Goal: Task Accomplishment & Management: Complete application form

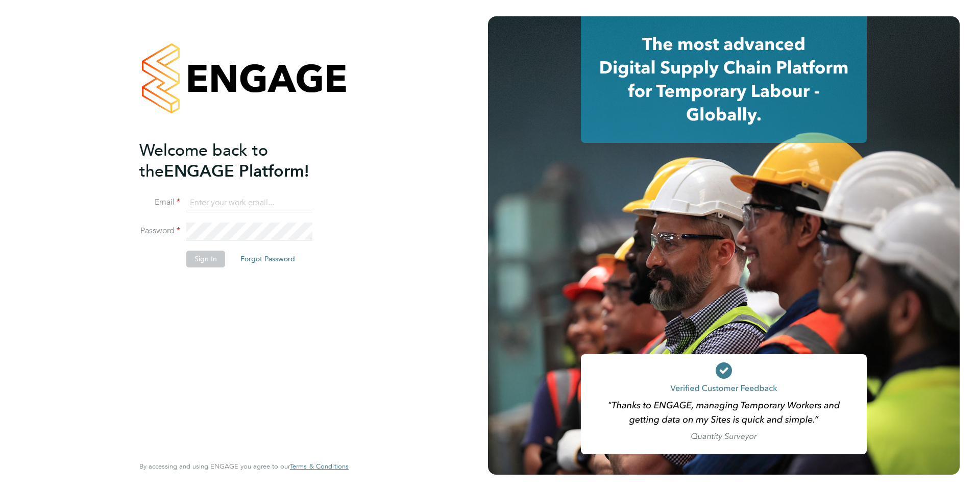
click at [229, 199] on input at bounding box center [249, 203] width 126 height 18
type input "francesca.oriordan@ncclondon.ac.uk"
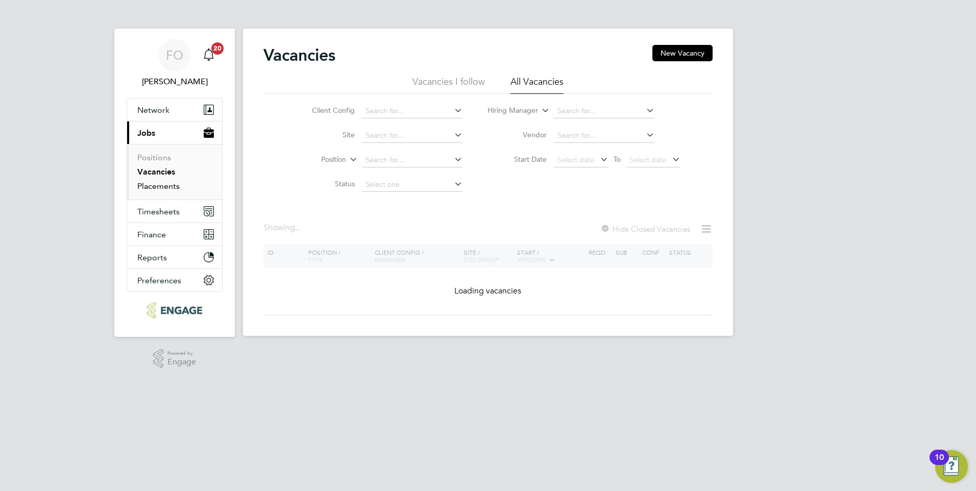
click at [168, 188] on link "Placements" at bounding box center [158, 186] width 42 height 10
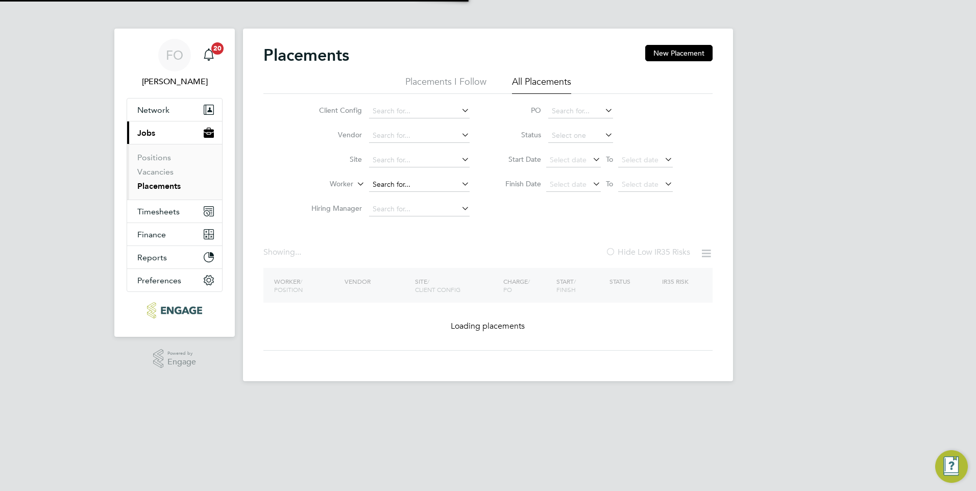
click at [391, 182] on input at bounding box center [419, 185] width 101 height 14
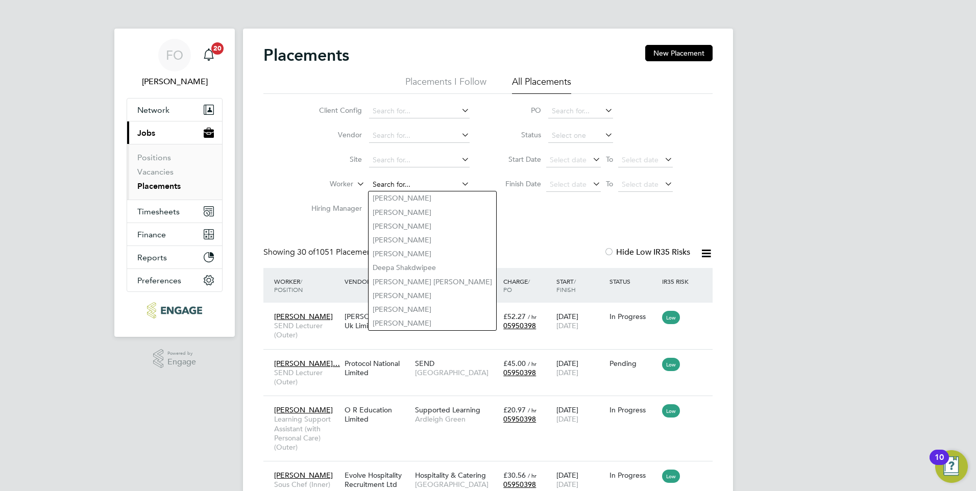
click at [437, 182] on input at bounding box center [419, 185] width 101 height 14
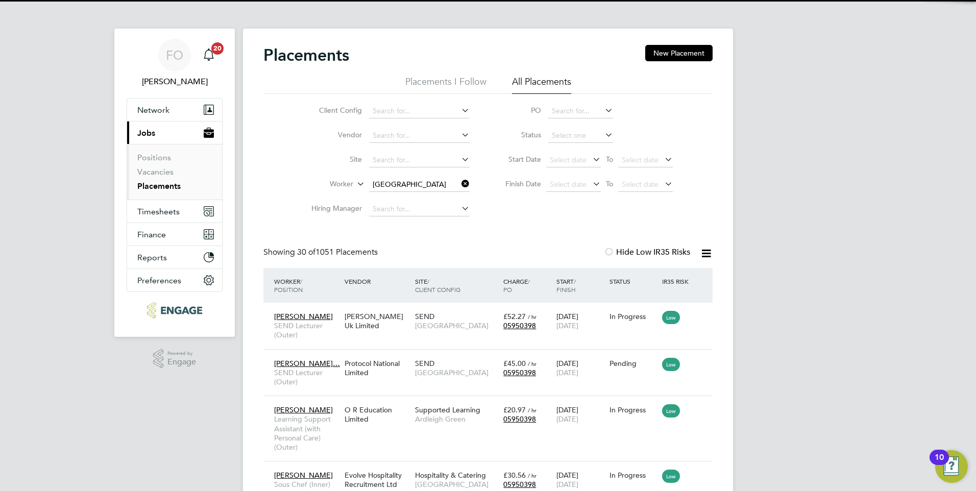
click at [421, 196] on li "Florence Obabiyi" at bounding box center [422, 198] width 108 height 14
type input "Florence Obabiyi"
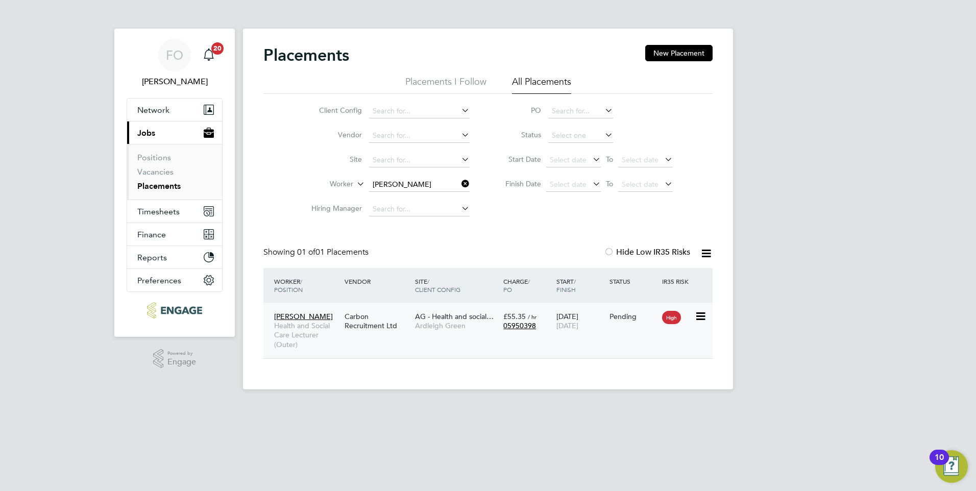
click at [621, 337] on div "Florence Obabiyi Health and Social Care Lecturer (Outer) Carbon Recruitment Ltd…" at bounding box center [487, 331] width 449 height 56
click at [634, 316] on div "Pending" at bounding box center [633, 316] width 48 height 9
click at [167, 186] on link "Placements" at bounding box center [158, 186] width 43 height 10
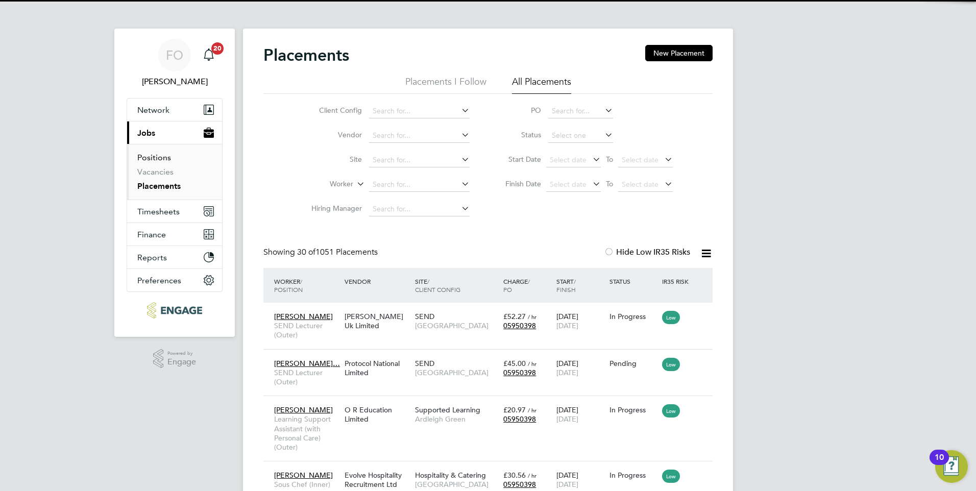
scroll to position [30, 89]
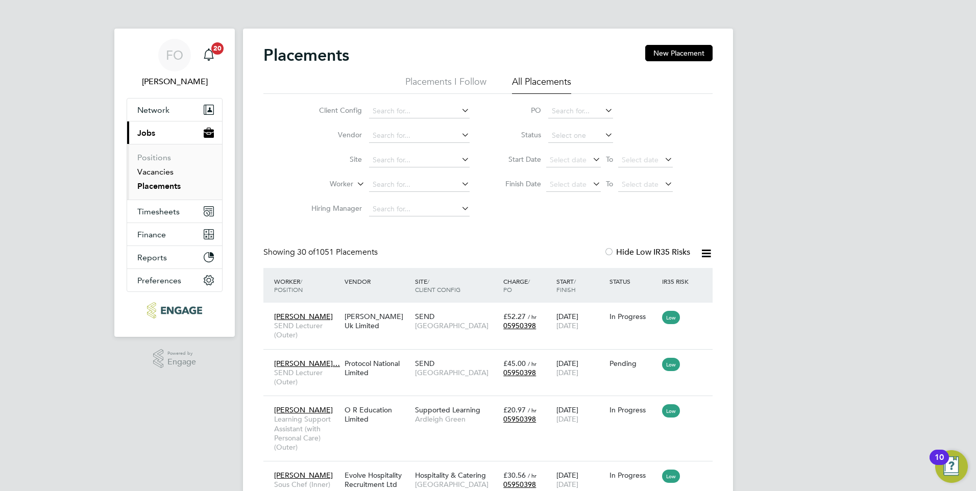
click at [162, 172] on link "Vacancies" at bounding box center [155, 172] width 36 height 10
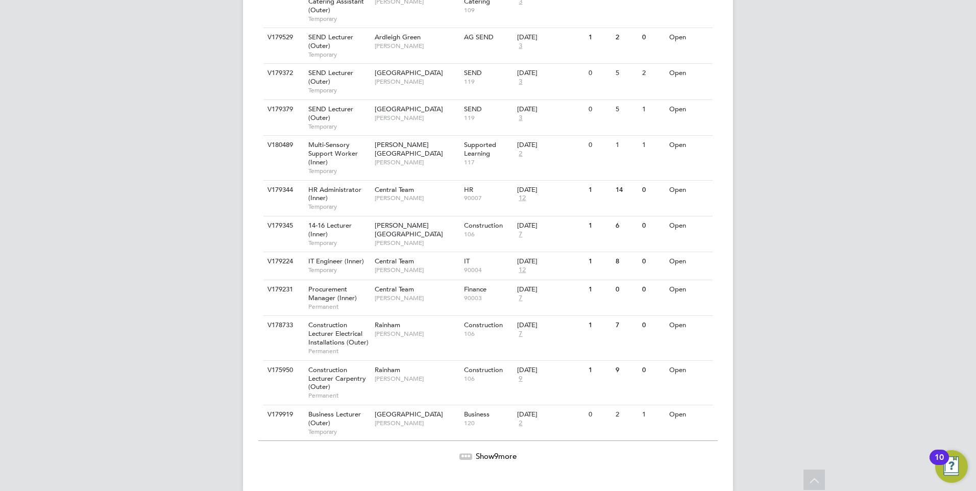
click at [485, 451] on span "Show 9 more" at bounding box center [496, 456] width 41 height 10
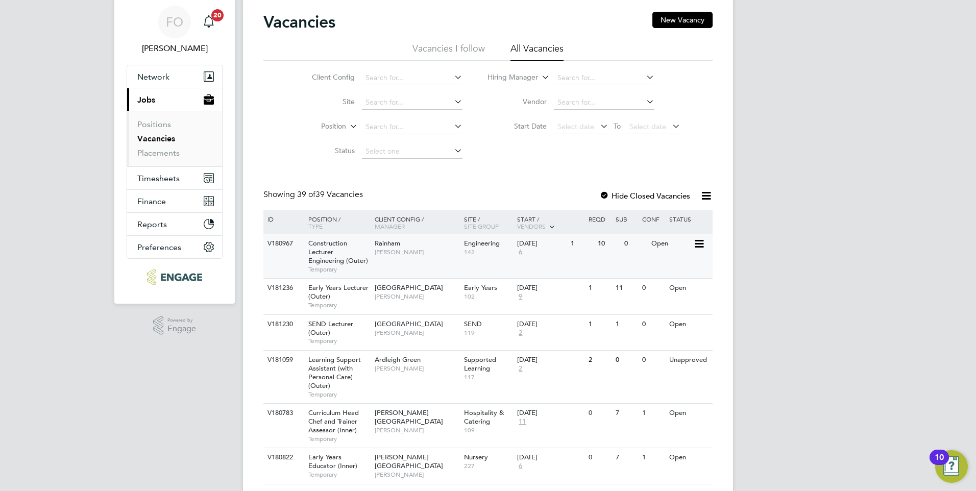
scroll to position [51, 0]
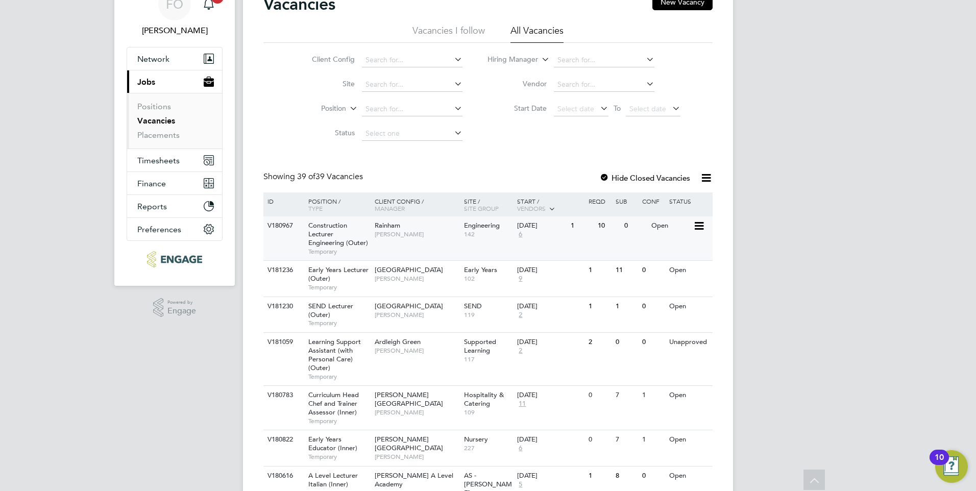
click at [667, 234] on div "Open" at bounding box center [671, 225] width 44 height 19
click at [574, 280] on div "1" at bounding box center [581, 270] width 27 height 19
click at [175, 136] on link "Placements" at bounding box center [158, 135] width 42 height 10
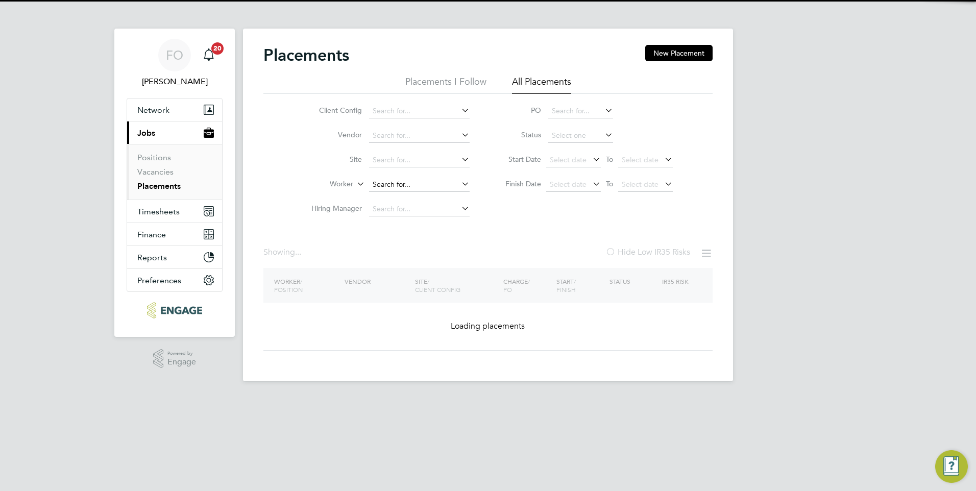
click at [398, 190] on input at bounding box center [419, 185] width 101 height 14
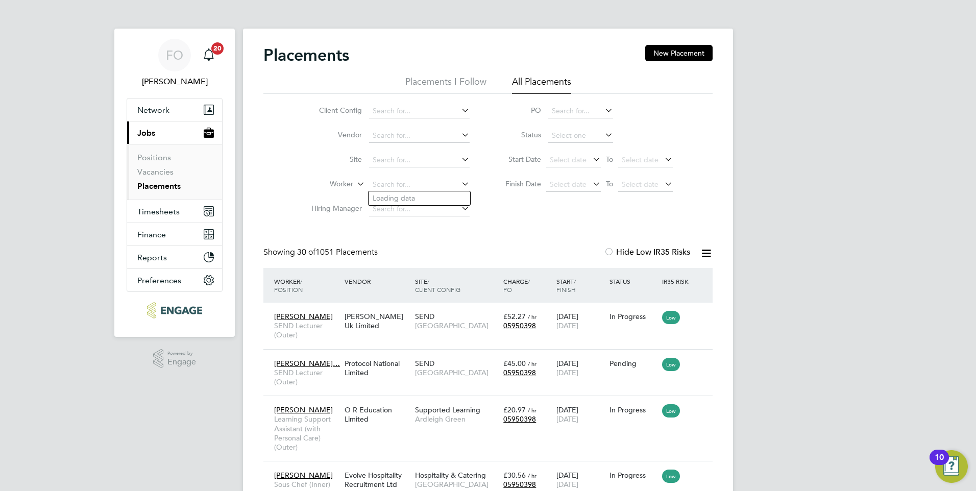
scroll to position [30, 89]
type input "ebere"
click at [429, 209] on input at bounding box center [419, 209] width 101 height 14
click at [419, 181] on input at bounding box center [419, 185] width 101 height 14
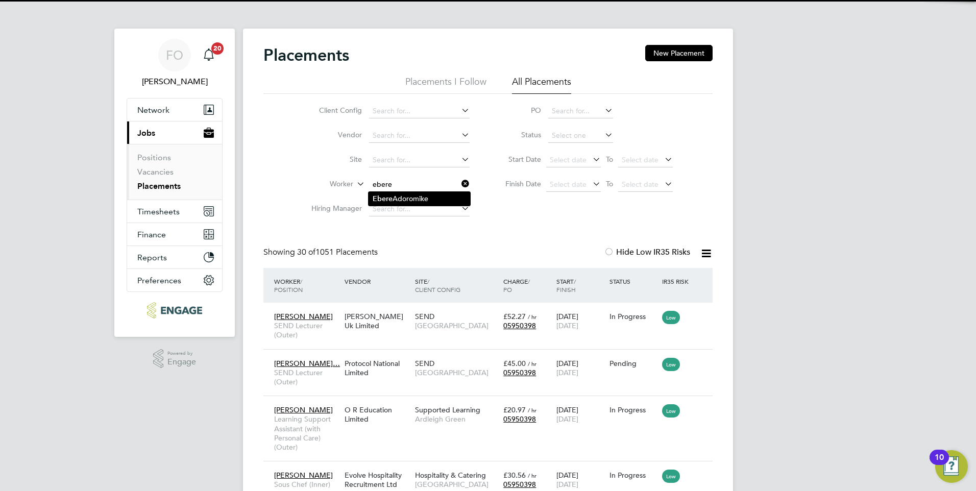
click at [423, 193] on li "Ebere Adoromike" at bounding box center [419, 199] width 102 height 14
type input "Ebere Adoromike"
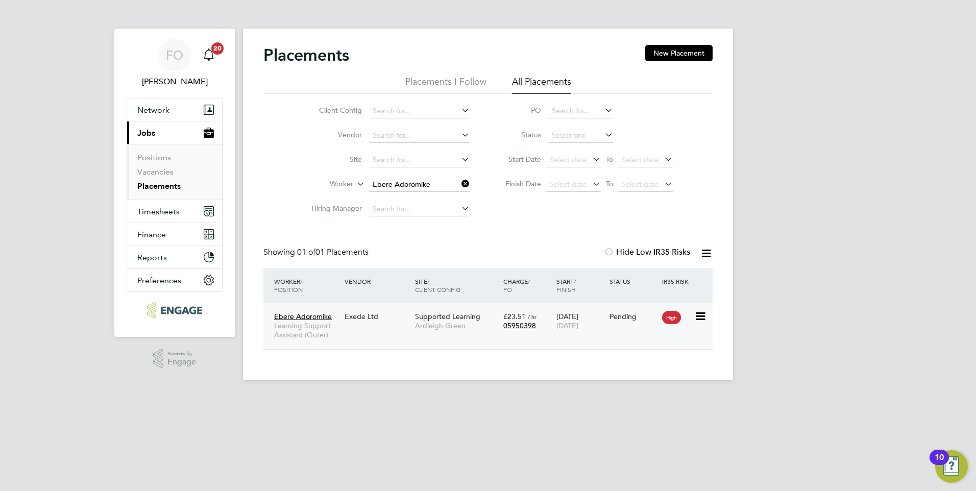
click at [611, 339] on div "Ebere Adoromike Learning Support Assistant (Outer) Exede Ltd Supported Learning…" at bounding box center [487, 326] width 449 height 46
click at [622, 319] on div "Pending" at bounding box center [633, 316] width 48 height 9
click at [167, 184] on link "Placements" at bounding box center [158, 186] width 43 height 10
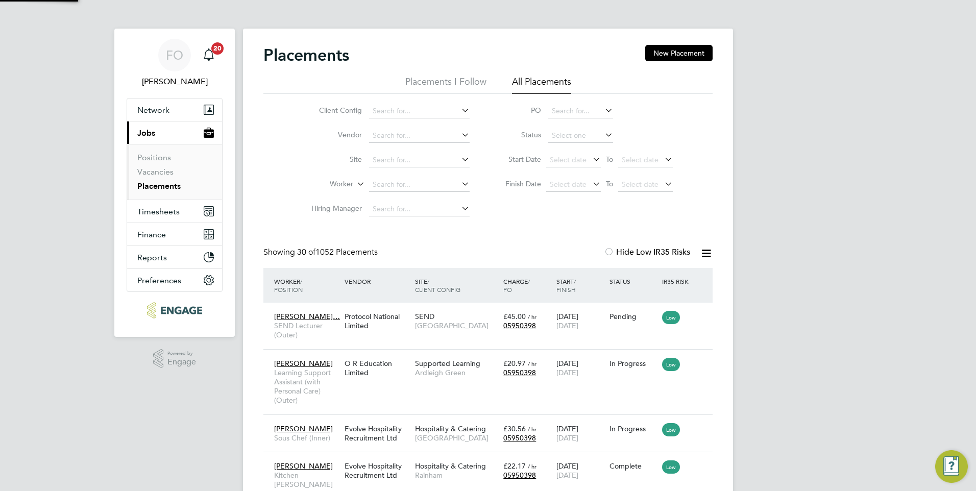
scroll to position [30, 89]
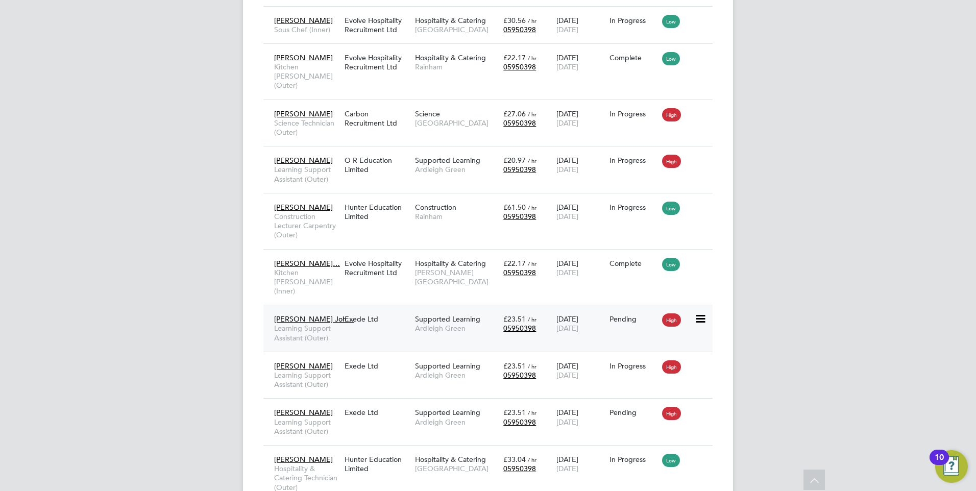
click at [618, 309] on div "Pending" at bounding box center [633, 318] width 53 height 19
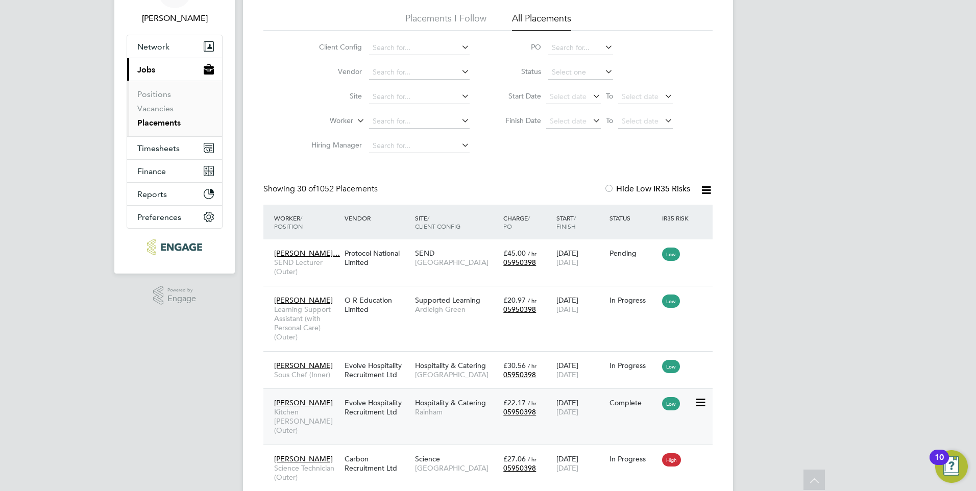
scroll to position [0, 0]
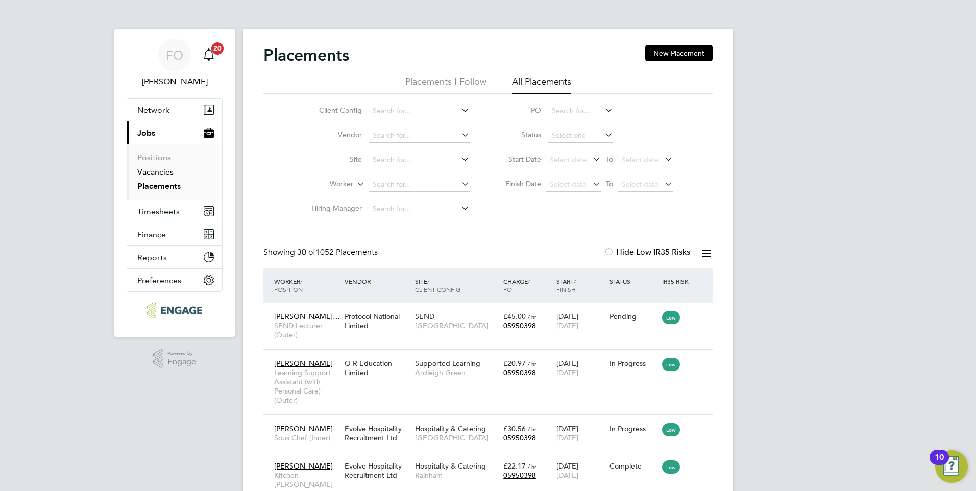
click at [164, 176] on link "Vacancies" at bounding box center [155, 172] width 36 height 10
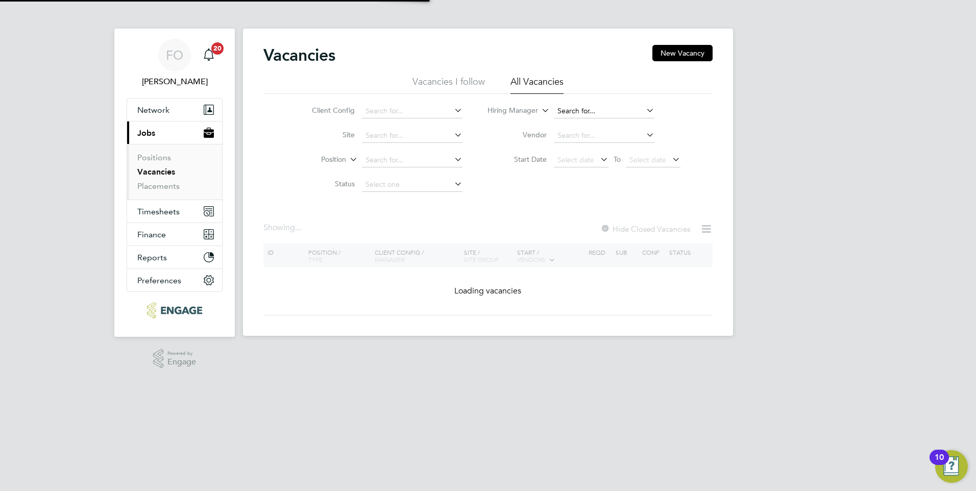
click at [578, 108] on input at bounding box center [604, 111] width 101 height 14
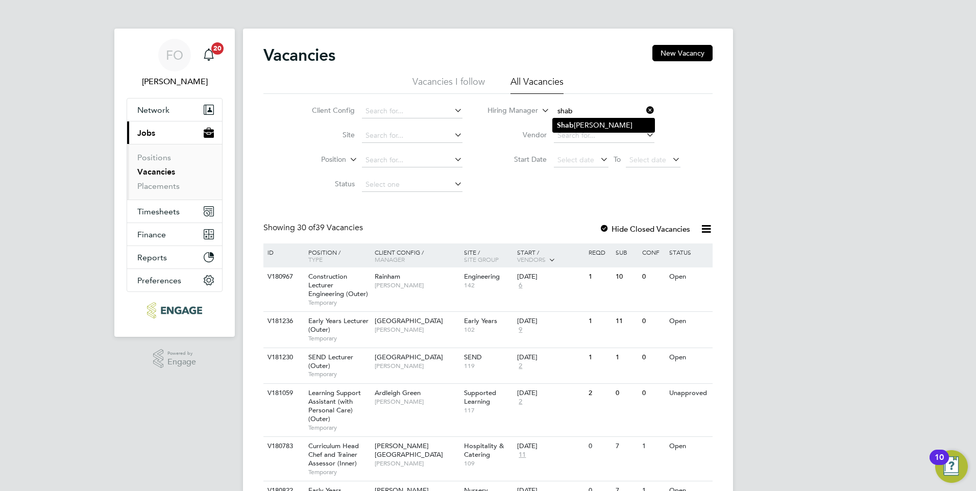
click at [584, 125] on li "Shab nam Shaheen" at bounding box center [604, 125] width 102 height 14
type input "Shabnam Shaheen"
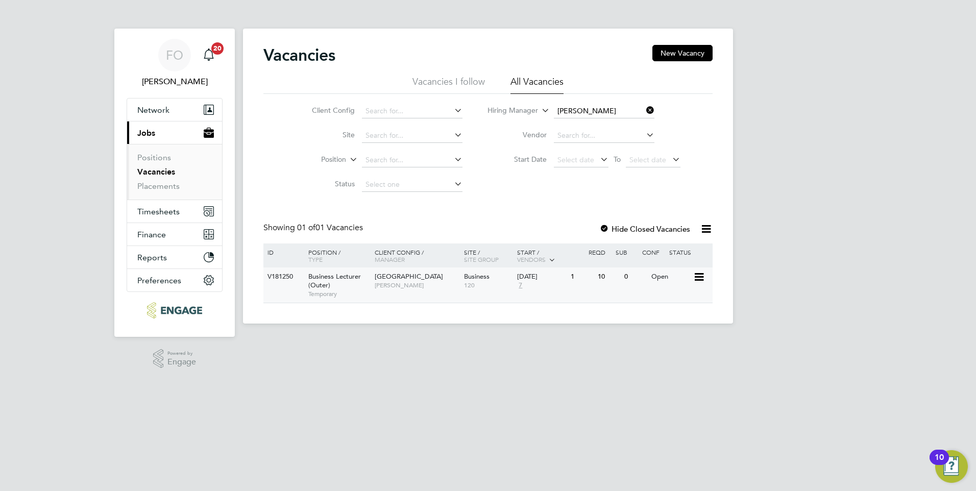
click at [659, 287] on div "V181250 Business Lecturer (Outer) Temporary Epping Forest Campus Shabnam Shahee…" at bounding box center [487, 284] width 449 height 35
click at [170, 169] on link "Vacancies" at bounding box center [156, 172] width 38 height 10
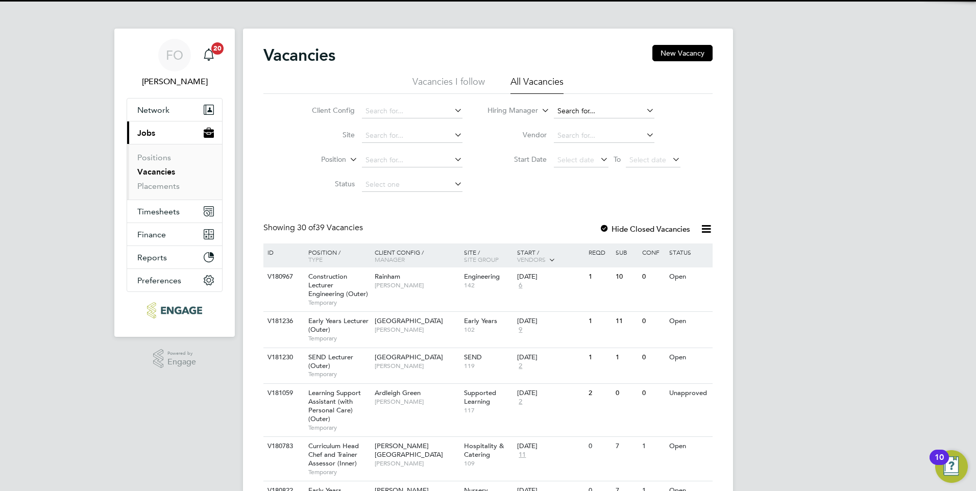
click at [561, 114] on input at bounding box center [604, 111] width 101 height 14
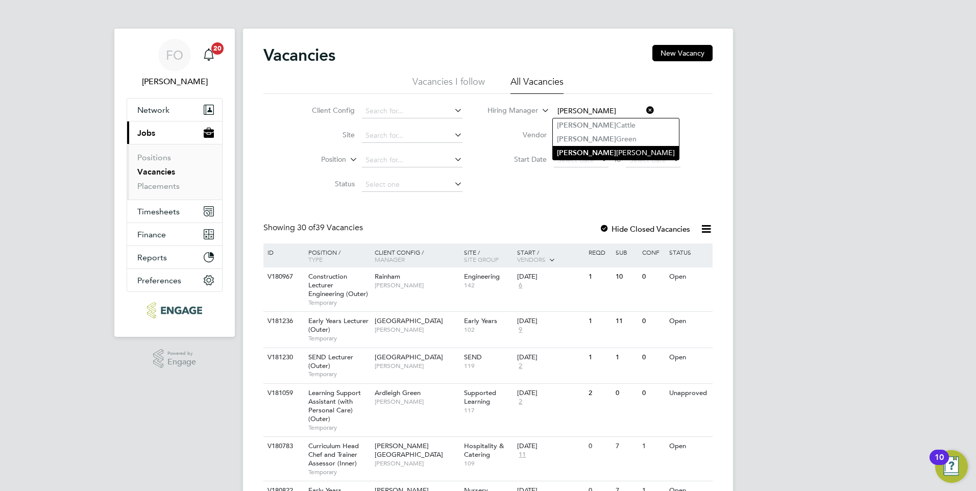
click at [595, 150] on li "Kerry Baker" at bounding box center [616, 153] width 126 height 14
type input "Kerry Baker"
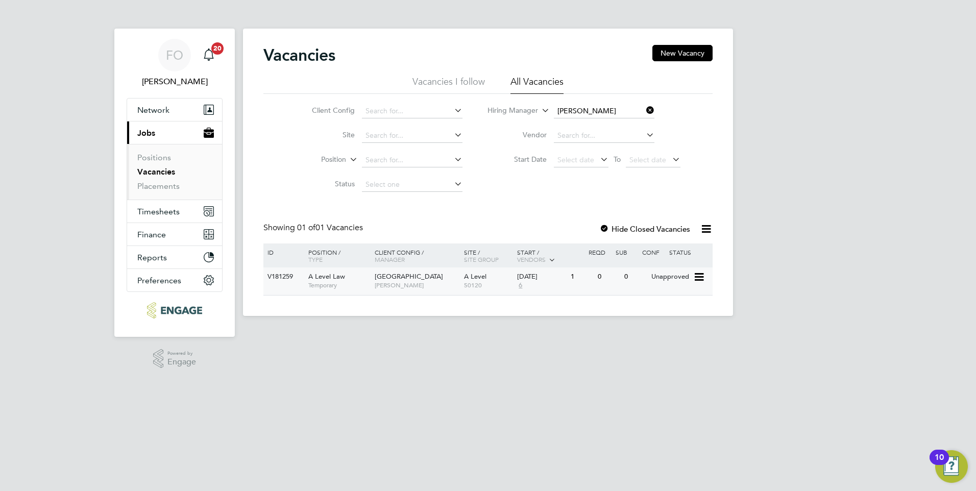
click at [644, 292] on div "V181259 A Level Law Temporary Havering Sixth Form Campus Kerry Baker A Level 50…" at bounding box center [487, 281] width 449 height 28
click at [168, 184] on link "Placements" at bounding box center [158, 186] width 42 height 10
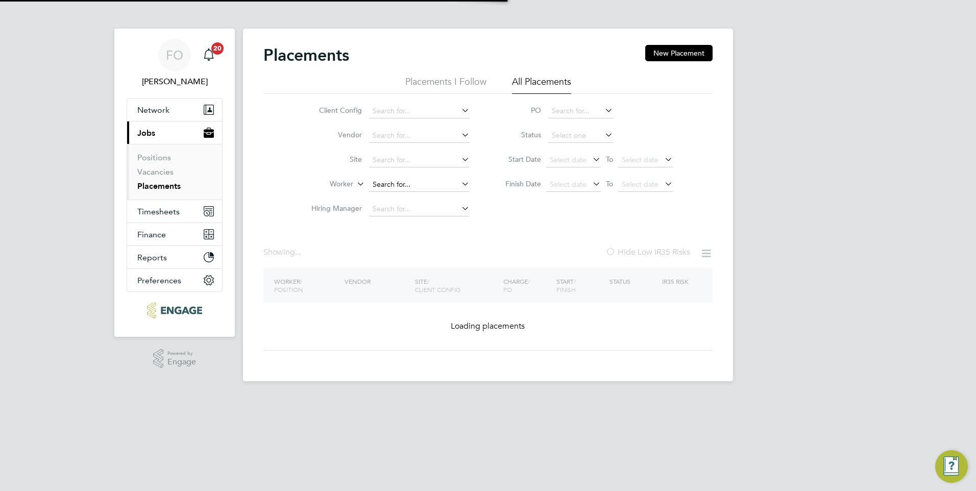
click at [384, 179] on input at bounding box center [419, 185] width 101 height 14
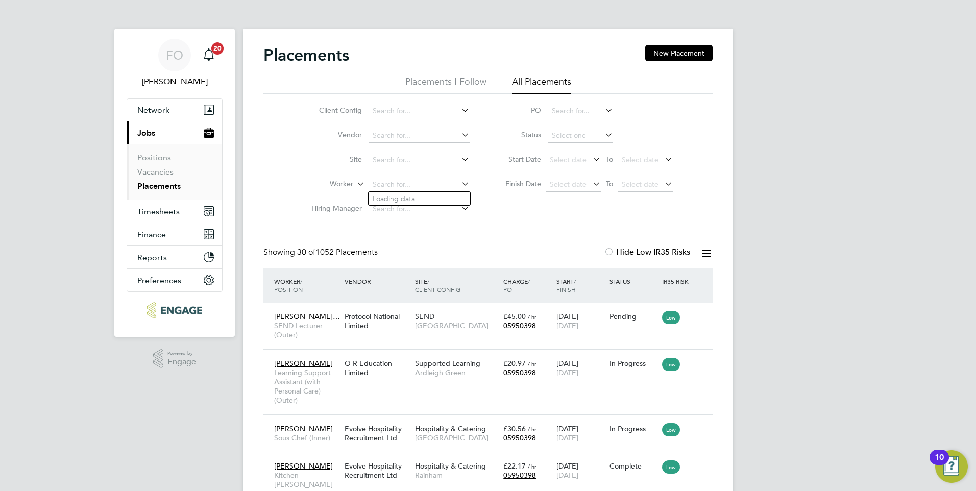
scroll to position [30, 89]
click at [405, 196] on li "Abdu llah Khan" at bounding box center [419, 199] width 102 height 14
type input "Abdullah Khan"
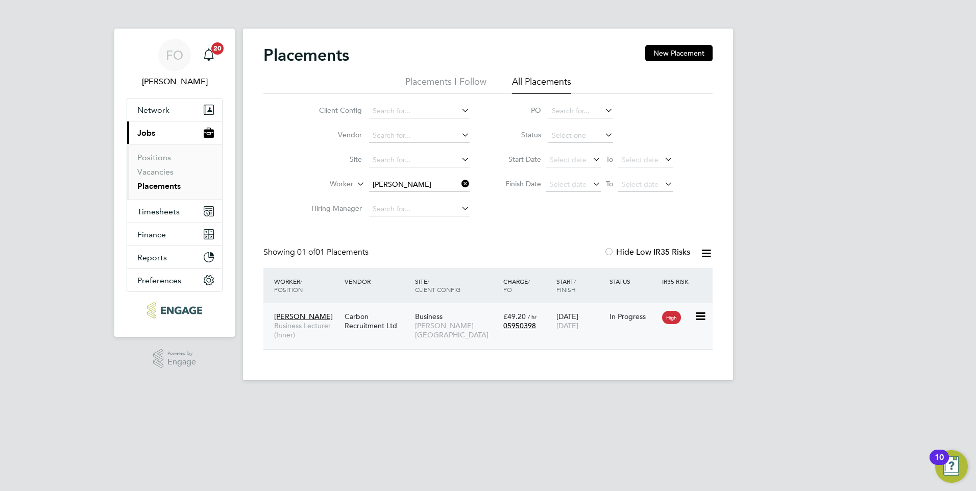
click at [456, 341] on div "Abdullah Khan Business Lecturer (Inner) Carbon Recruitment Ltd Business Hackney…" at bounding box center [487, 326] width 449 height 46
click at [458, 330] on span "[PERSON_NAME][GEOGRAPHIC_DATA]" at bounding box center [456, 330] width 83 height 18
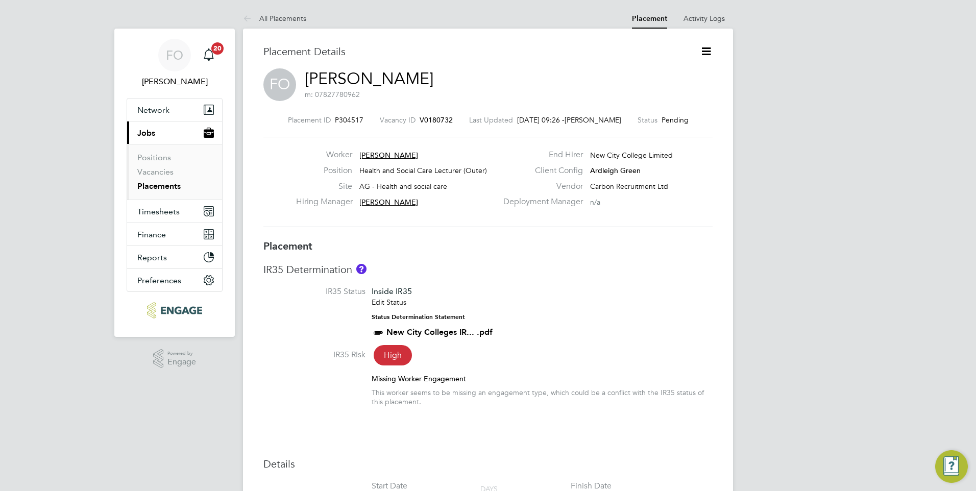
click at [707, 51] on icon at bounding box center [706, 51] width 13 height 13
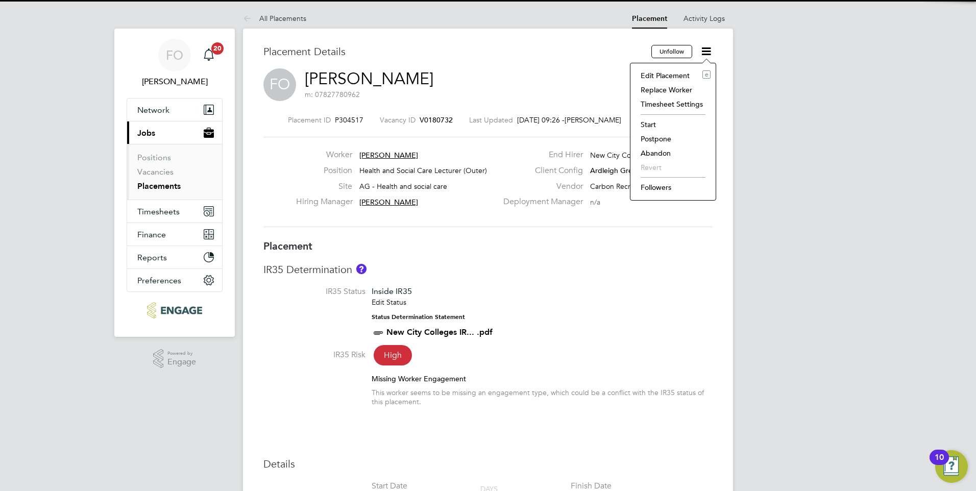
click at [678, 122] on li "Start" at bounding box center [672, 124] width 75 height 14
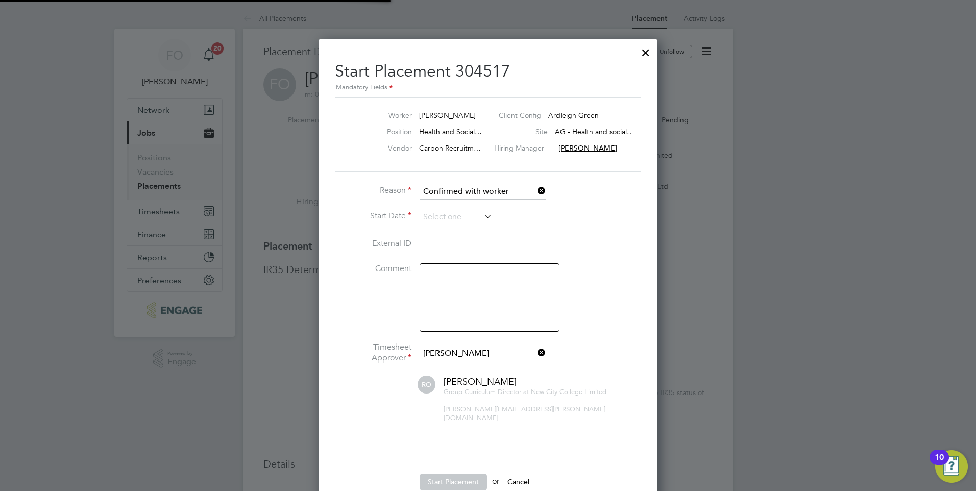
scroll to position [5, 5]
click at [464, 217] on input at bounding box center [455, 217] width 72 height 15
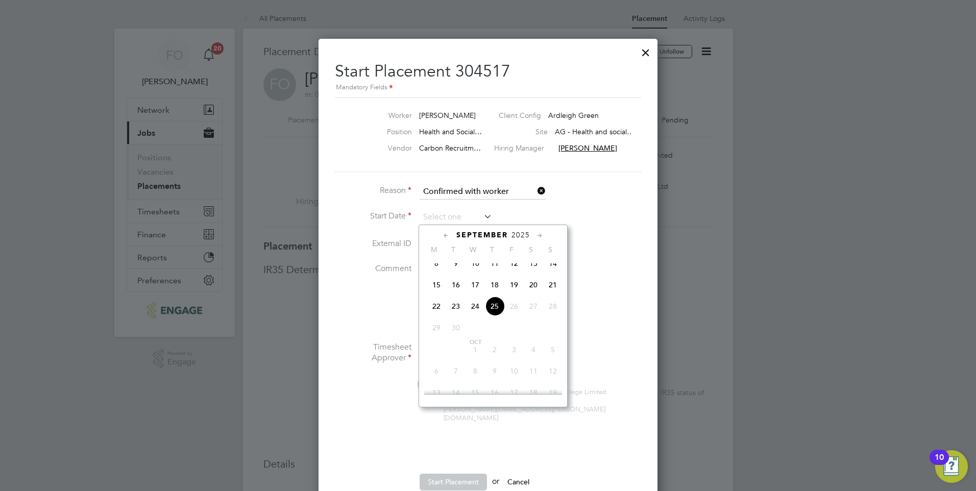
click at [496, 309] on span "25" at bounding box center [494, 305] width 19 height 19
type input "25 Sep 2025"
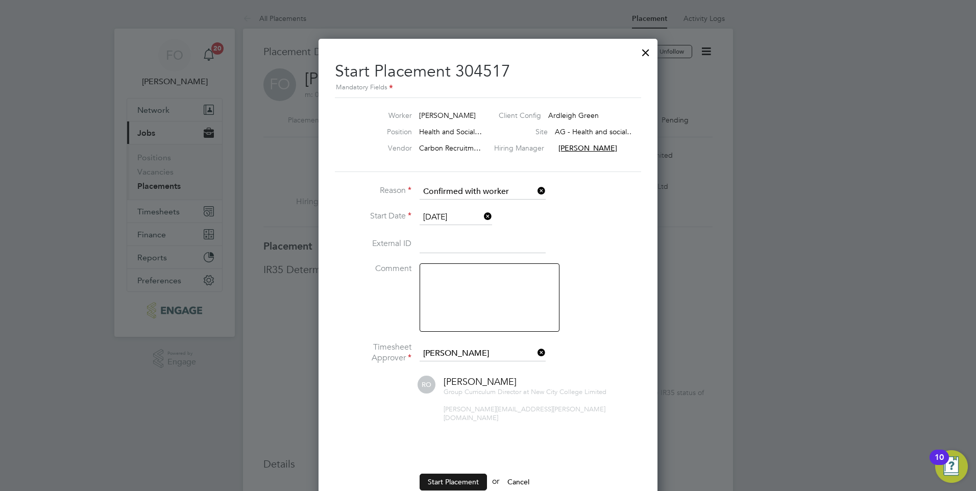
click at [457, 476] on button "Start Placement" at bounding box center [452, 482] width 67 height 16
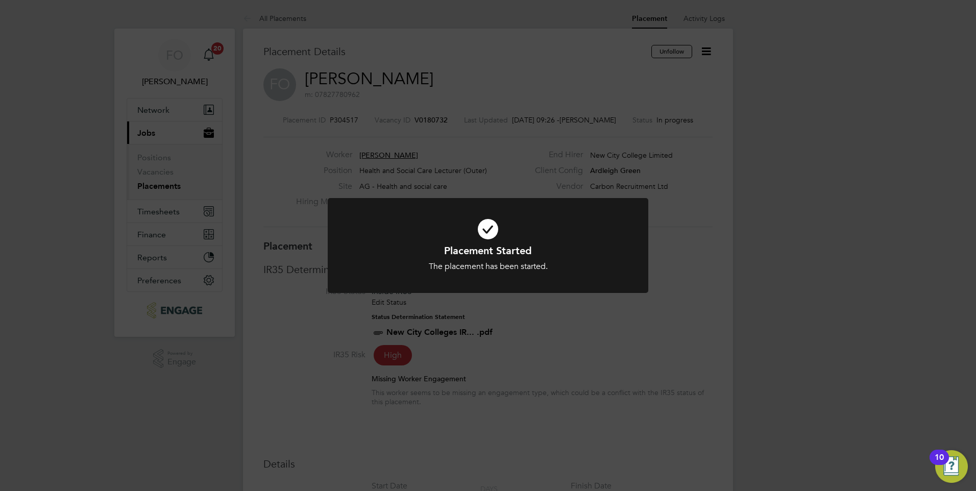
click at [452, 51] on div "Placement Started The placement has been started. Cancel Okay" at bounding box center [488, 245] width 976 height 491
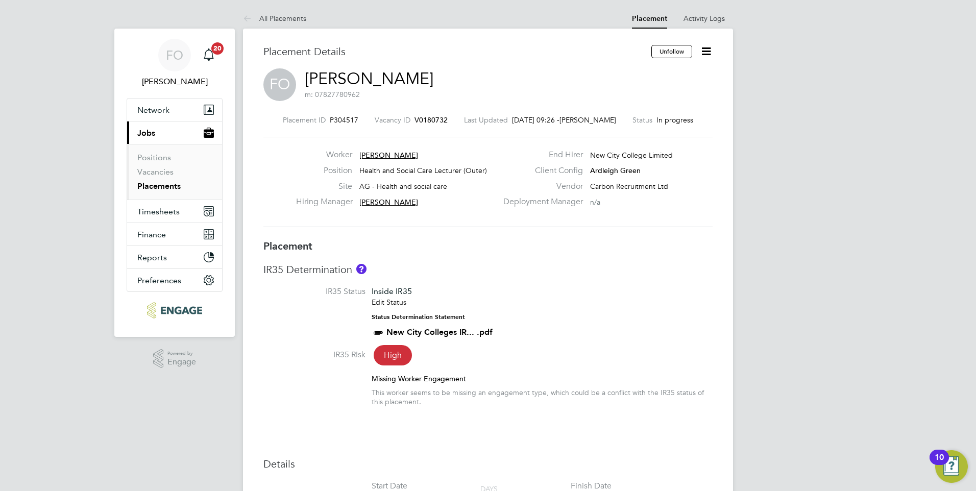
click at [420, 117] on span "V0180732" at bounding box center [430, 119] width 33 height 9
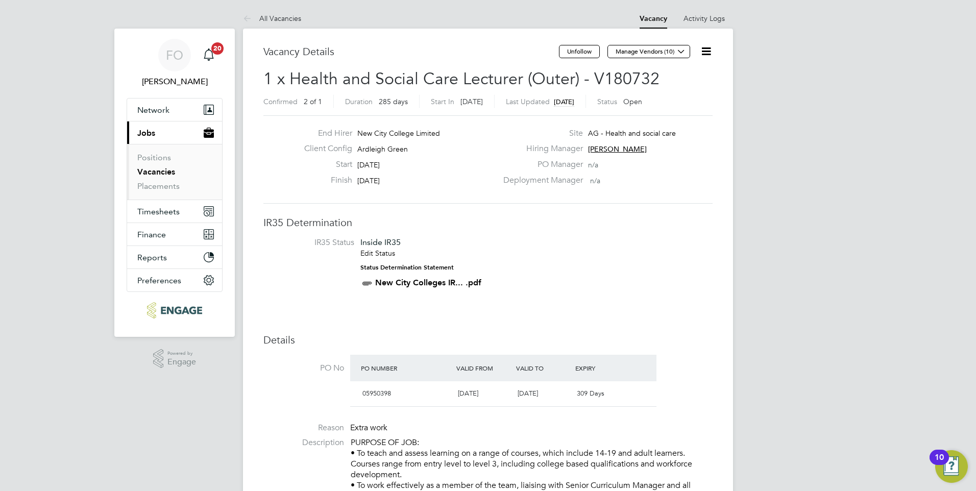
click at [707, 53] on icon at bounding box center [706, 51] width 13 height 13
click at [684, 89] on li "Update Status" at bounding box center [681, 90] width 59 height 14
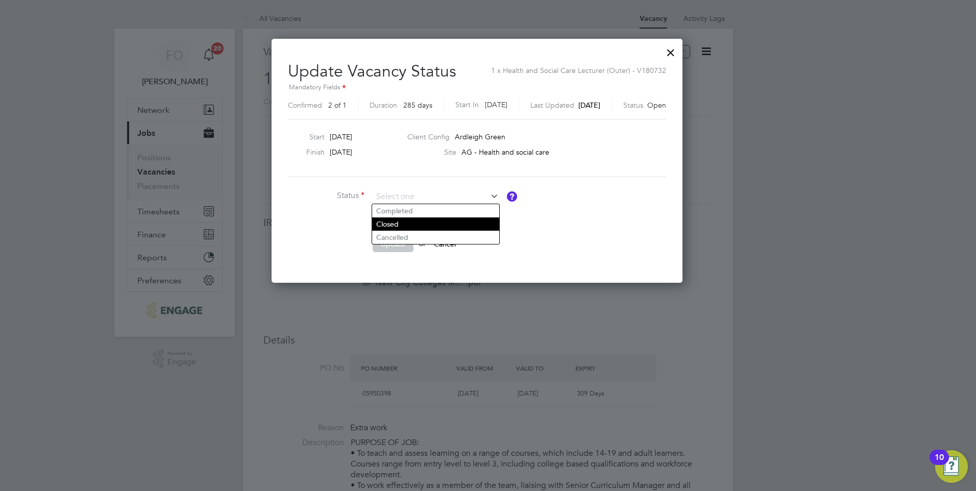
click at [422, 222] on li "Closed" at bounding box center [435, 223] width 127 height 13
type input "Closed"
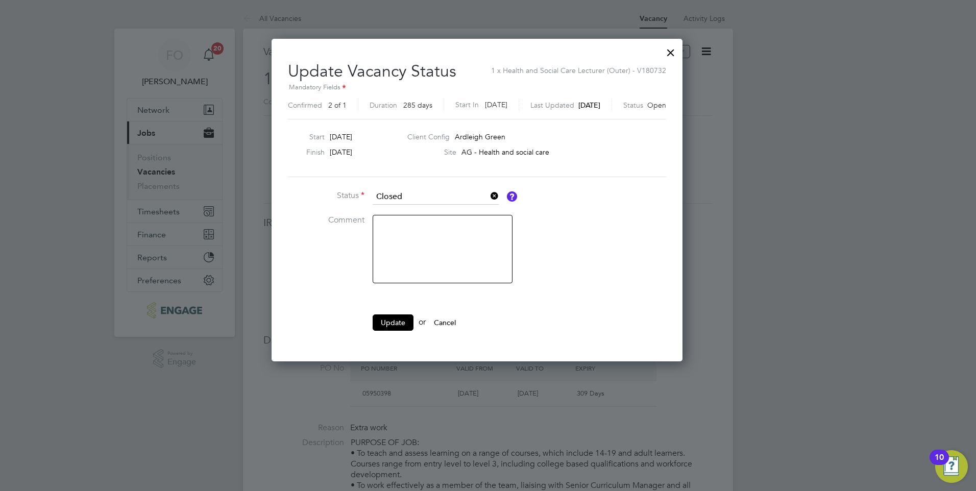
click at [415, 225] on textarea at bounding box center [443, 249] width 140 height 68
type textarea "Filled."
click at [396, 320] on button "Update" at bounding box center [393, 322] width 41 height 16
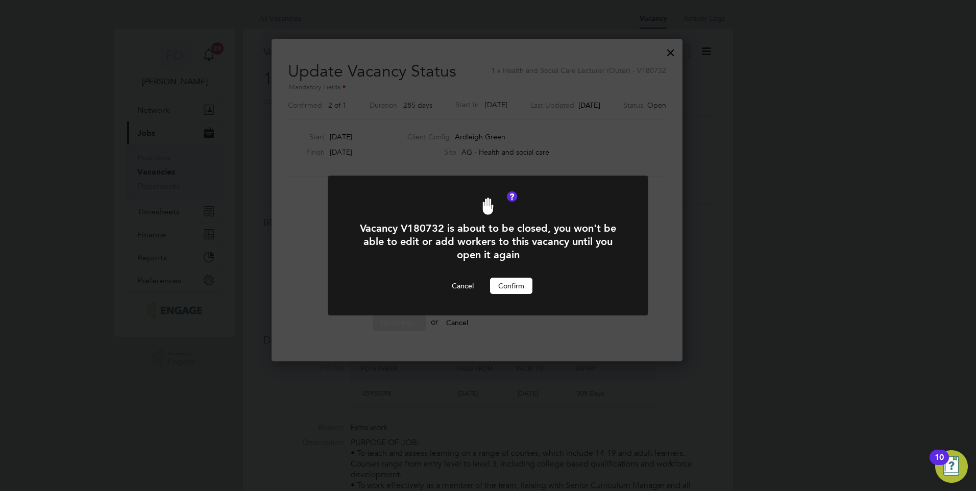
click at [504, 282] on button "Confirm" at bounding box center [511, 286] width 42 height 16
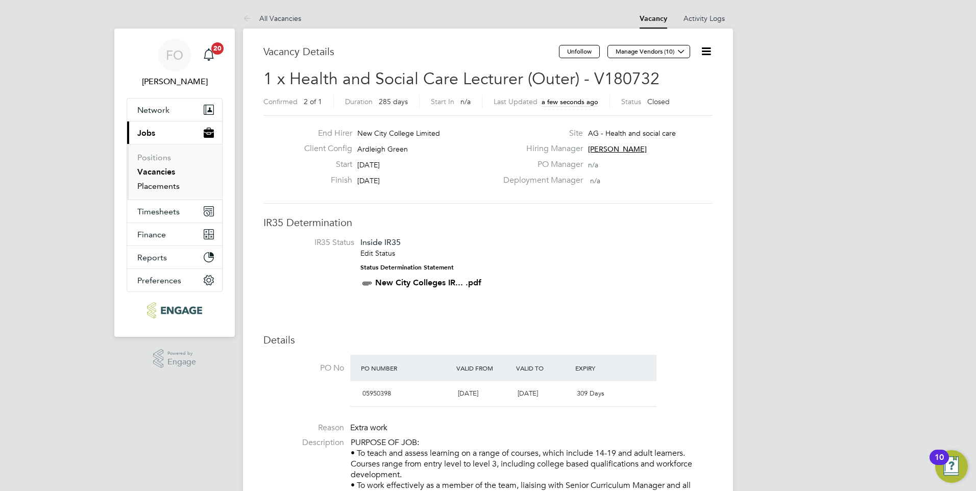
click at [153, 185] on link "Placements" at bounding box center [158, 186] width 42 height 10
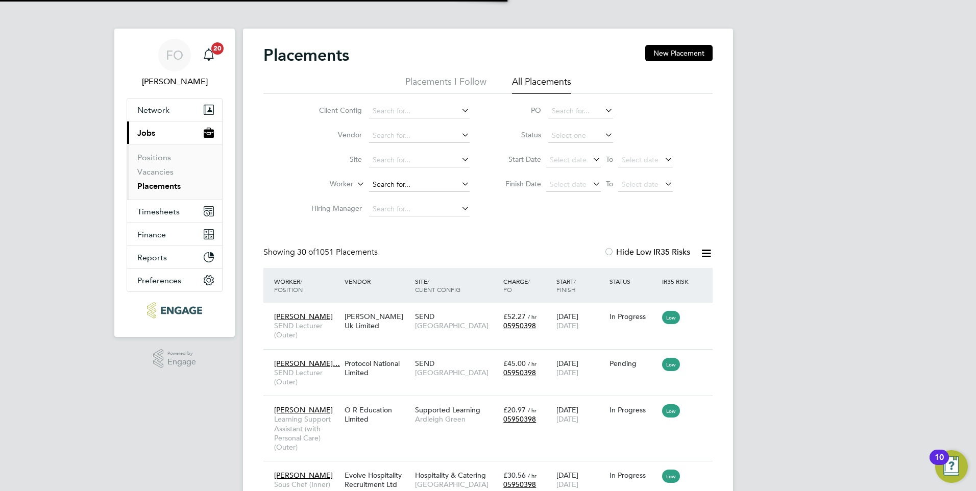
click at [401, 183] on input at bounding box center [419, 185] width 101 height 14
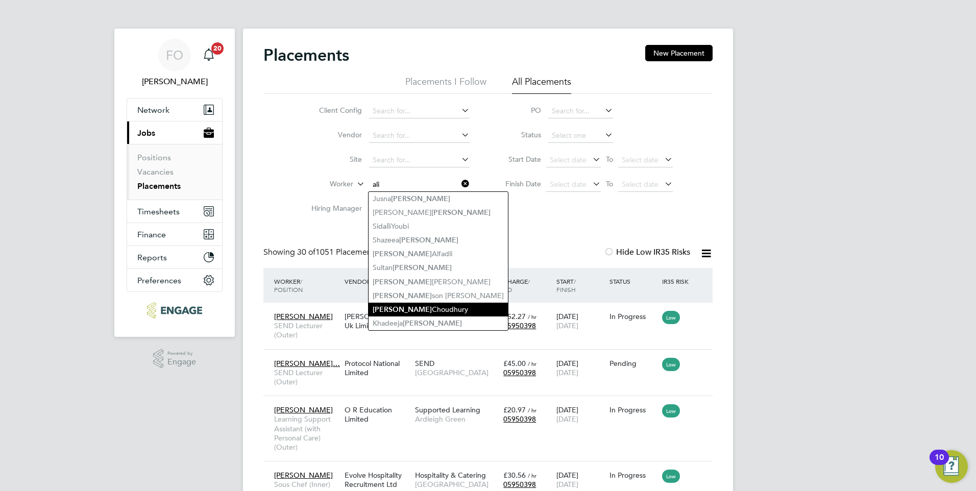
click at [412, 303] on li "Ali Choudhury" at bounding box center [437, 310] width 139 height 14
type input "Ali Choudhury"
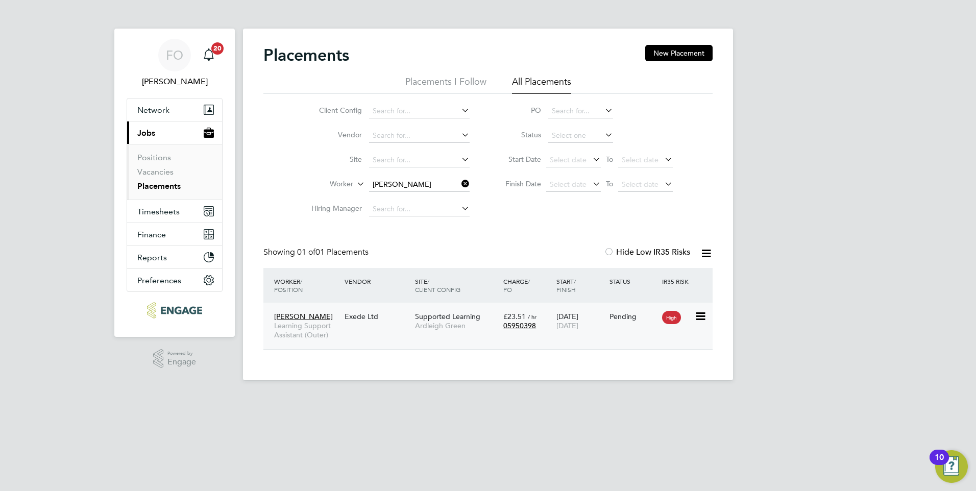
click at [629, 329] on div "Ali Choudhury Learning Support Assistant (Outer) Exede Ltd Supported Learning A…" at bounding box center [487, 326] width 449 height 46
click at [629, 317] on div "Pending" at bounding box center [633, 316] width 48 height 9
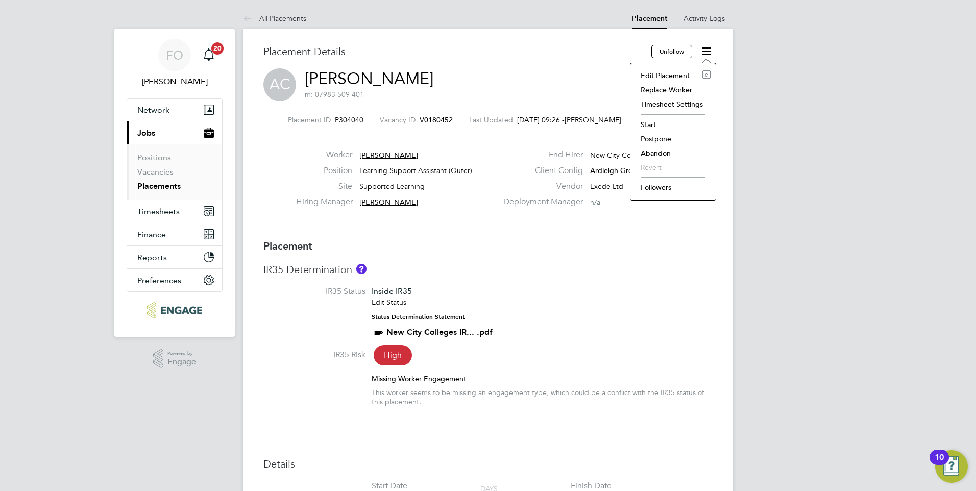
click at [660, 125] on li "Start" at bounding box center [672, 124] width 75 height 14
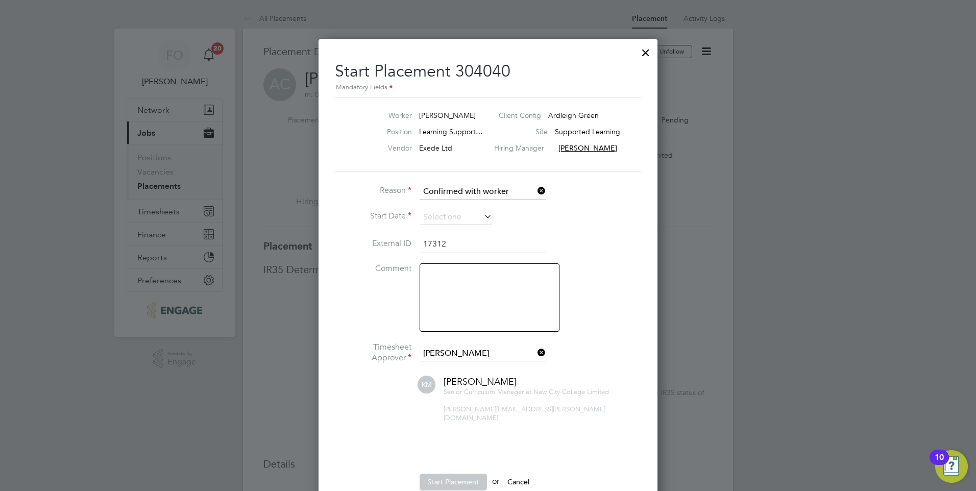
scroll to position [5, 5]
click at [459, 215] on input at bounding box center [455, 217] width 72 height 15
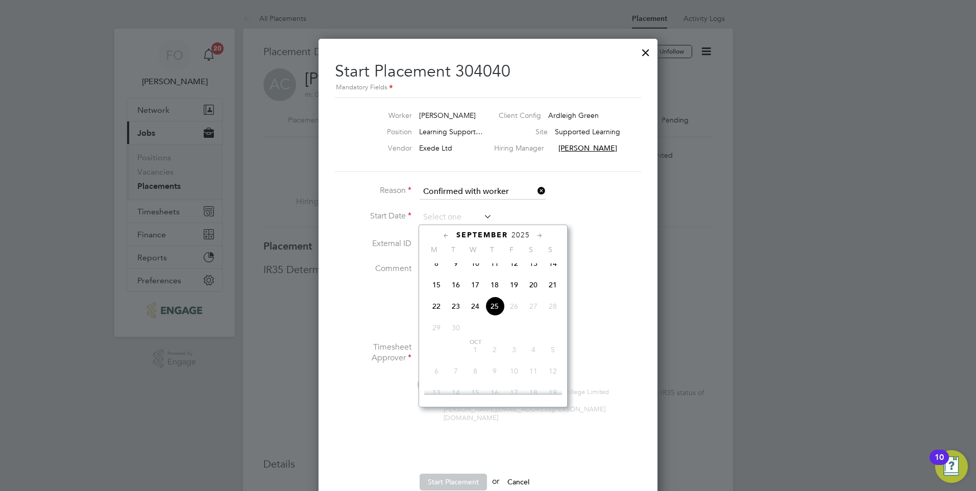
click at [493, 314] on span "25" at bounding box center [494, 305] width 19 height 19
type input "[DATE]"
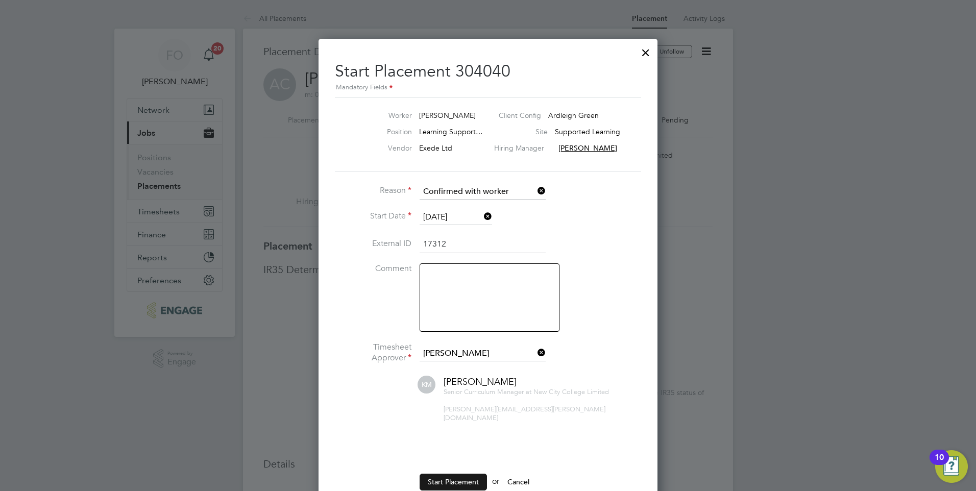
click at [461, 474] on button "Start Placement" at bounding box center [452, 482] width 67 height 16
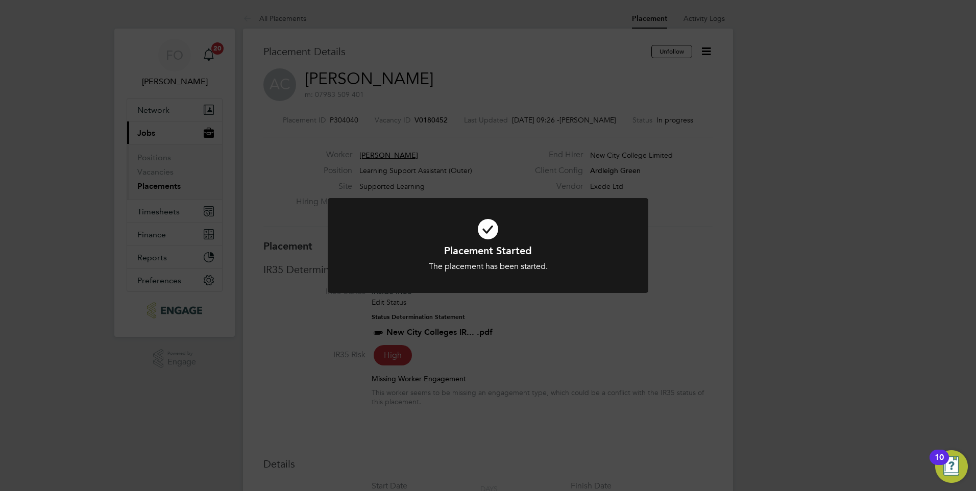
click at [554, 331] on div "Placement Started The placement has been started. Cancel Okay" at bounding box center [488, 245] width 976 height 491
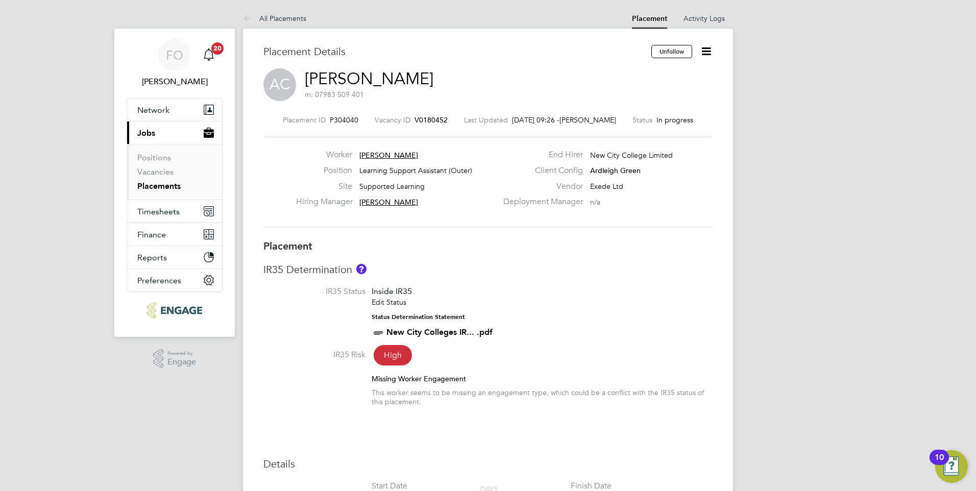
click at [167, 187] on link "Placements" at bounding box center [158, 186] width 43 height 10
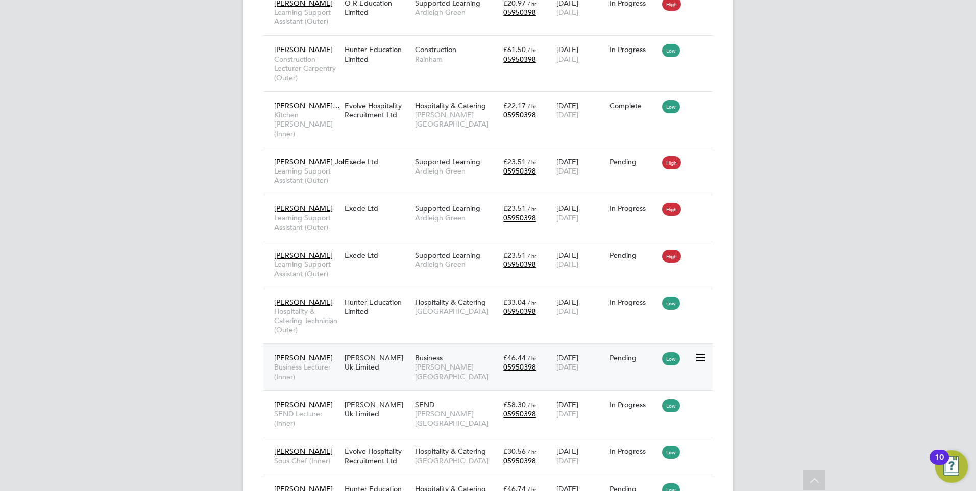
click at [635, 357] on div "Khalil Momand Business Lecturer (Inner) Morgan Hunt Uk Limited Business Hackney…" at bounding box center [487, 366] width 449 height 47
click at [626, 353] on div "Pending" at bounding box center [633, 357] width 48 height 9
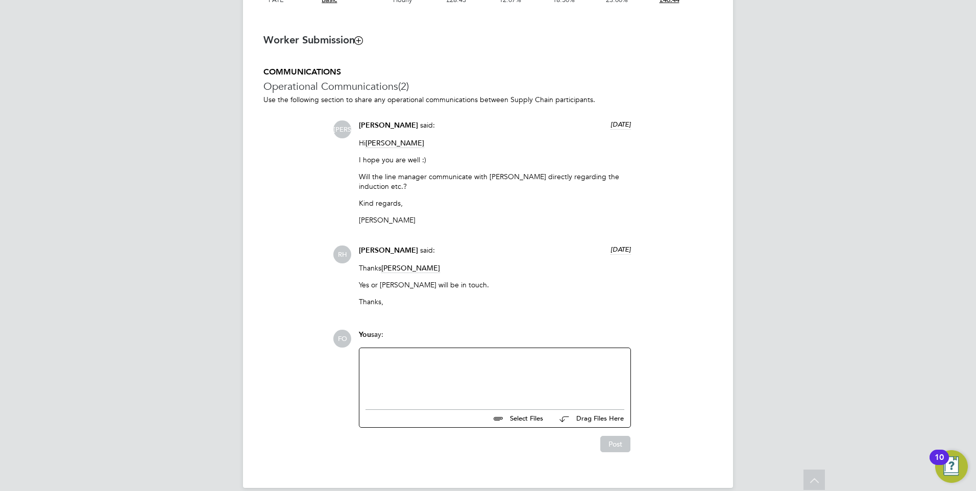
scroll to position [801, 0]
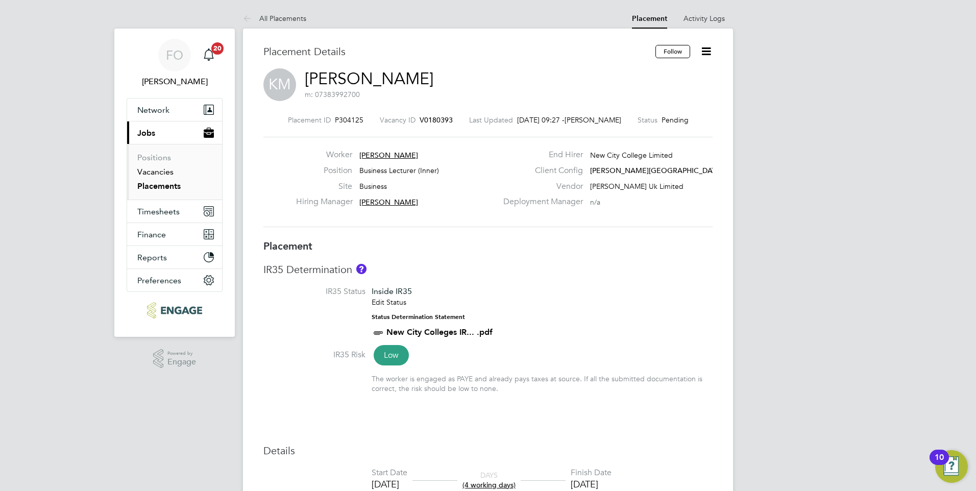
click at [151, 172] on link "Vacancies" at bounding box center [155, 172] width 36 height 10
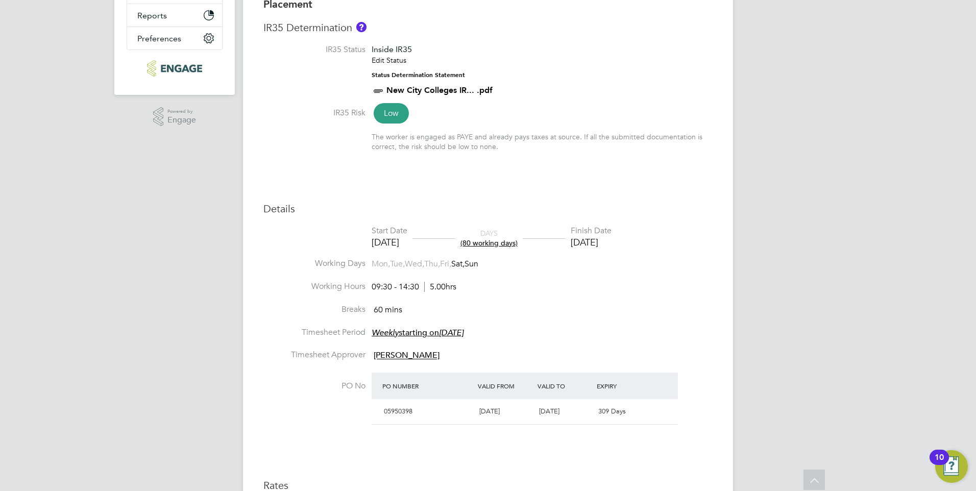
scroll to position [86, 0]
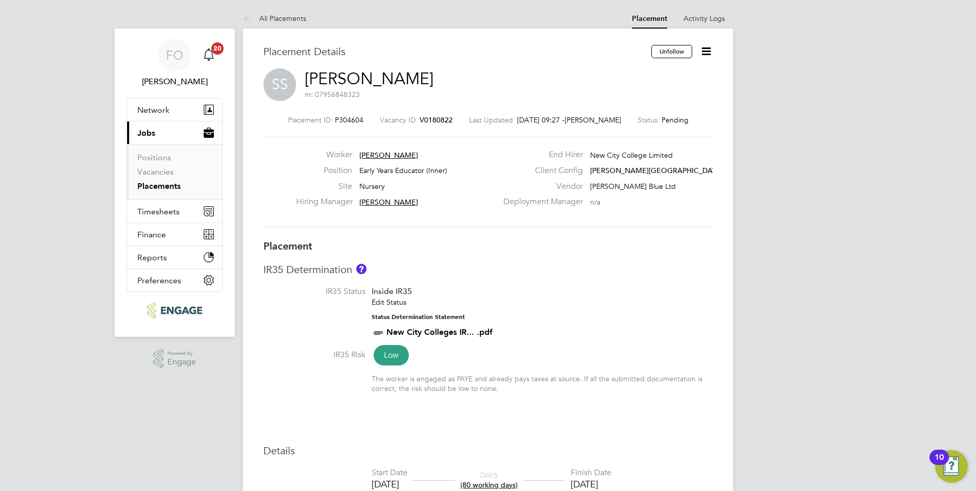
click at [435, 119] on span "V0180822" at bounding box center [435, 119] width 33 height 9
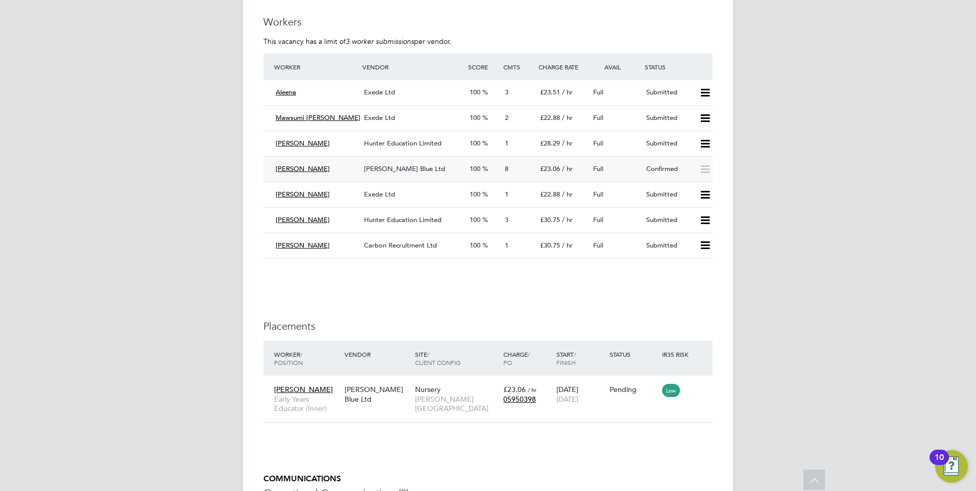
click at [663, 172] on div "Confirmed" at bounding box center [668, 169] width 53 height 17
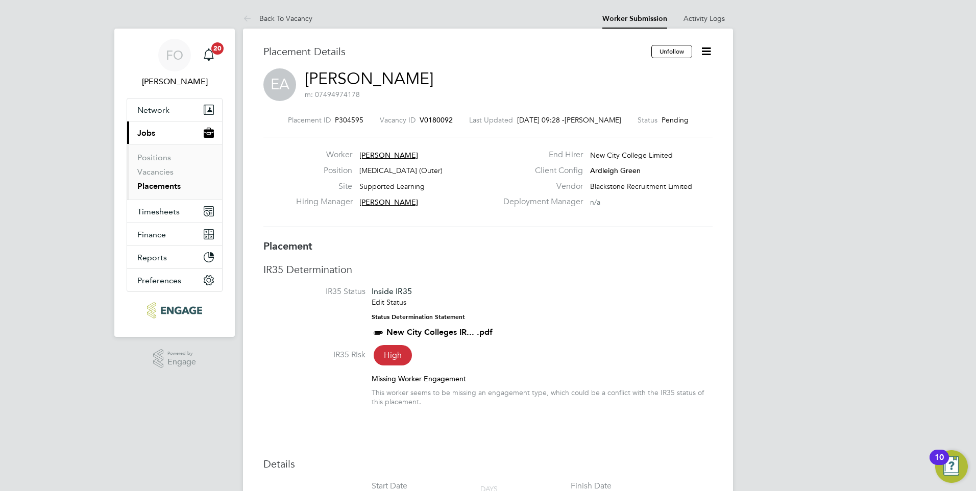
click at [443, 116] on span "V0180092" at bounding box center [435, 119] width 33 height 9
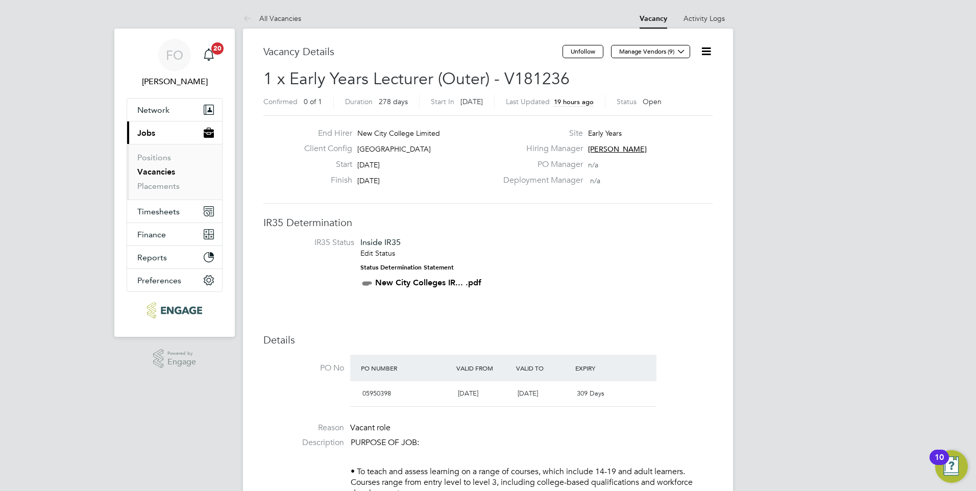
click at [709, 49] on icon at bounding box center [706, 51] width 13 height 13
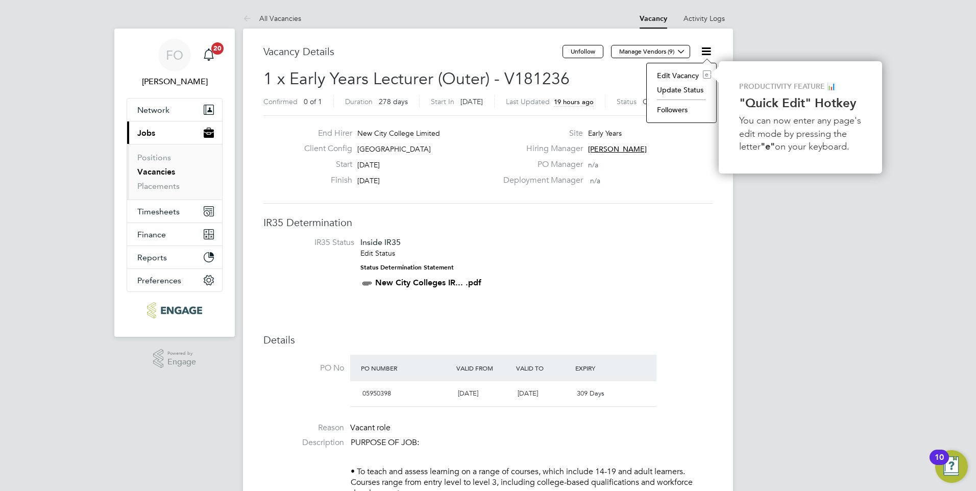
click at [692, 105] on li "Followers" at bounding box center [681, 110] width 59 height 14
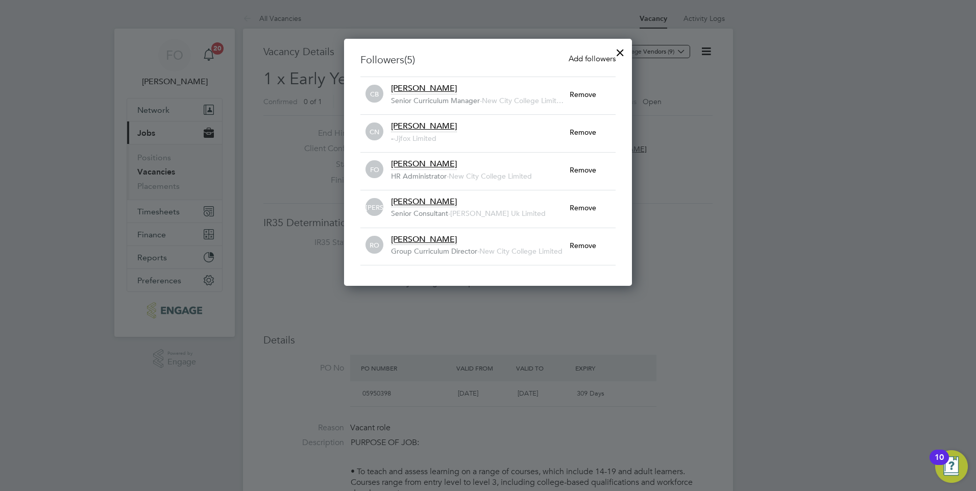
click at [622, 52] on div at bounding box center [620, 50] width 18 height 18
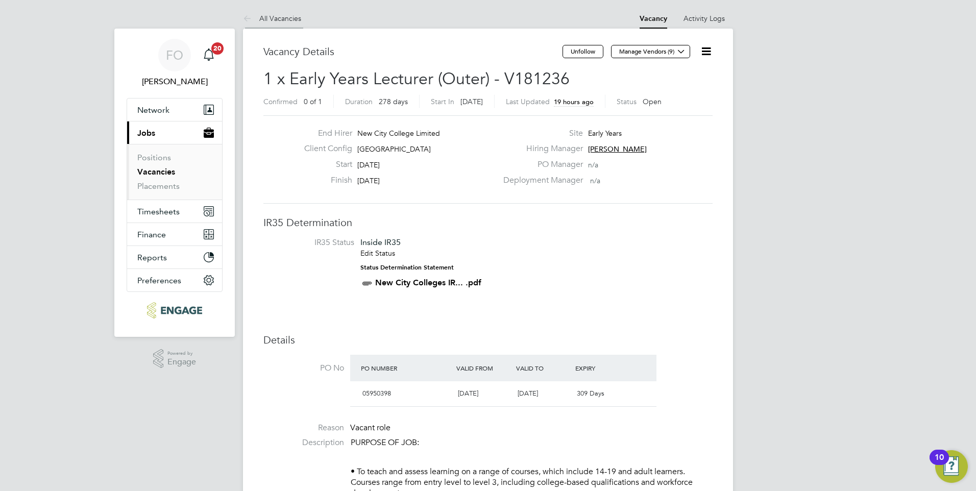
click at [284, 18] on link "All Vacancies" at bounding box center [272, 18] width 58 height 9
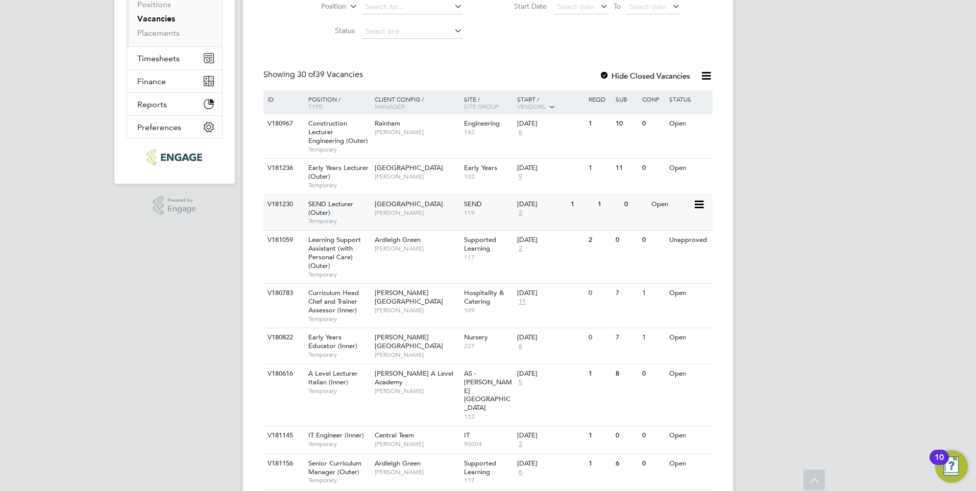
click at [640, 214] on div "V181230 SEND Lecturer (Outer) Temporary [GEOGRAPHIC_DATA] [PERSON_NAME] SEND 11…" at bounding box center [487, 212] width 449 height 36
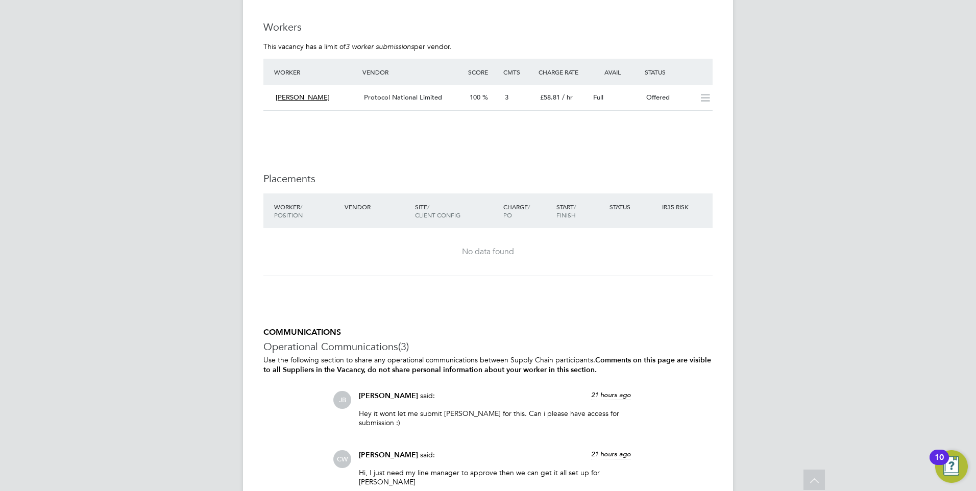
scroll to position [1778, 0]
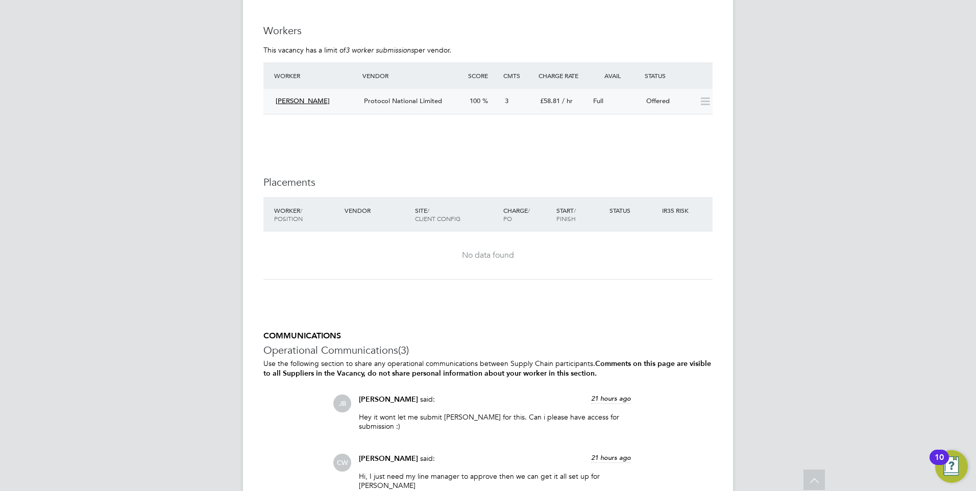
click at [631, 107] on div "Full" at bounding box center [615, 101] width 53 height 17
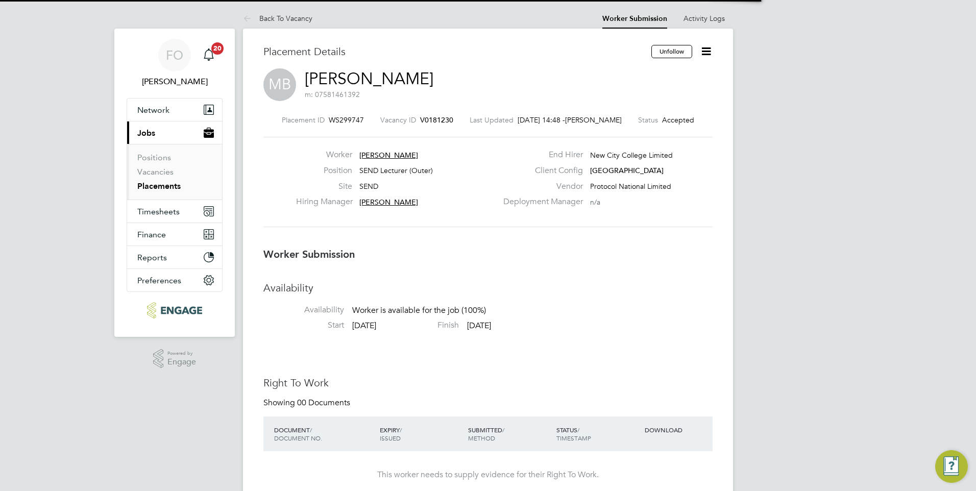
scroll to position [5, 5]
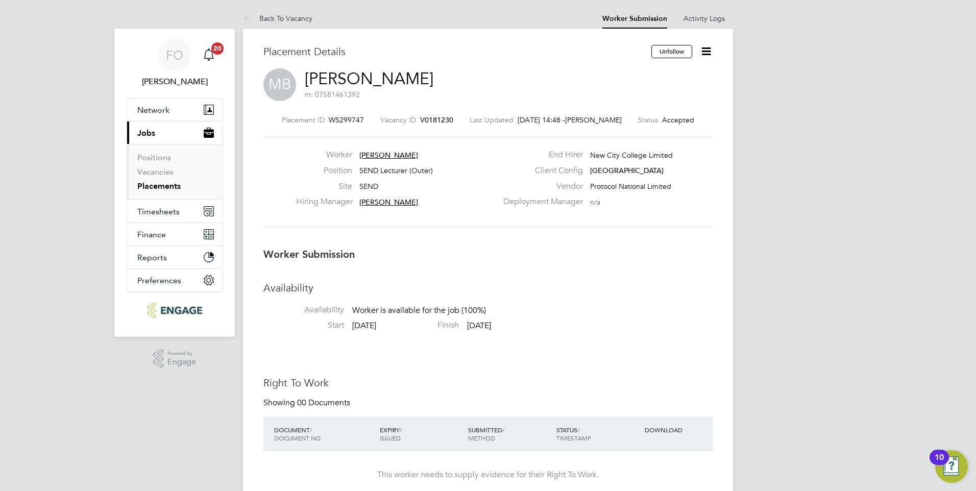
click at [708, 45] on icon at bounding box center [706, 51] width 13 height 13
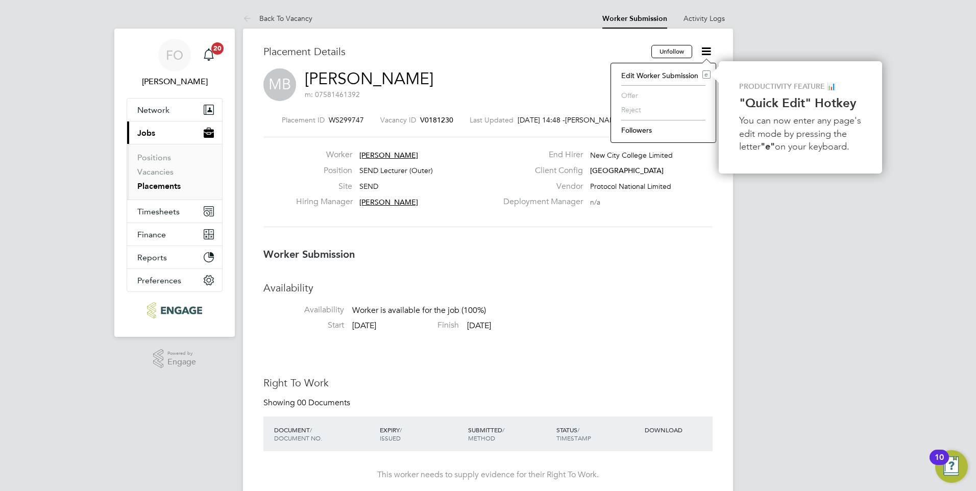
click at [652, 129] on li "Followers" at bounding box center [663, 130] width 94 height 14
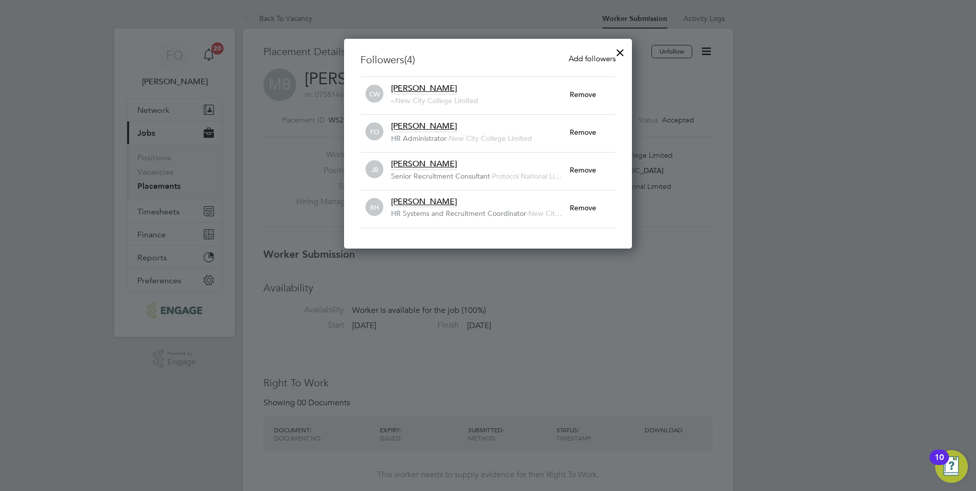
click at [618, 53] on div at bounding box center [620, 50] width 18 height 18
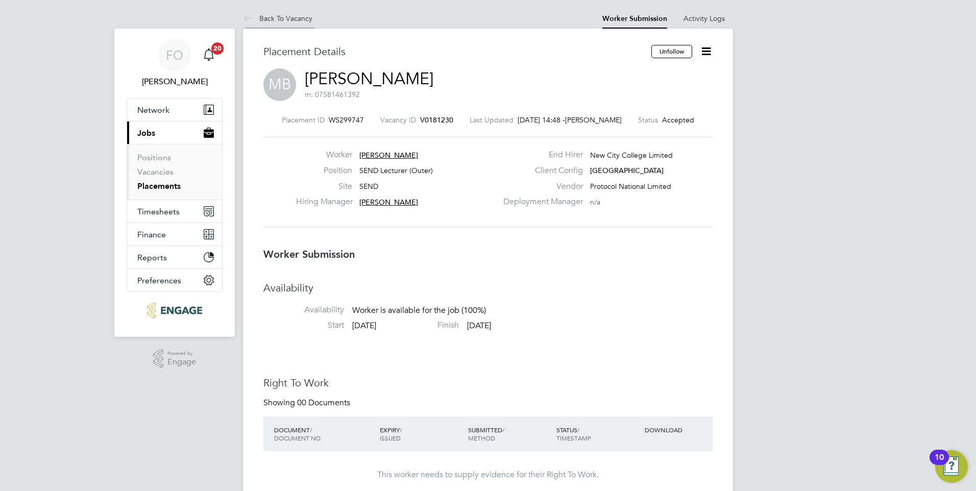
click at [295, 20] on link "Back To Vacancy" at bounding box center [277, 18] width 69 height 9
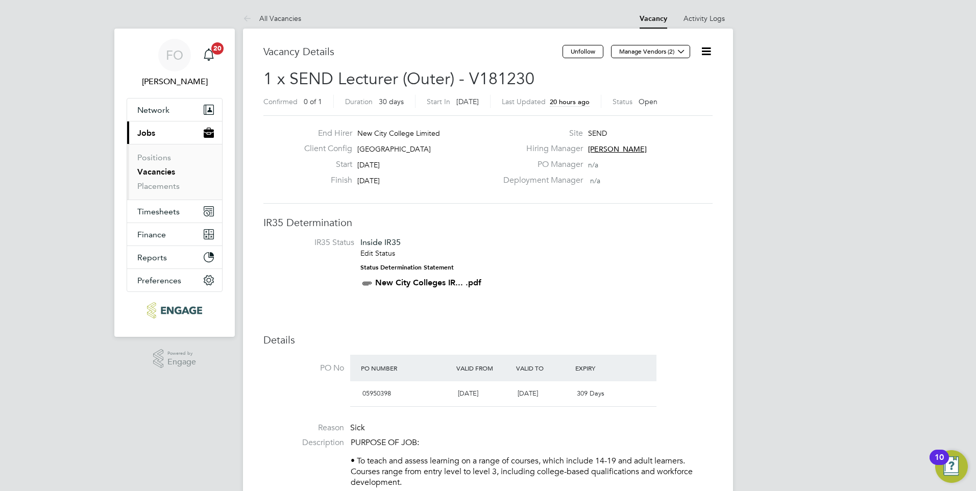
click at [174, 174] on link "Vacancies" at bounding box center [156, 172] width 38 height 10
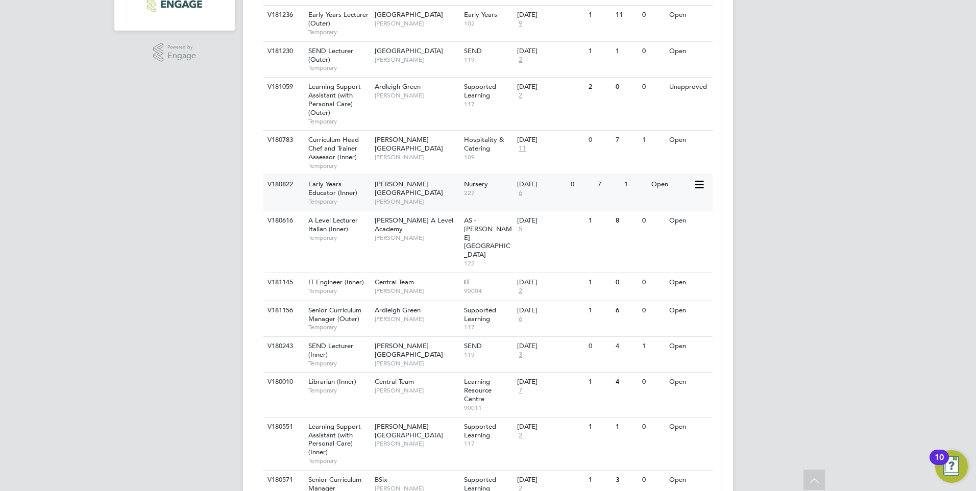
click at [646, 205] on div "V180822 Early Years Educator (Inner) Temporary Hackney Campus Carol Commin Nurs…" at bounding box center [487, 193] width 449 height 36
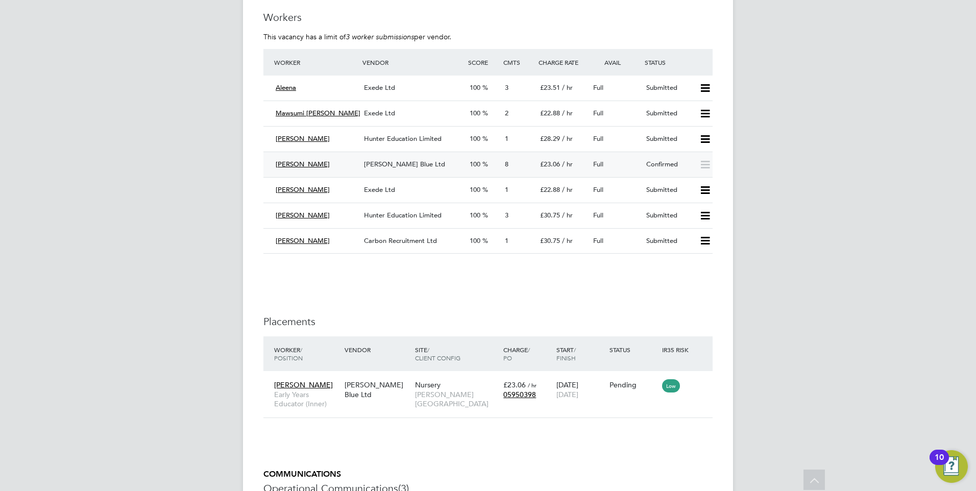
click at [661, 163] on div "Confirmed" at bounding box center [668, 164] width 53 height 17
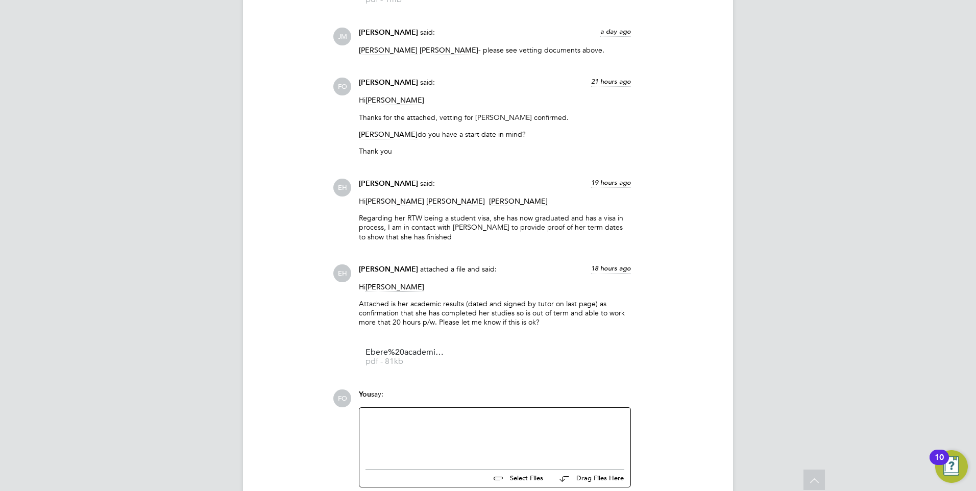
scroll to position [1709, 0]
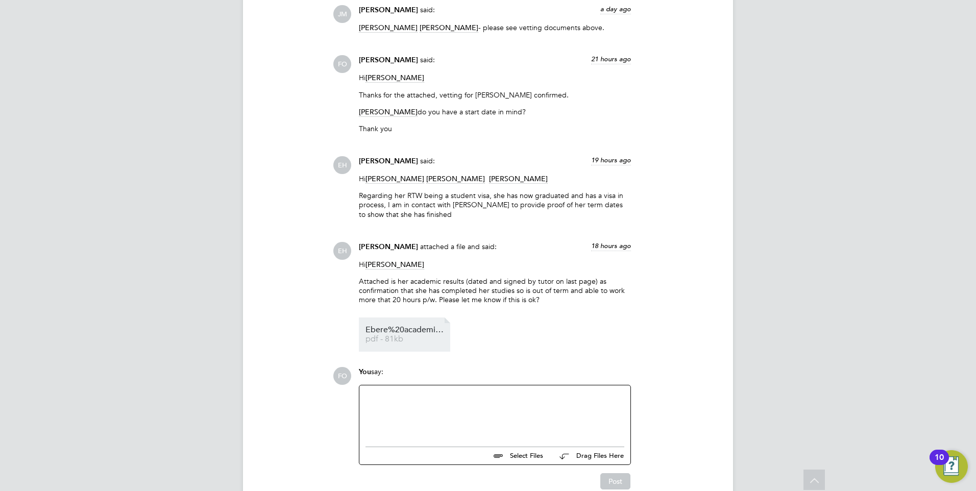
click at [408, 329] on span "Ebere%20academic%20results" at bounding box center [406, 330] width 82 height 8
click at [400, 327] on span "Ebere%20academic%20results" at bounding box center [406, 330] width 82 height 8
drag, startPoint x: 304, startPoint y: 424, endPoint x: 305, endPoint y: 412, distance: 11.2
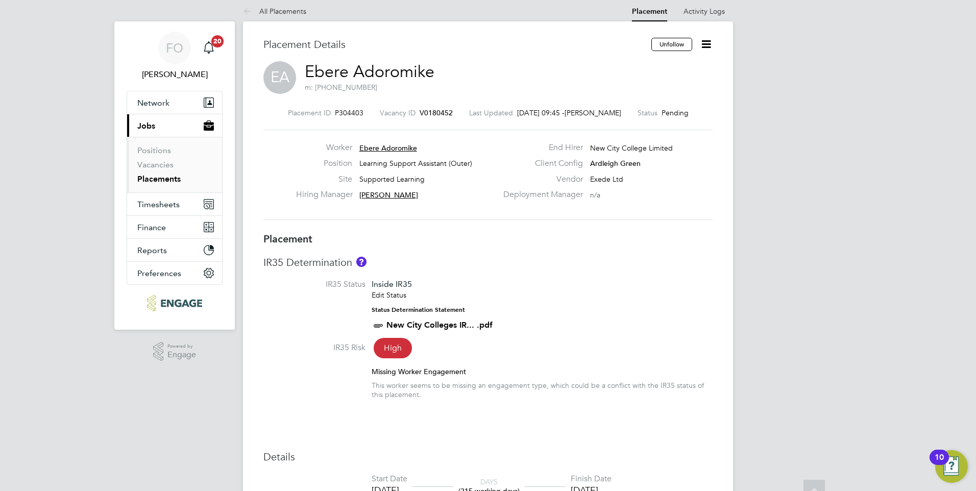
scroll to position [0, 0]
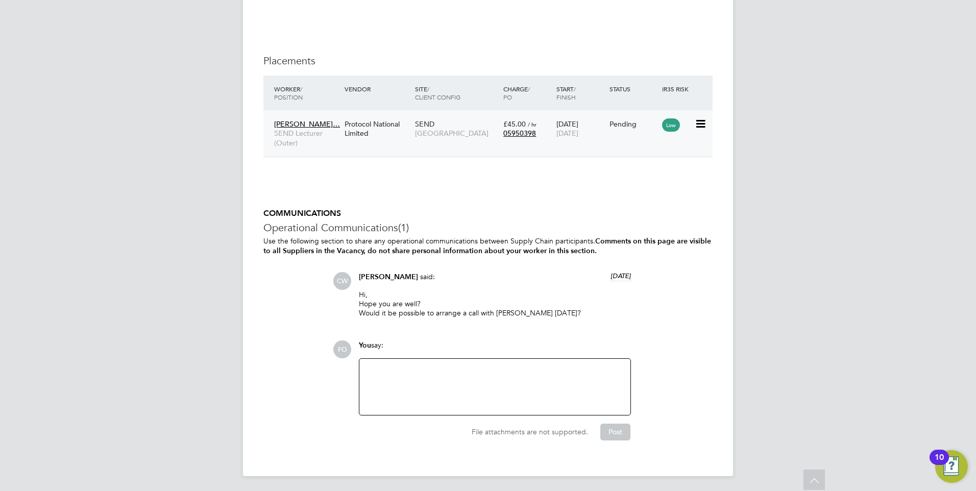
click at [622, 126] on div "Pending" at bounding box center [633, 123] width 48 height 9
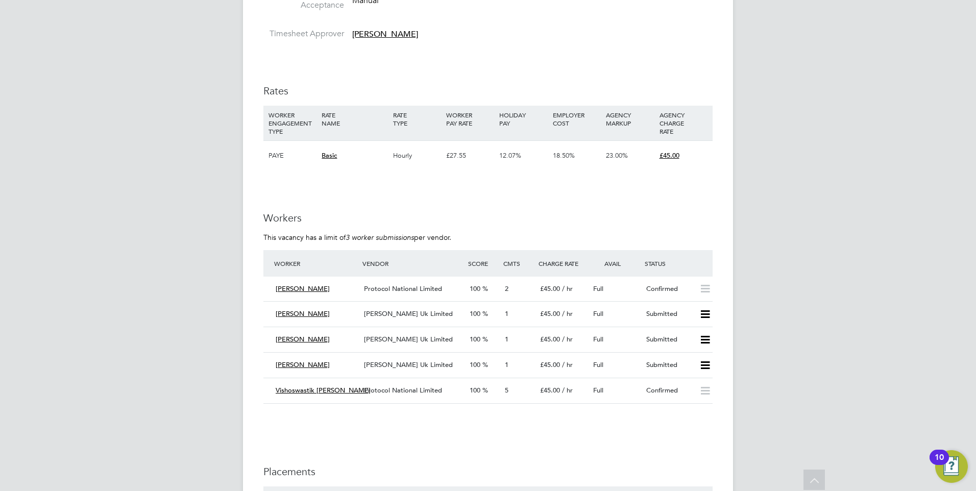
scroll to position [1718, 0]
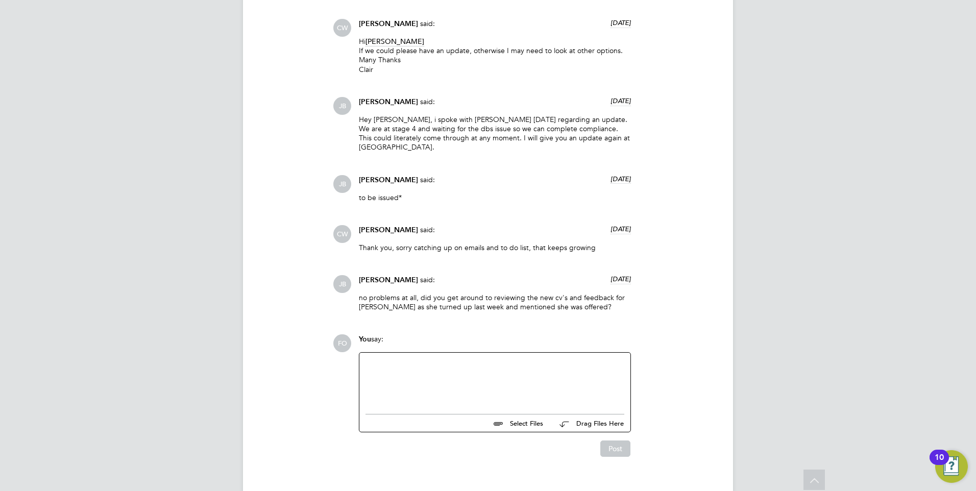
scroll to position [1201, 0]
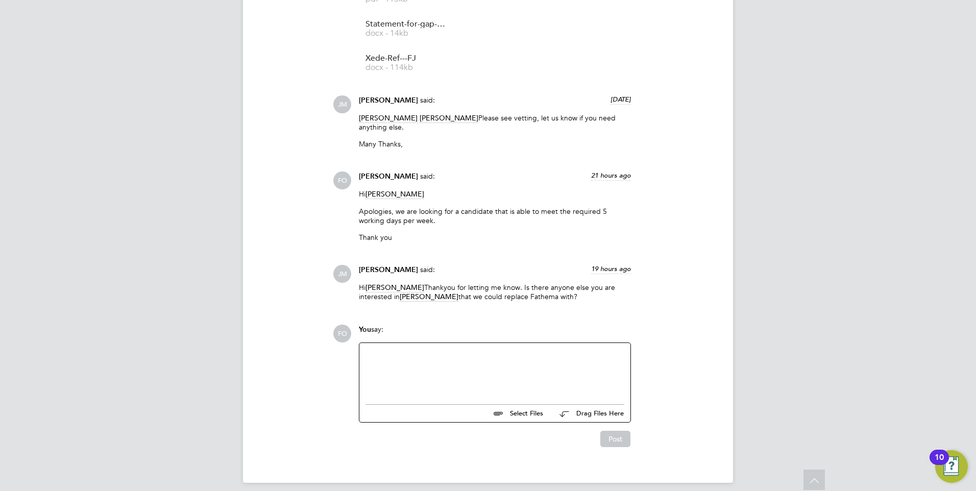
scroll to position [1425, 0]
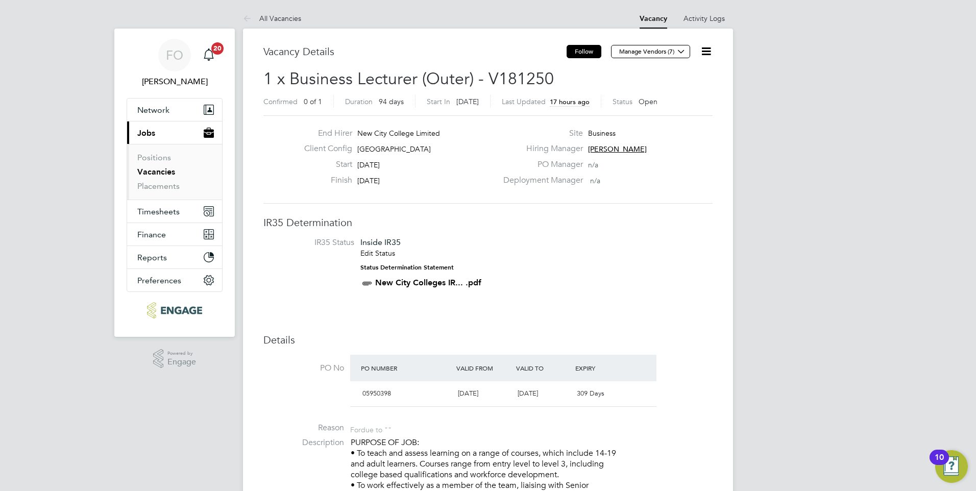
click at [596, 53] on button "Follow" at bounding box center [583, 51] width 35 height 13
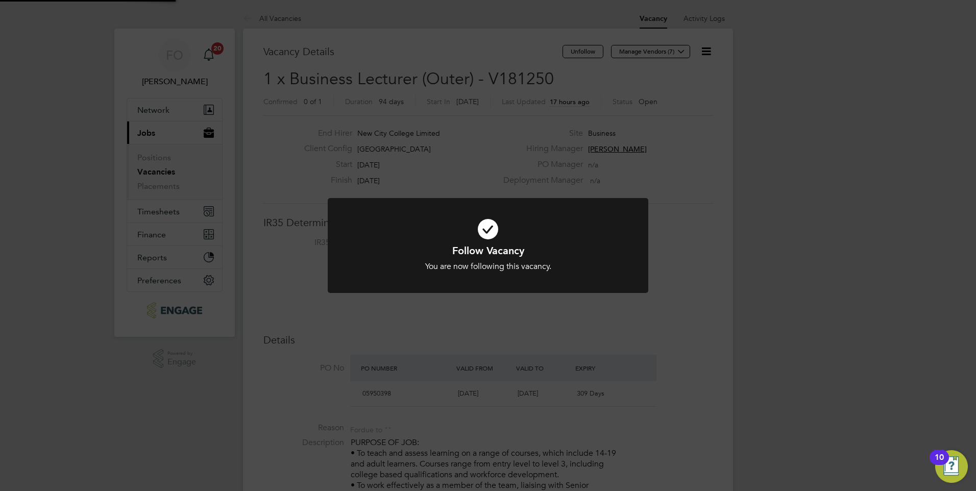
click at [706, 193] on div "Follow Vacancy You are now following this vacancy. Cancel Okay" at bounding box center [488, 245] width 976 height 491
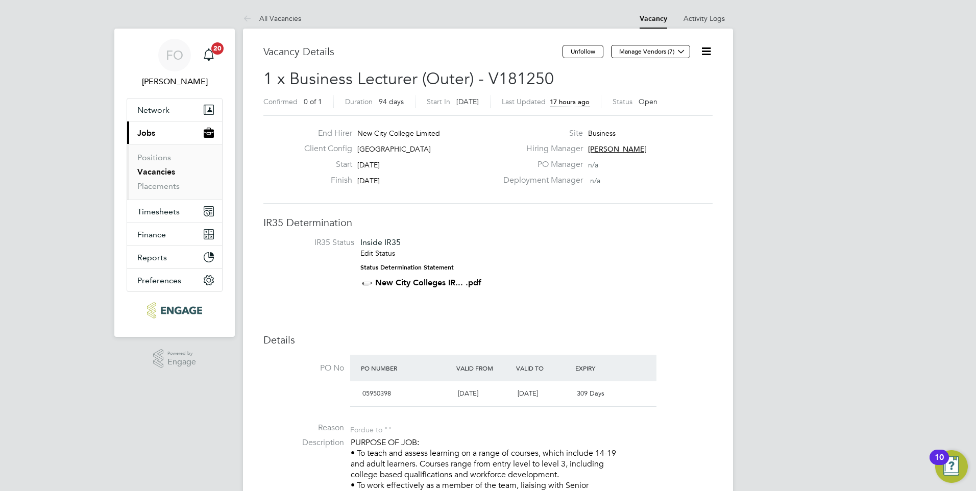
click at [707, 51] on icon at bounding box center [706, 51] width 13 height 13
click at [683, 110] on li "Followers" at bounding box center [681, 110] width 59 height 14
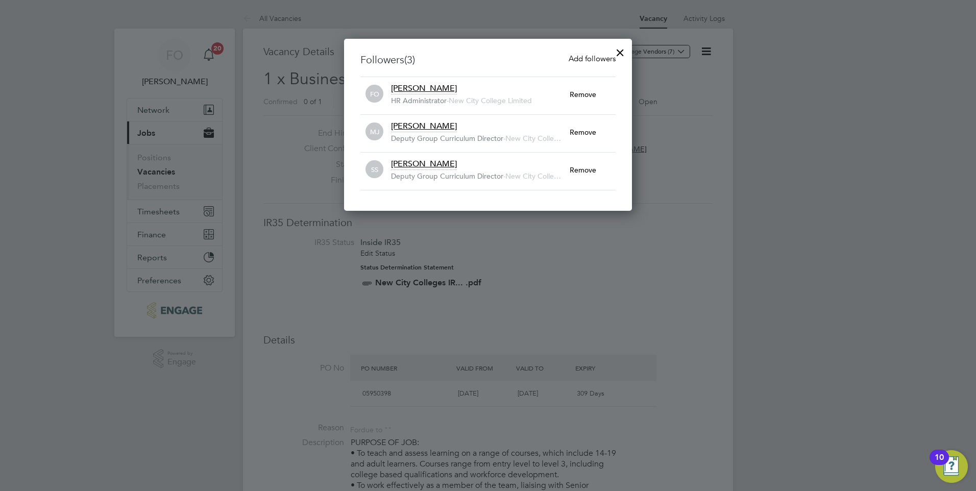
click at [591, 57] on span "Add followers" at bounding box center [591, 59] width 47 height 10
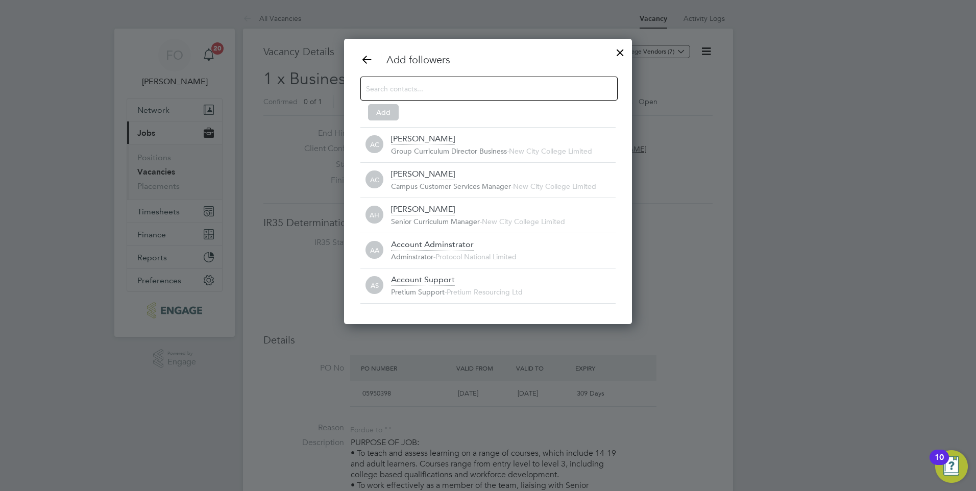
click at [458, 87] on input at bounding box center [481, 88] width 230 height 13
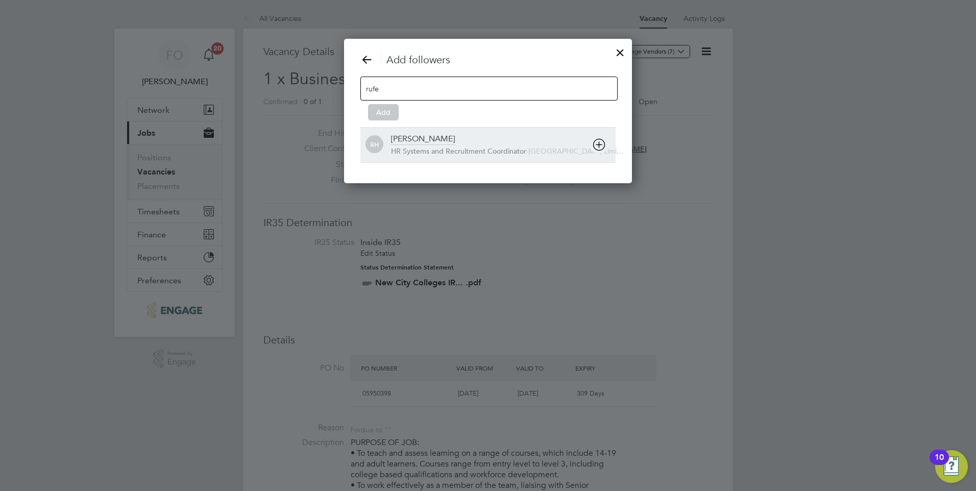
type input "rufe"
click at [458, 137] on div "[PERSON_NAME] HR Systems and Recruitment Coordinator - [GEOGRAPHIC_DATA] Limi…" at bounding box center [503, 145] width 225 height 22
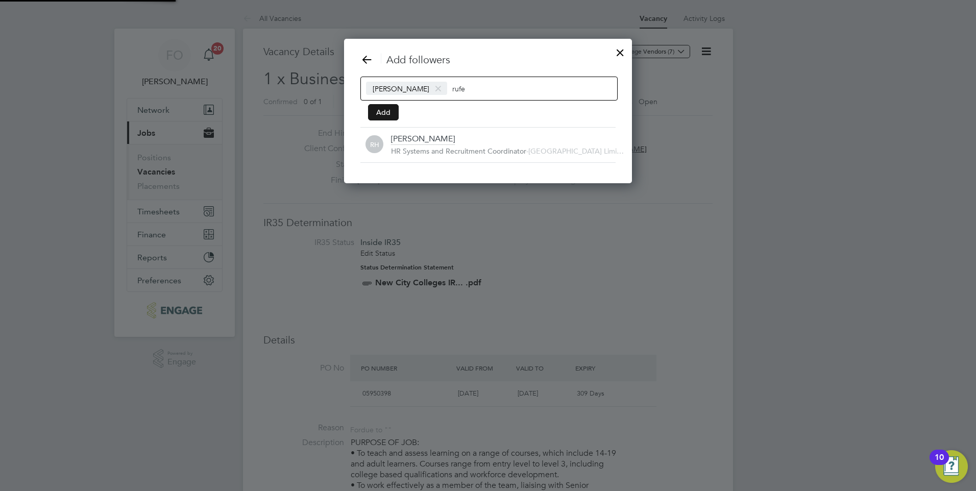
click at [389, 115] on button "Add" at bounding box center [383, 112] width 31 height 16
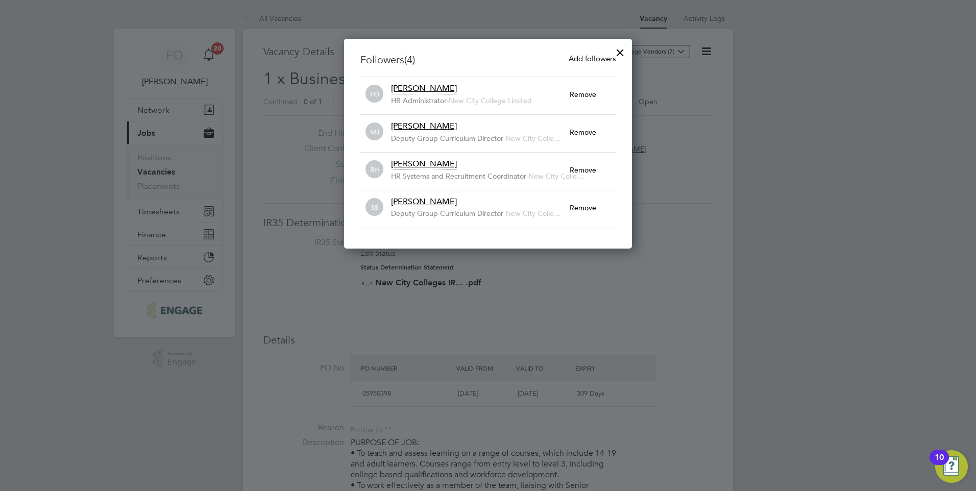
click at [621, 49] on div at bounding box center [620, 50] width 18 height 18
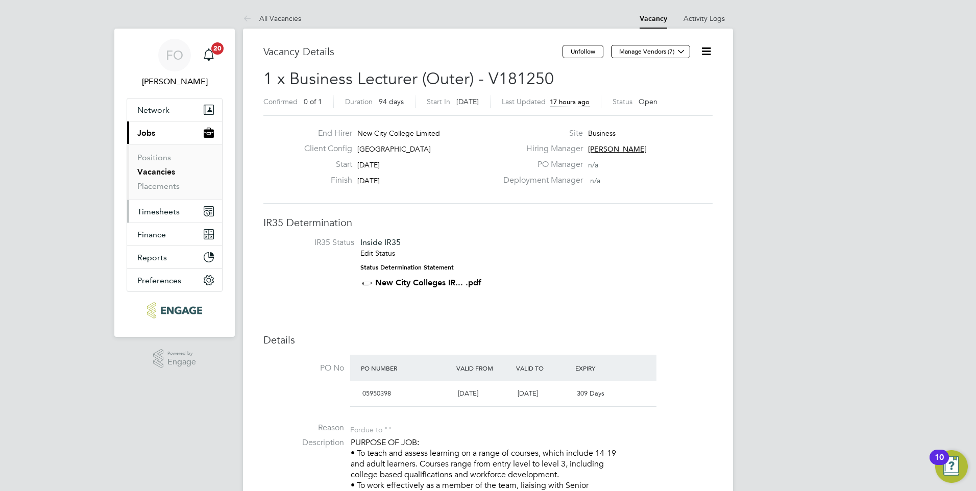
drag, startPoint x: 172, startPoint y: 207, endPoint x: 183, endPoint y: 206, distance: 10.3
click at [172, 207] on span "Timesheets" at bounding box center [158, 212] width 42 height 10
click at [151, 216] on button "Timesheets" at bounding box center [174, 211] width 95 height 22
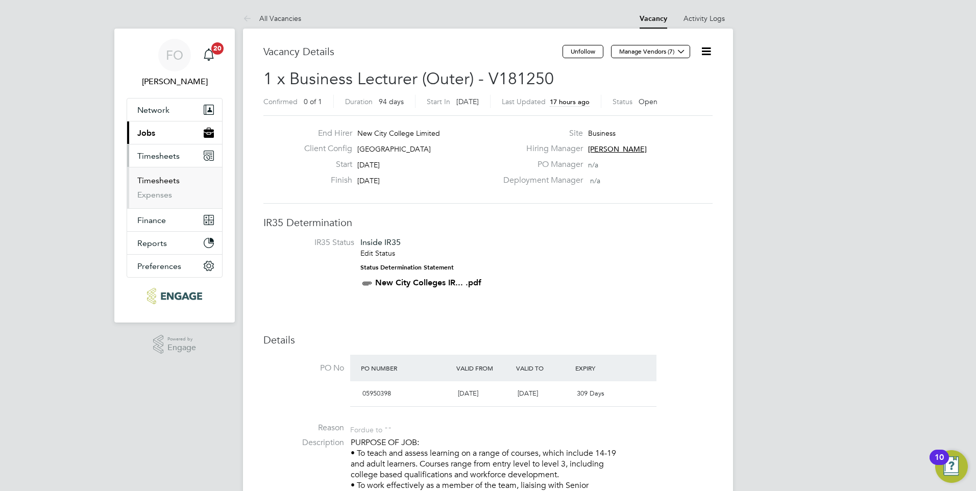
click at [171, 177] on link "Timesheets" at bounding box center [158, 181] width 42 height 10
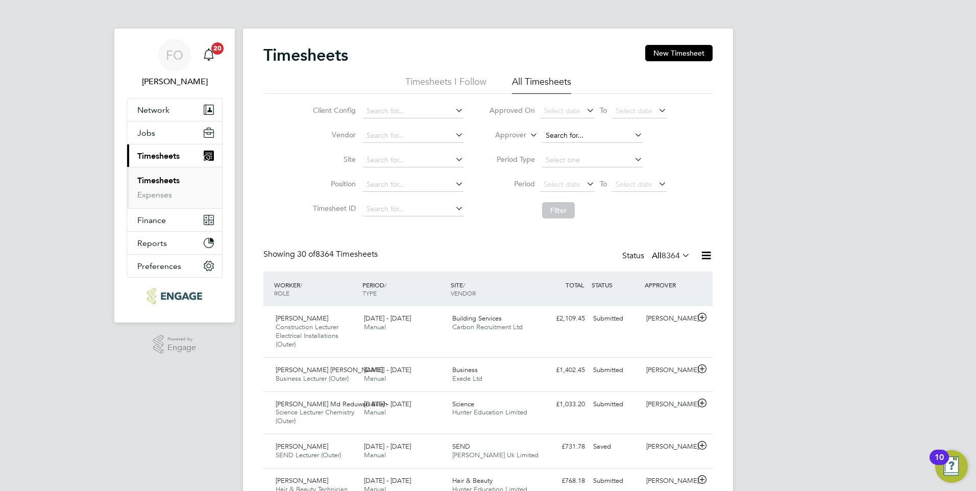
click at [560, 133] on input at bounding box center [592, 136] width 101 height 14
click at [586, 170] on li "Eve lyn Chronicle" at bounding box center [597, 177] width 112 height 14
type input "[PERSON_NAME] Chronicle"
click at [564, 211] on button "Filter" at bounding box center [558, 210] width 33 height 16
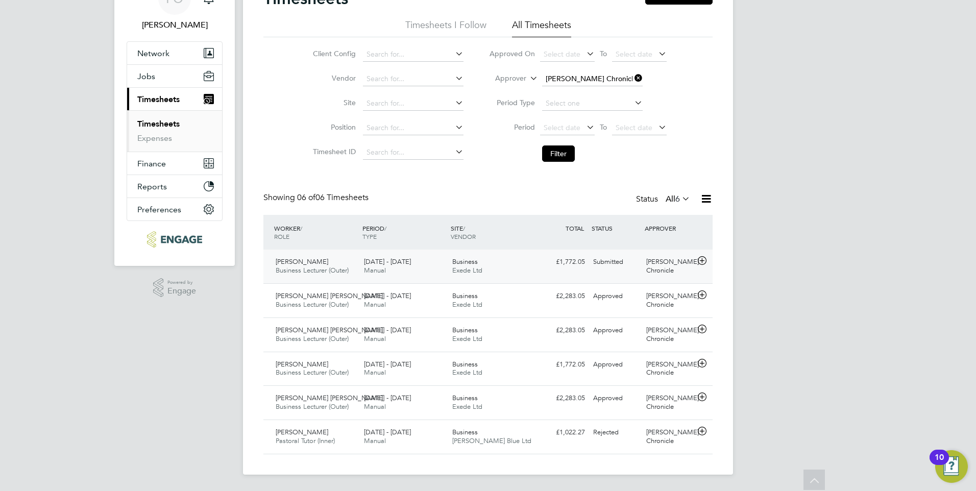
click at [573, 269] on div "£1,772.05 Submitted" at bounding box center [562, 262] width 53 height 17
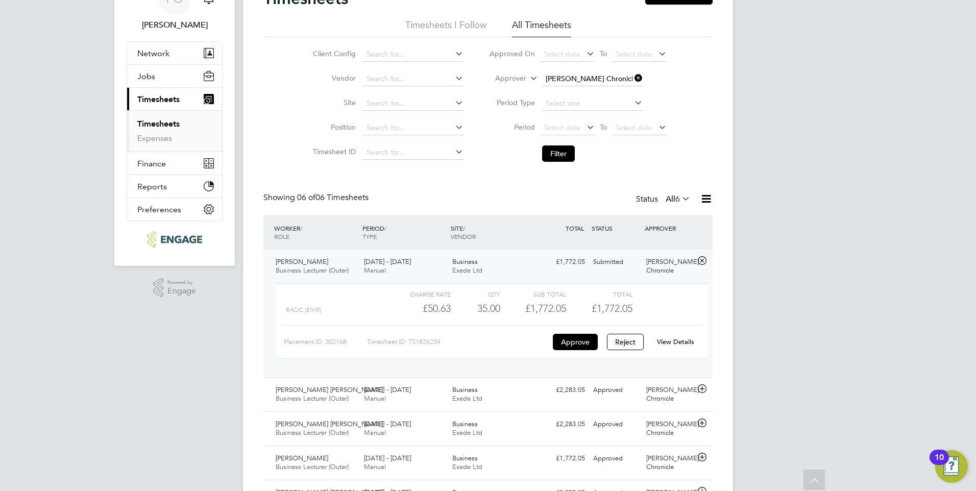
click at [686, 344] on link "View Details" at bounding box center [675, 341] width 37 height 9
click at [308, 263] on span "Shaeba Freckleton" at bounding box center [302, 261] width 53 height 9
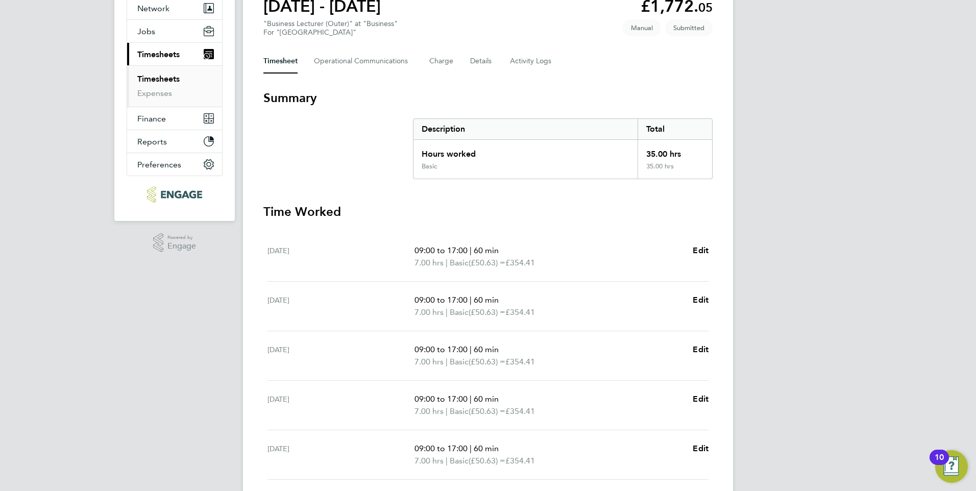
scroll to position [51, 0]
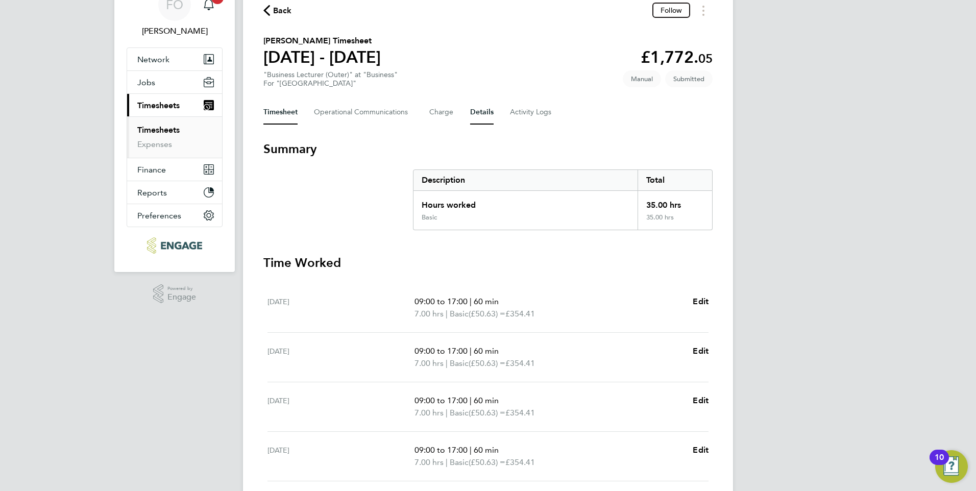
click at [474, 108] on button "Details" at bounding box center [481, 112] width 23 height 24
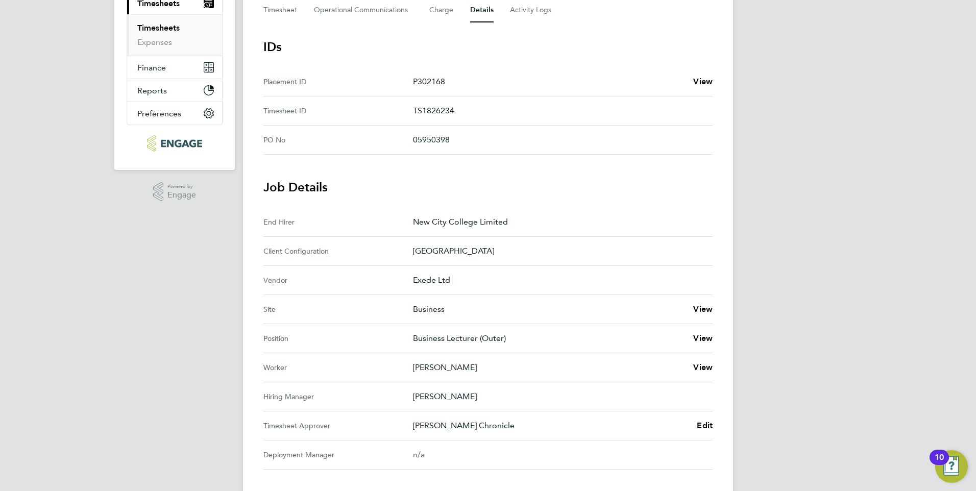
scroll to position [153, 0]
click at [360, 7] on Communications-tab "Operational Communications" at bounding box center [363, 9] width 99 height 24
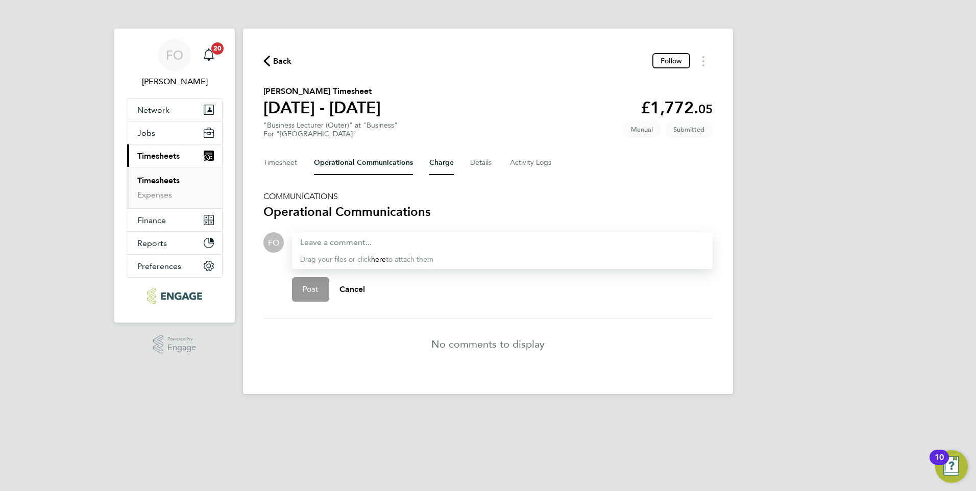
click at [435, 159] on button "Charge" at bounding box center [441, 163] width 24 height 24
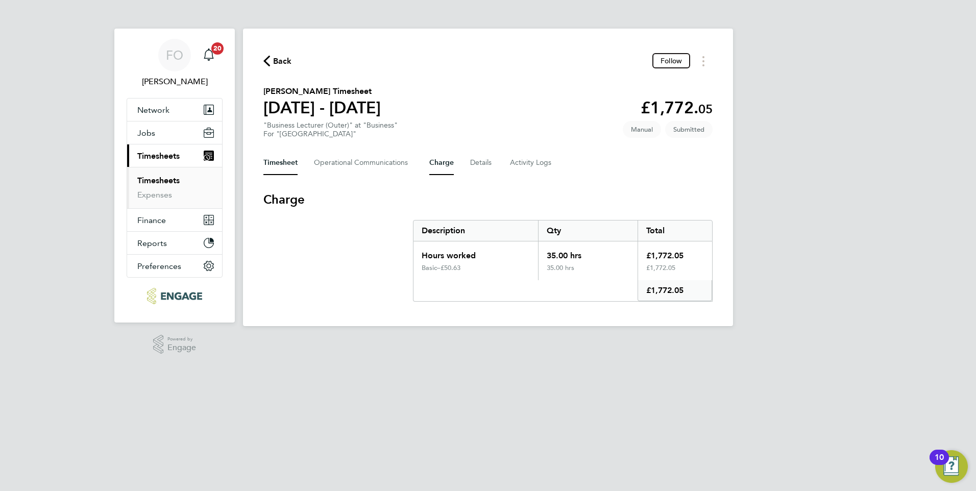
click at [280, 161] on button "Timesheet" at bounding box center [280, 163] width 34 height 24
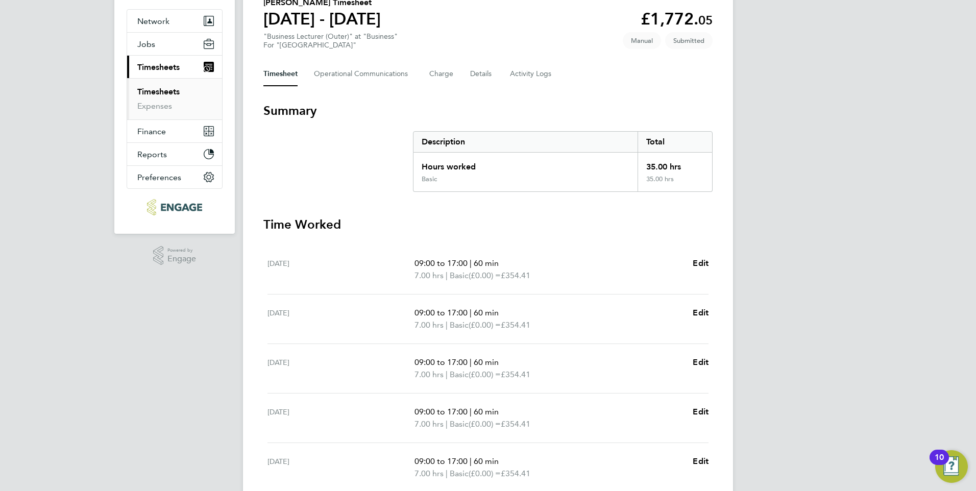
scroll to position [102, 0]
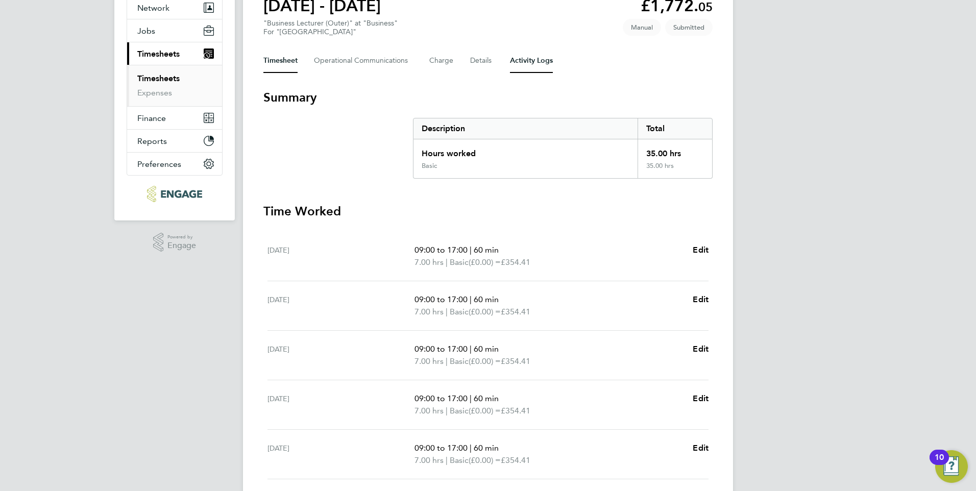
click at [522, 54] on Logs-tab "Activity Logs" at bounding box center [531, 60] width 43 height 24
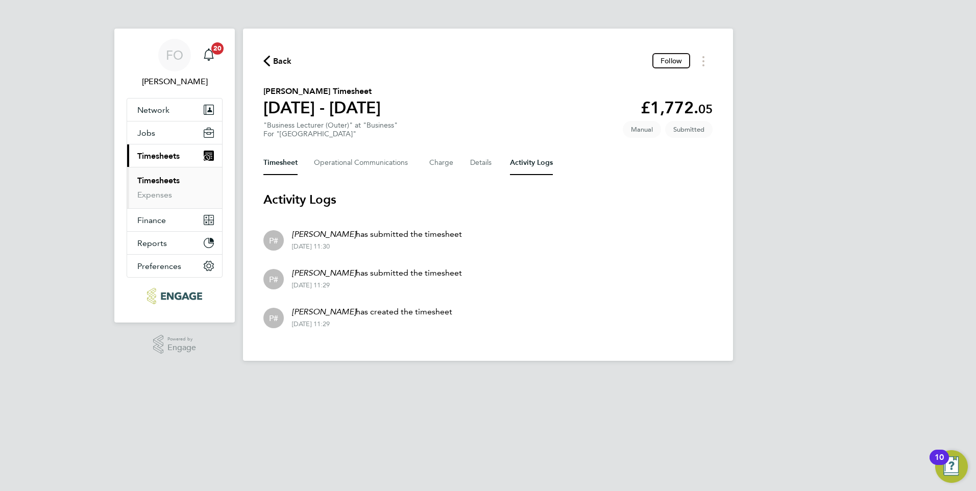
click at [286, 162] on button "Timesheet" at bounding box center [280, 163] width 34 height 24
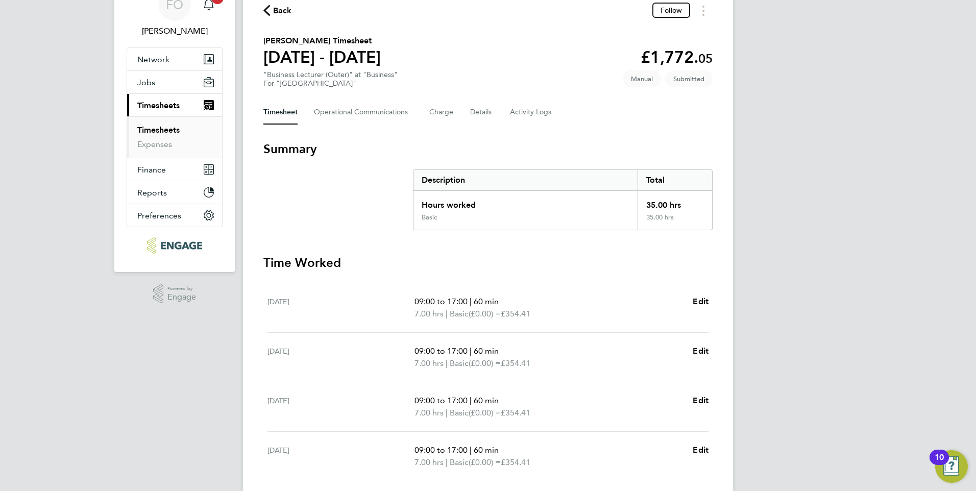
scroll to position [102, 0]
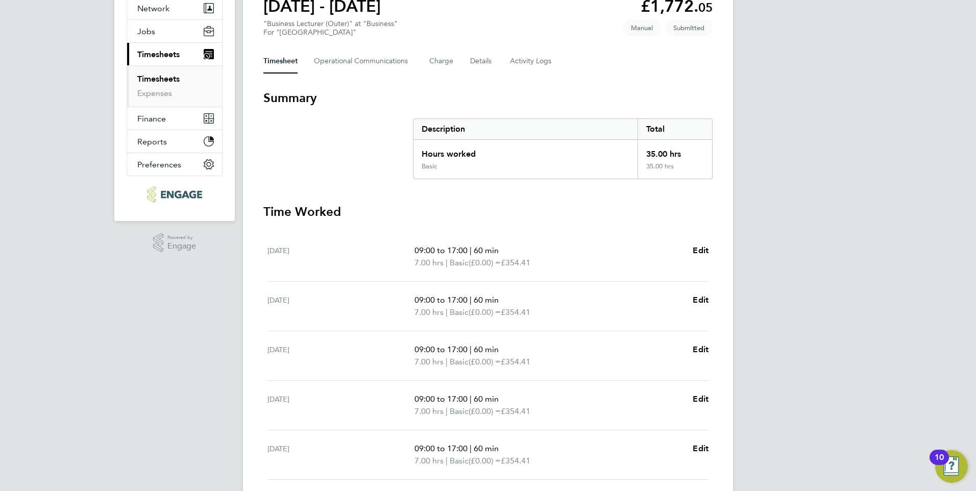
click at [798, 351] on div "FO Francesca O'Riordan Notifications 20 Applications: Network Team Members Busi…" at bounding box center [488, 271] width 976 height 746
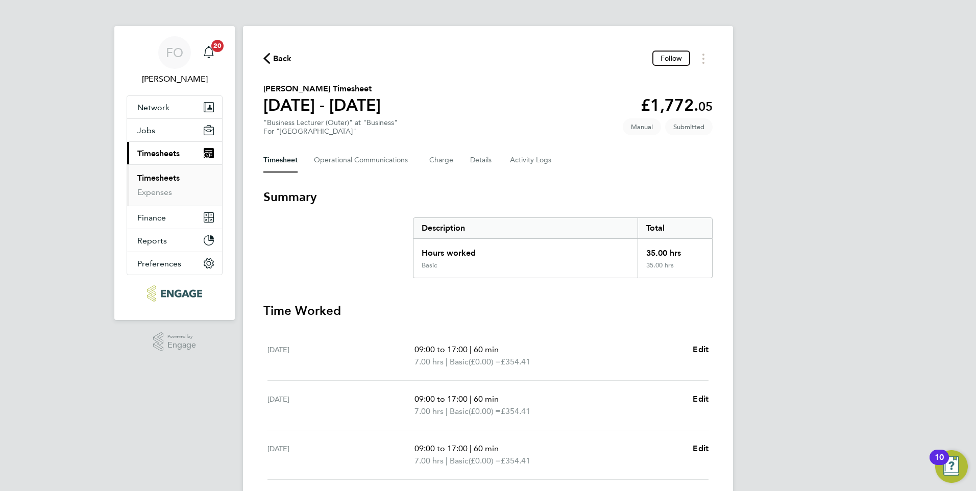
scroll to position [0, 0]
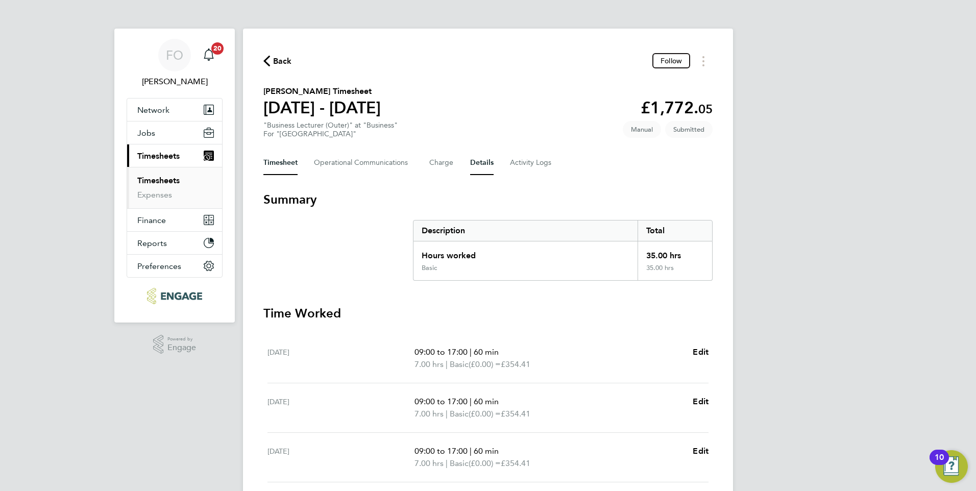
click at [479, 161] on button "Details" at bounding box center [481, 163] width 23 height 24
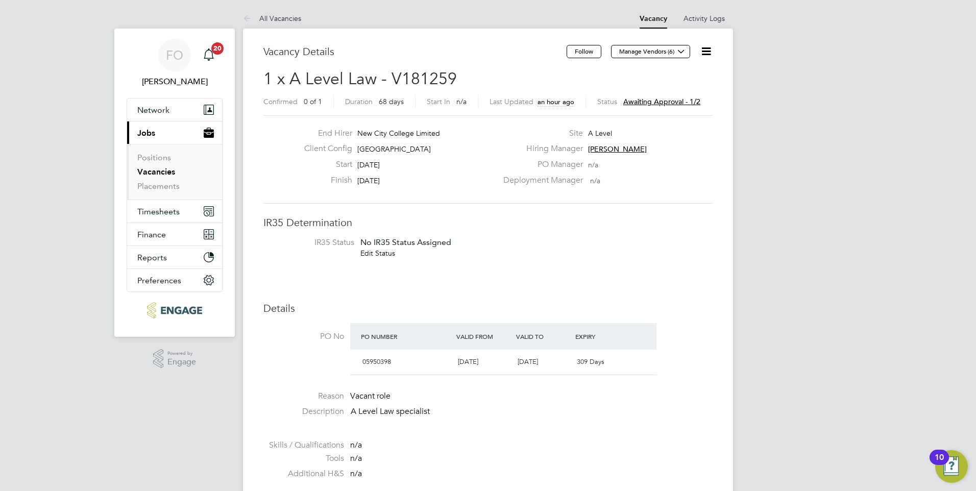
click at [690, 102] on span "Awaiting approval - 1/2" at bounding box center [661, 101] width 77 height 9
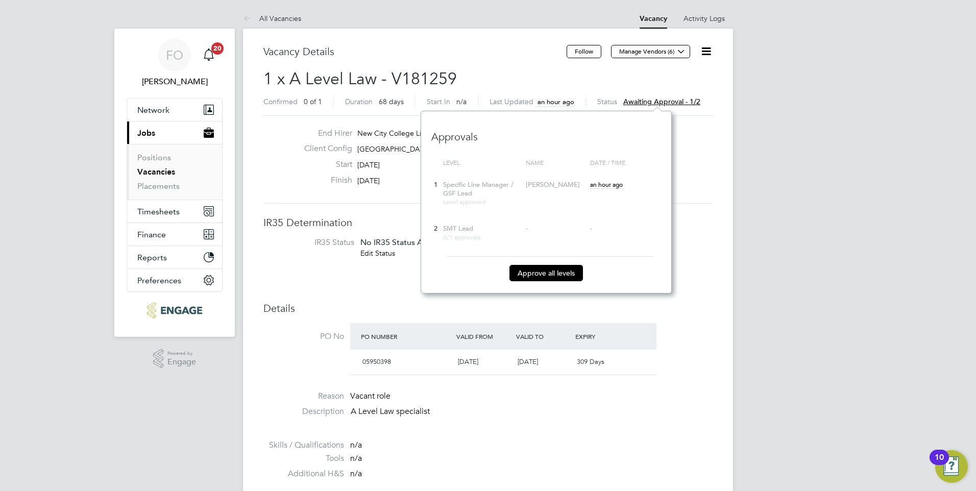
scroll to position [182, 251]
drag, startPoint x: 689, startPoint y: 136, endPoint x: 692, endPoint y: 95, distance: 40.9
click at [690, 136] on div "Site A Level" at bounding box center [606, 136] width 219 height 16
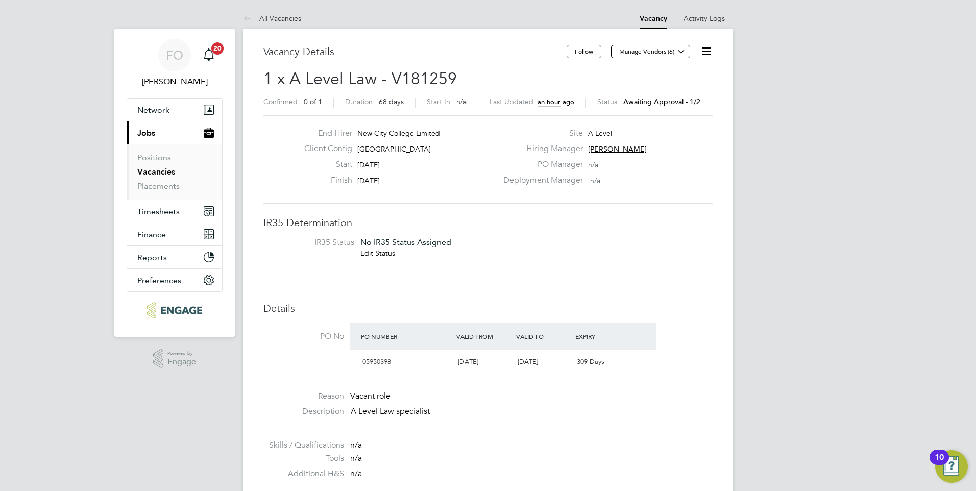
click at [706, 49] on icon at bounding box center [706, 51] width 13 height 13
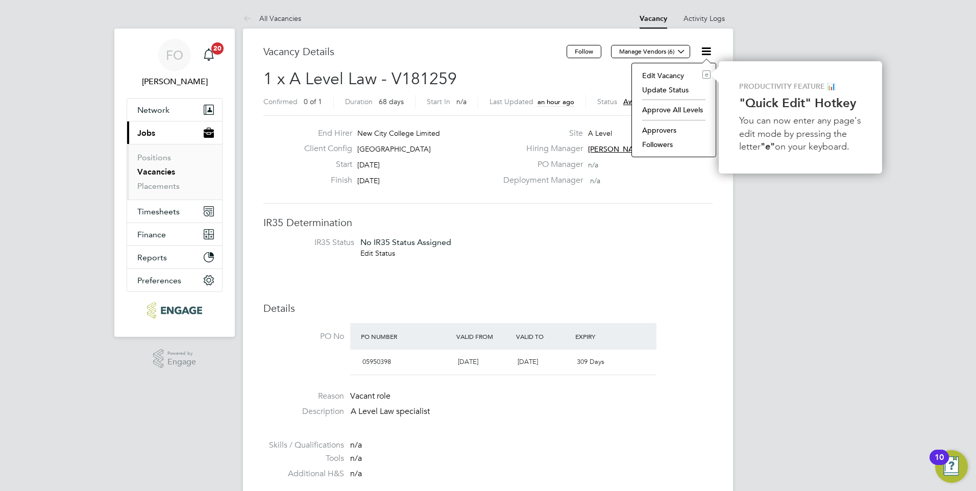
click at [673, 127] on li "Approvers" at bounding box center [673, 130] width 73 height 14
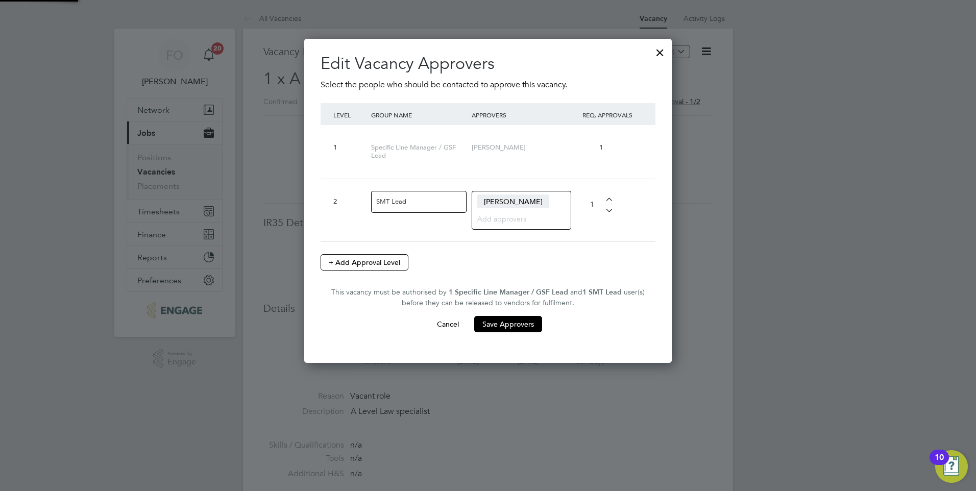
scroll to position [324, 368]
click at [657, 49] on div at bounding box center [660, 50] width 18 height 18
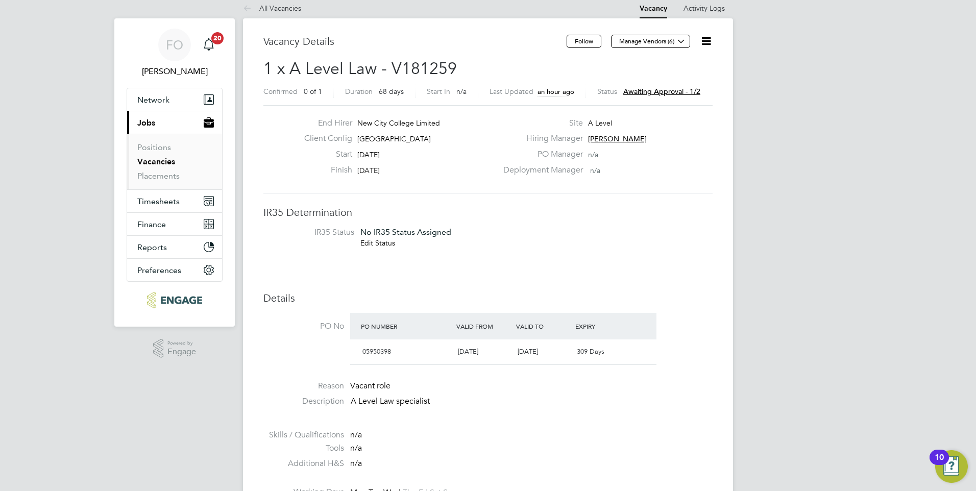
scroll to position [0, 0]
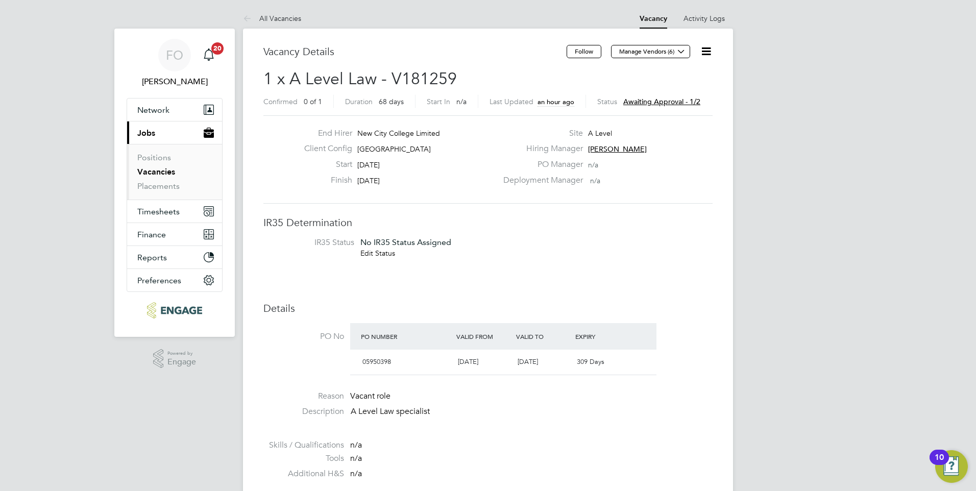
click at [706, 50] on icon at bounding box center [706, 51] width 13 height 13
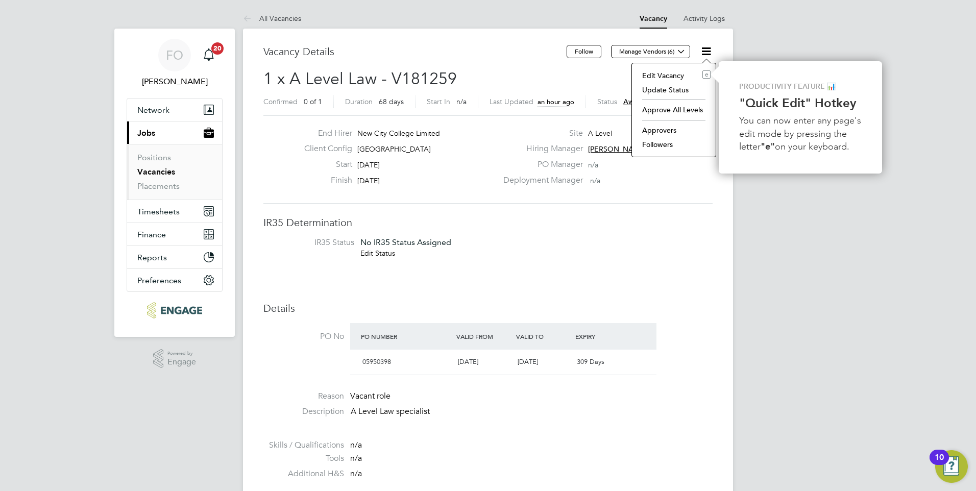
drag, startPoint x: 632, startPoint y: 263, endPoint x: 620, endPoint y: 256, distance: 13.9
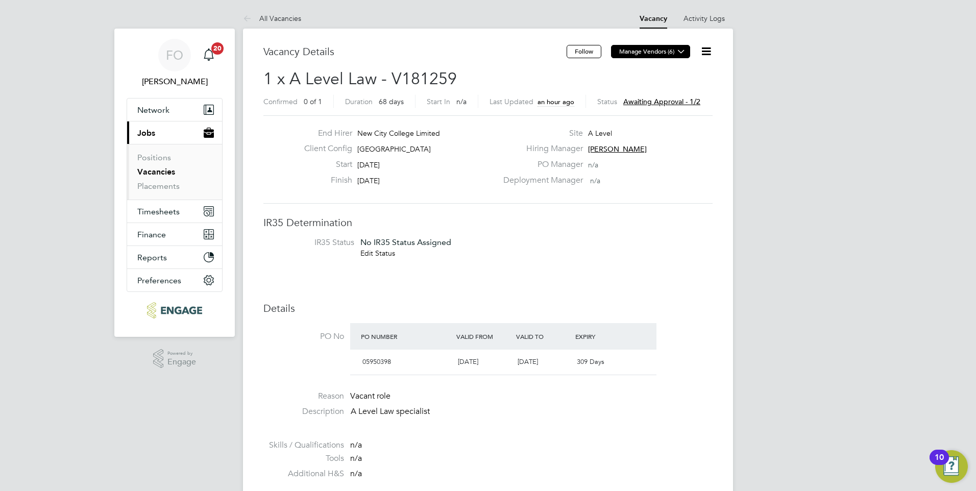
click at [670, 52] on button "Manage Vendors (6)" at bounding box center [650, 51] width 79 height 13
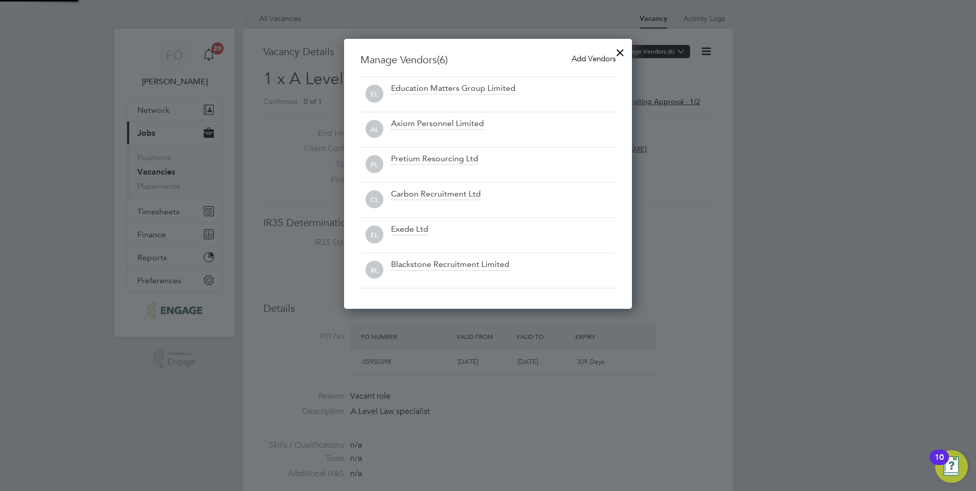
scroll to position [270, 288]
click at [616, 49] on div at bounding box center [620, 50] width 18 height 18
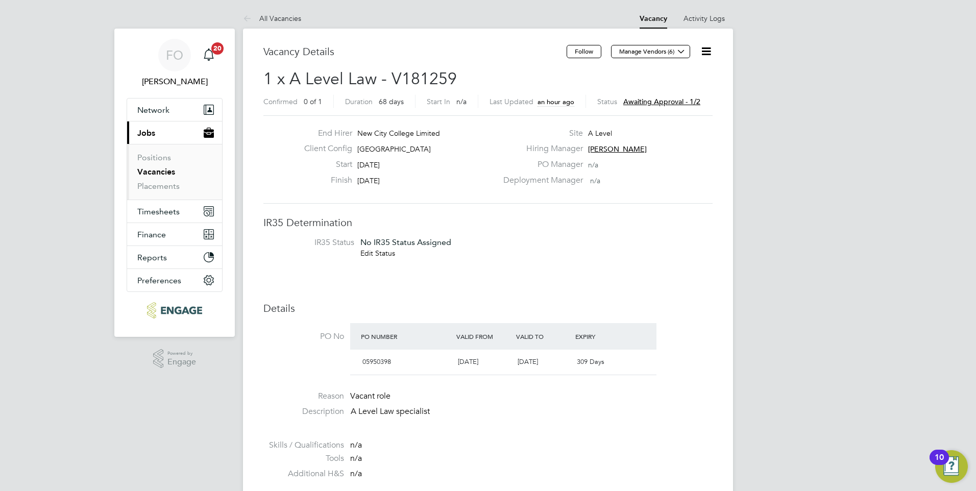
click at [703, 48] on icon at bounding box center [706, 51] width 13 height 13
click at [705, 50] on icon at bounding box center [706, 51] width 13 height 13
click at [673, 76] on li "Edit Vacancy e" at bounding box center [673, 75] width 73 height 14
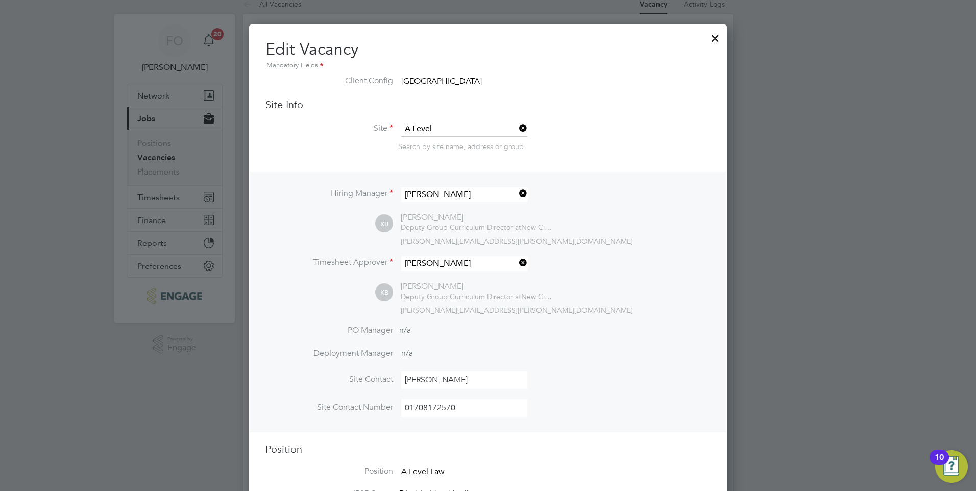
scroll to position [0, 0]
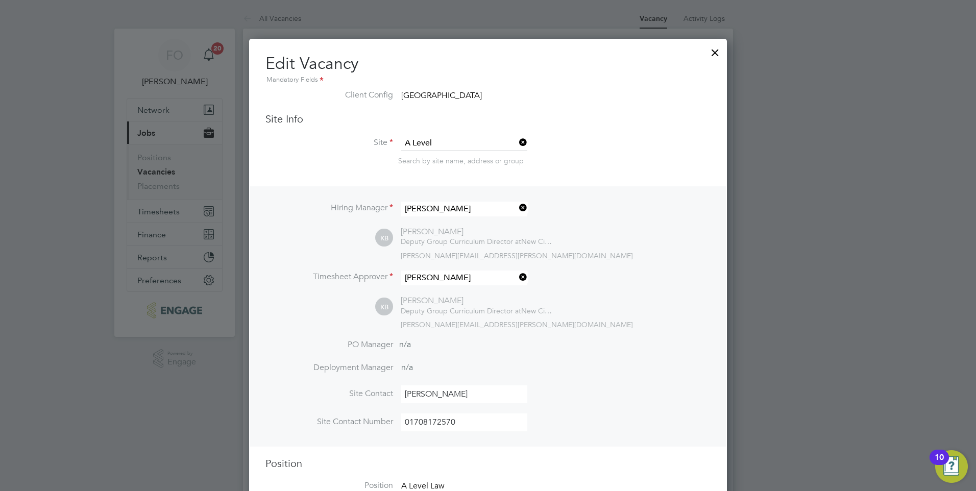
click at [716, 51] on div at bounding box center [715, 50] width 18 height 18
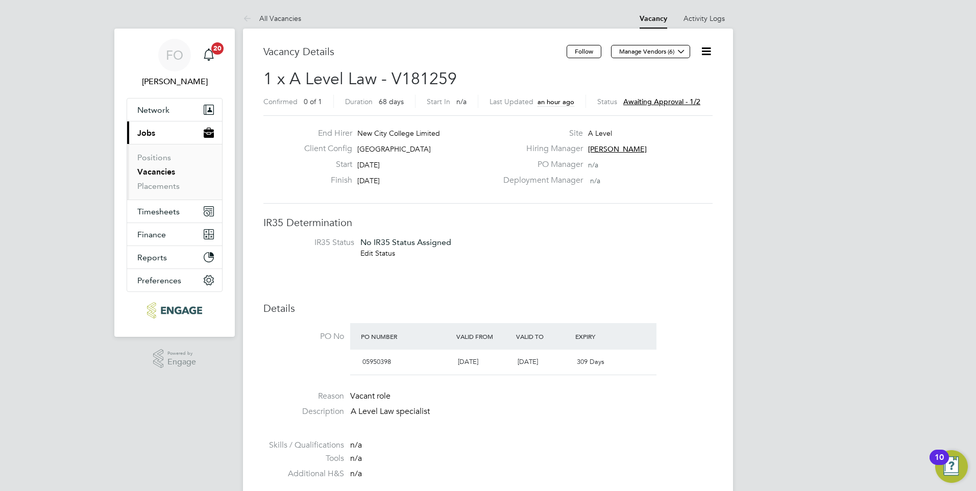
click at [701, 53] on icon at bounding box center [706, 51] width 13 height 13
click at [666, 76] on li "Edit Vacancy e" at bounding box center [673, 75] width 73 height 14
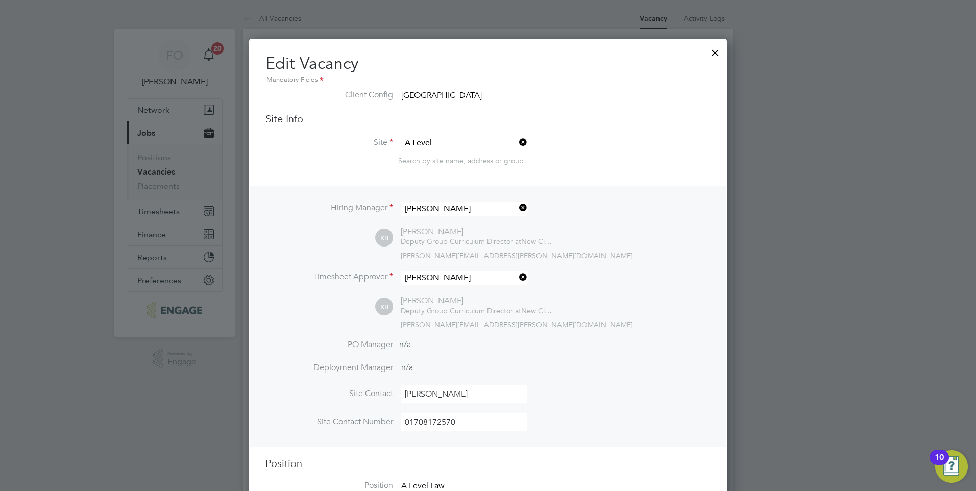
click at [711, 50] on div at bounding box center [715, 50] width 18 height 18
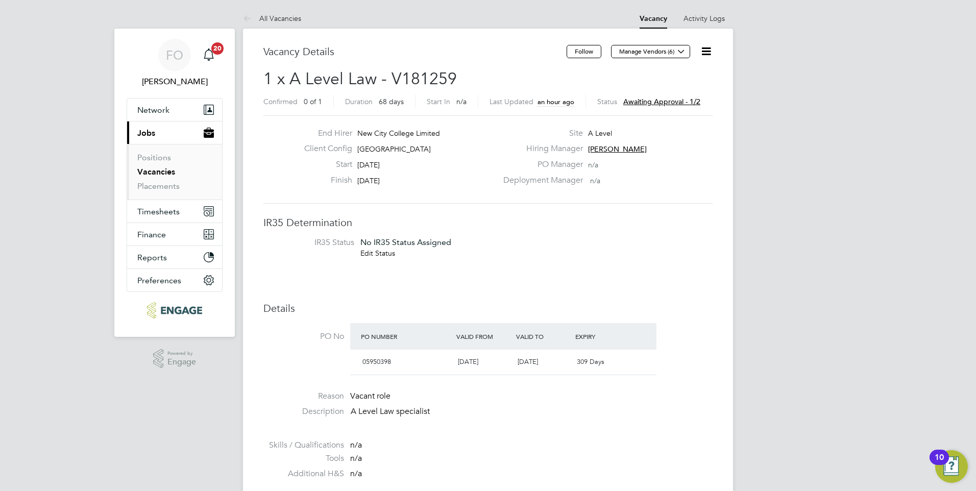
click at [702, 47] on icon at bounding box center [706, 51] width 13 height 13
click at [682, 87] on li "Update Status" at bounding box center [673, 90] width 73 height 14
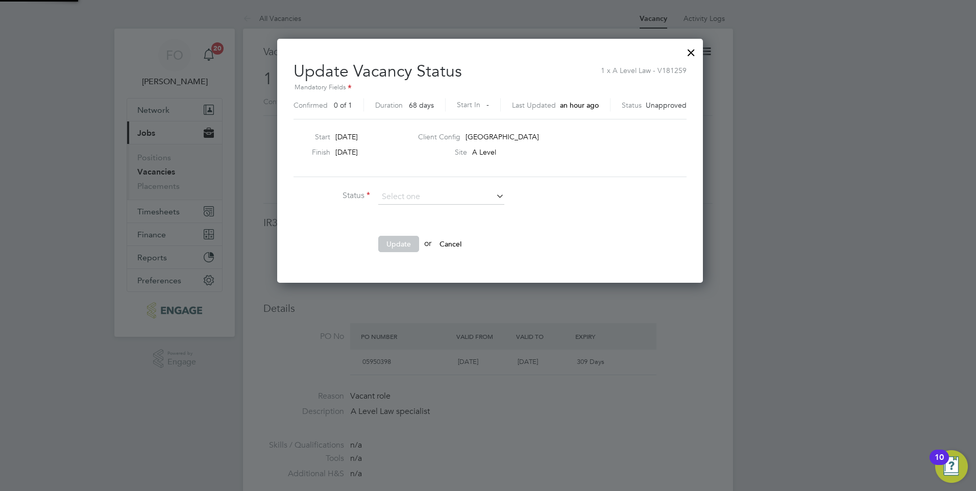
scroll to position [243, 422]
click at [685, 55] on div at bounding box center [691, 50] width 18 height 18
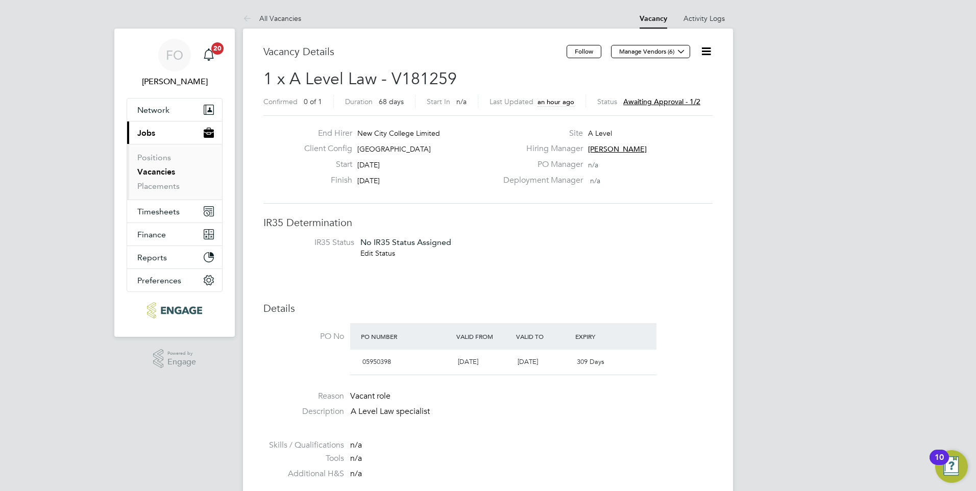
click at [169, 172] on link "Vacancies" at bounding box center [156, 172] width 38 height 10
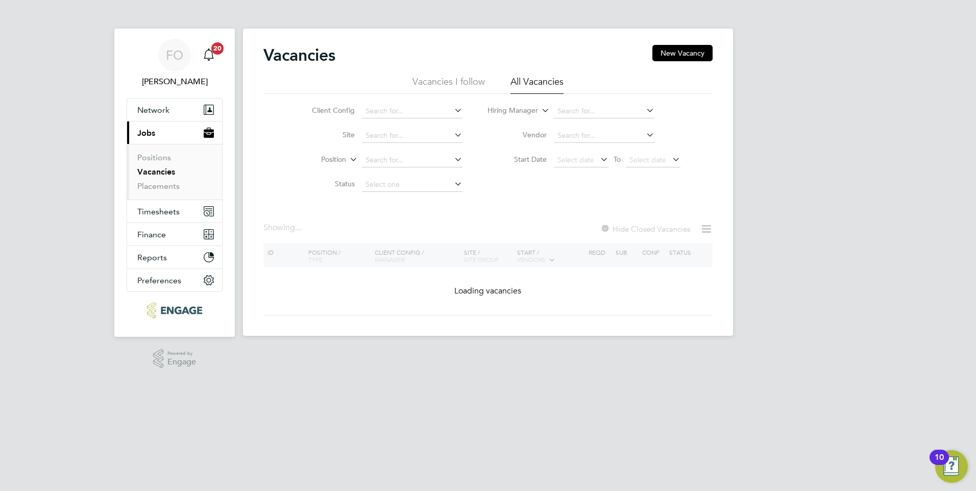
click at [664, 42] on div "Vacancies New Vacancy Vacancies I follow All Vacancies Client Config Site Posit…" at bounding box center [488, 182] width 490 height 307
click at [665, 52] on button "New Vacancy" at bounding box center [682, 53] width 60 height 16
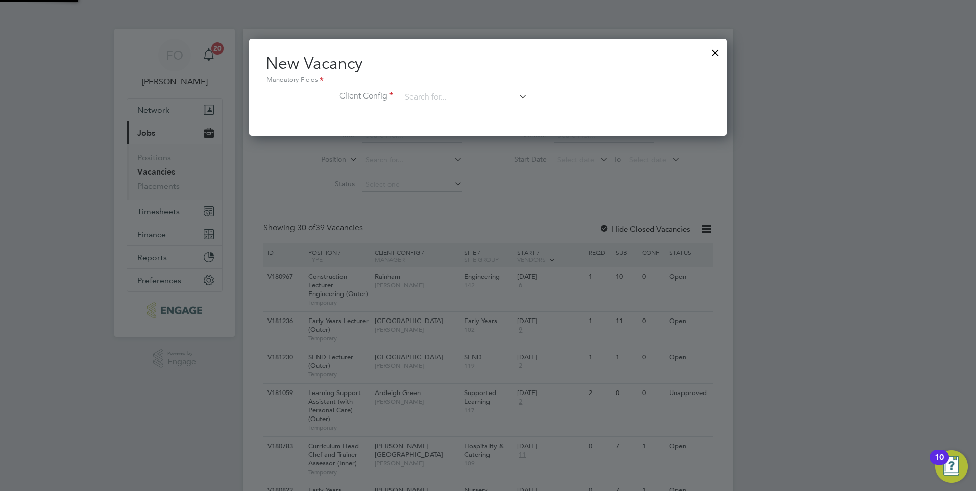
scroll to position [97, 478]
click at [419, 92] on input at bounding box center [464, 97] width 126 height 15
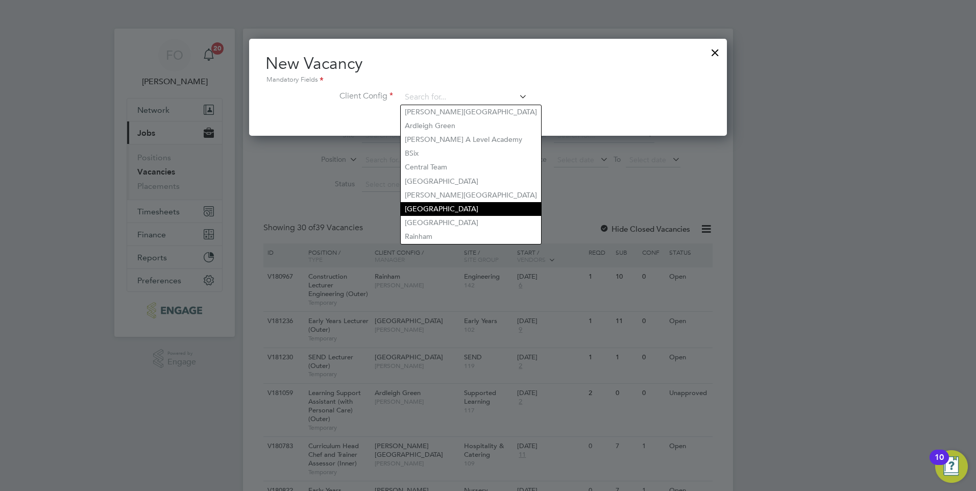
click at [440, 207] on li "Havering Sixth Form Campus" at bounding box center [471, 209] width 140 height 14
type input "Havering Sixth Form Campus"
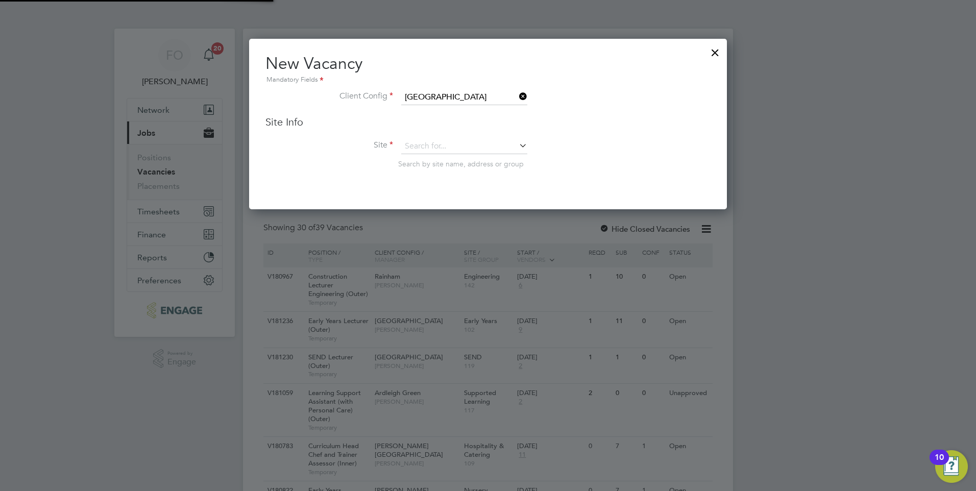
scroll to position [171, 478]
click at [439, 144] on input at bounding box center [464, 146] width 126 height 15
type input "h"
type input "l"
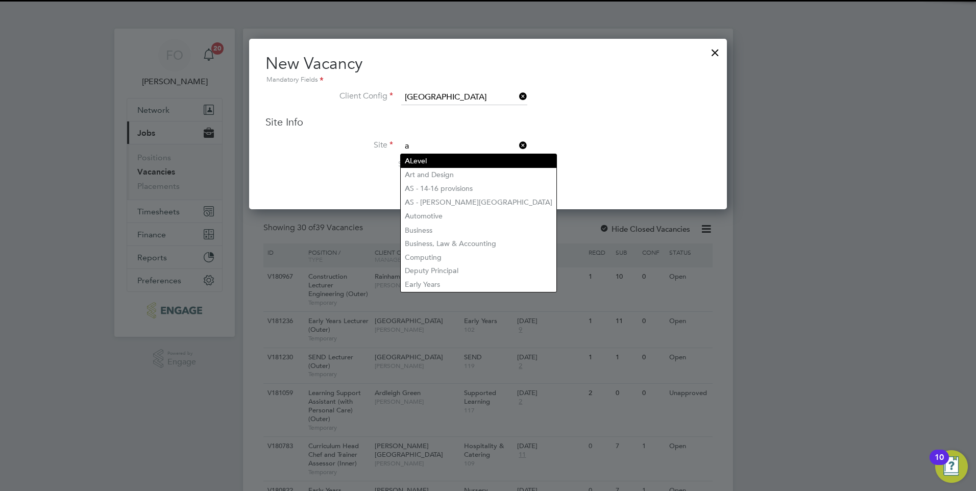
click at [449, 160] on li "A Level" at bounding box center [479, 161] width 156 height 14
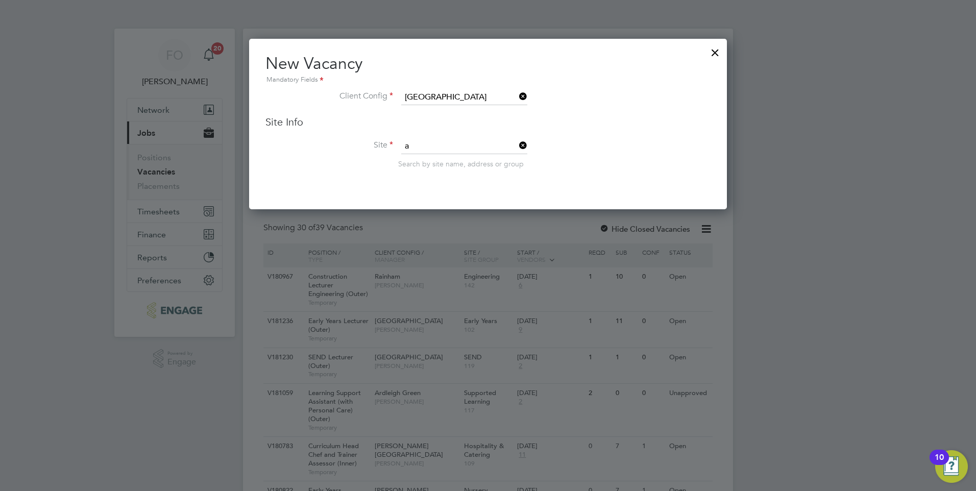
type input "A Level"
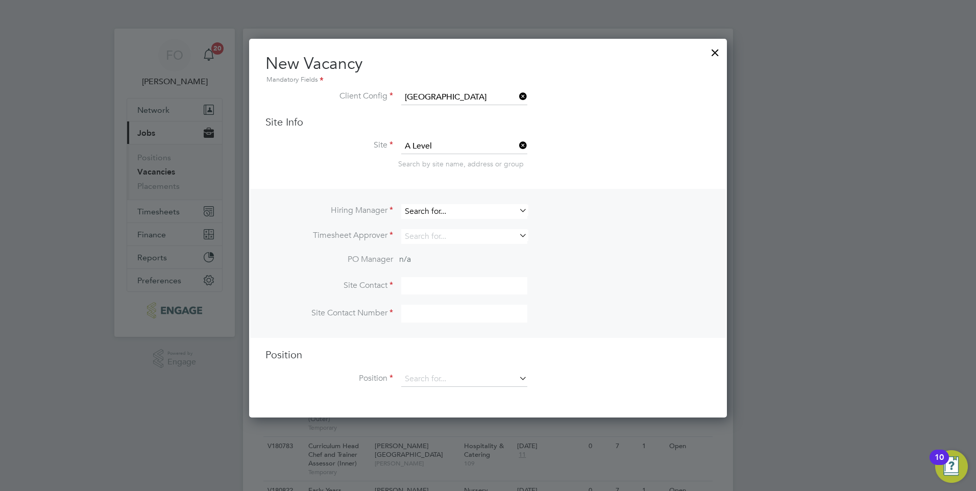
click at [424, 208] on input at bounding box center [464, 211] width 126 height 15
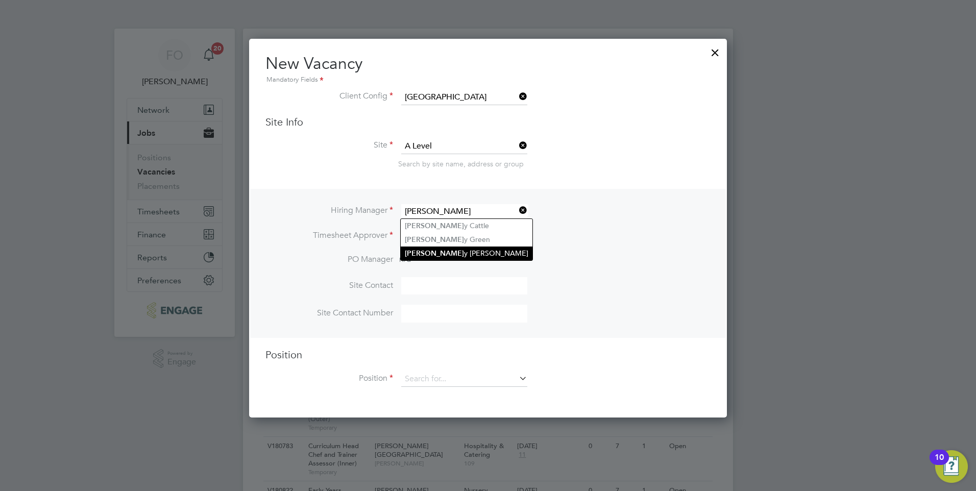
click at [448, 249] on li "Kerr y Baker" at bounding box center [467, 253] width 132 height 14
type input "Kerry Baker"
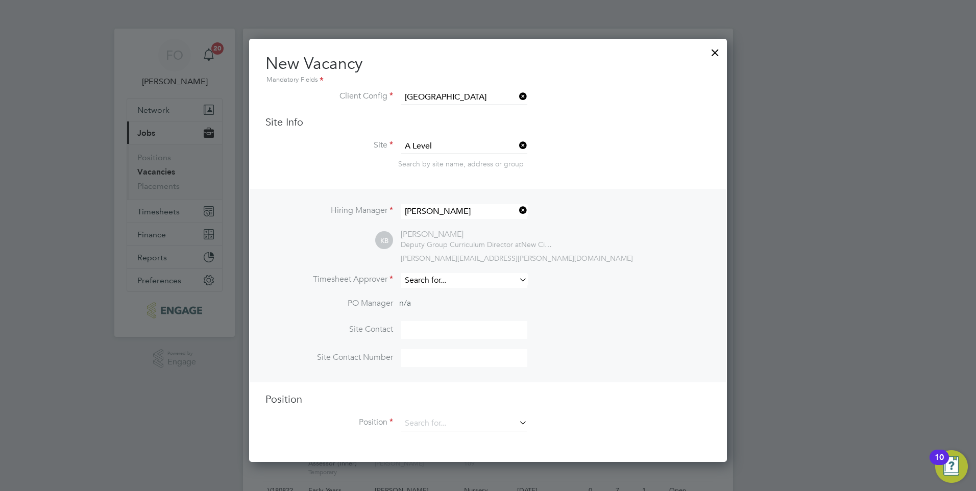
click at [425, 279] on input at bounding box center [464, 280] width 126 height 15
click at [442, 322] on li "Kerr y Baker" at bounding box center [467, 323] width 132 height 14
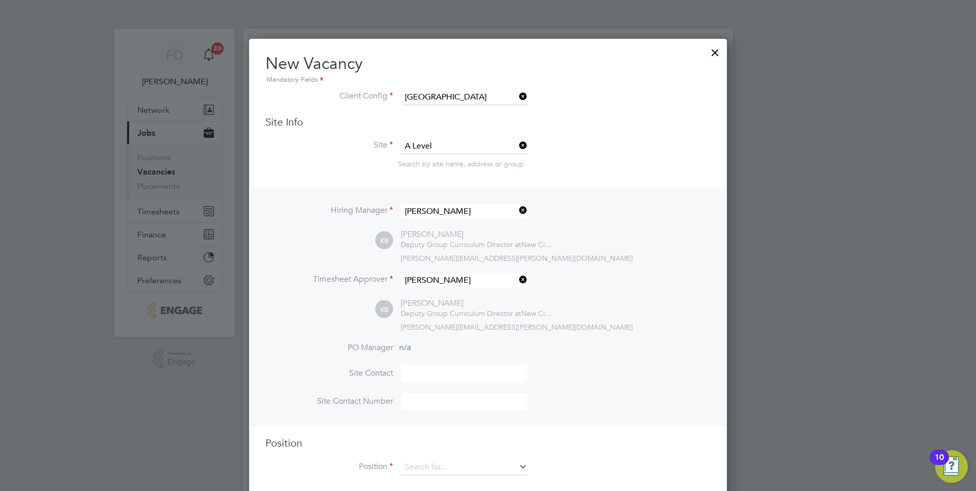
type input "Kerry Baker"
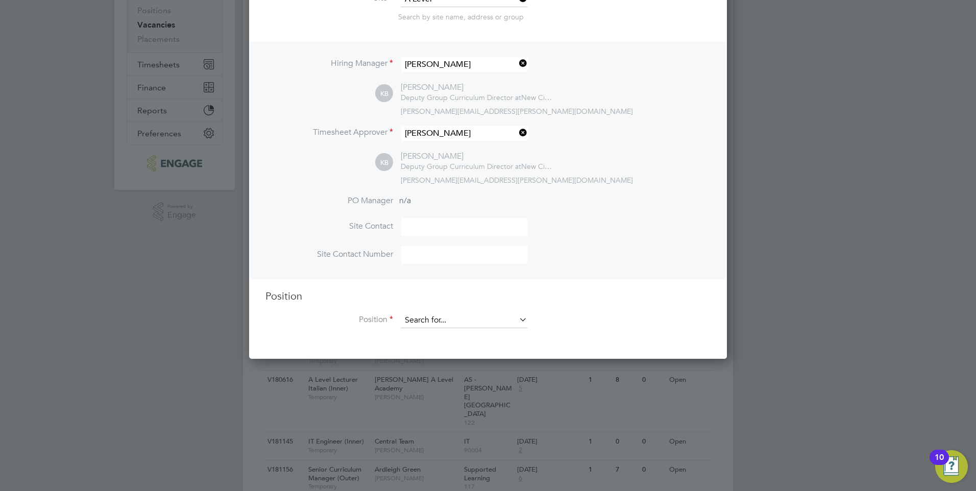
scroll to position [153, 0]
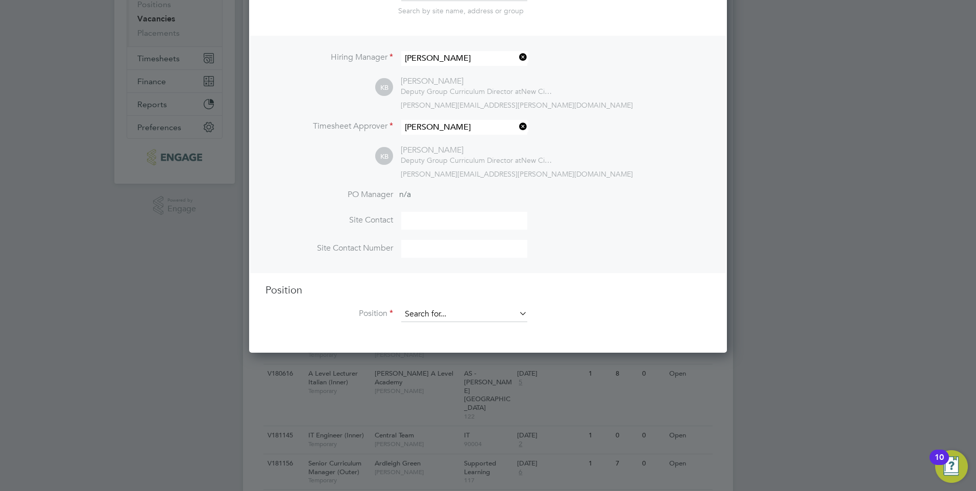
click at [449, 310] on input at bounding box center [464, 314] width 126 height 15
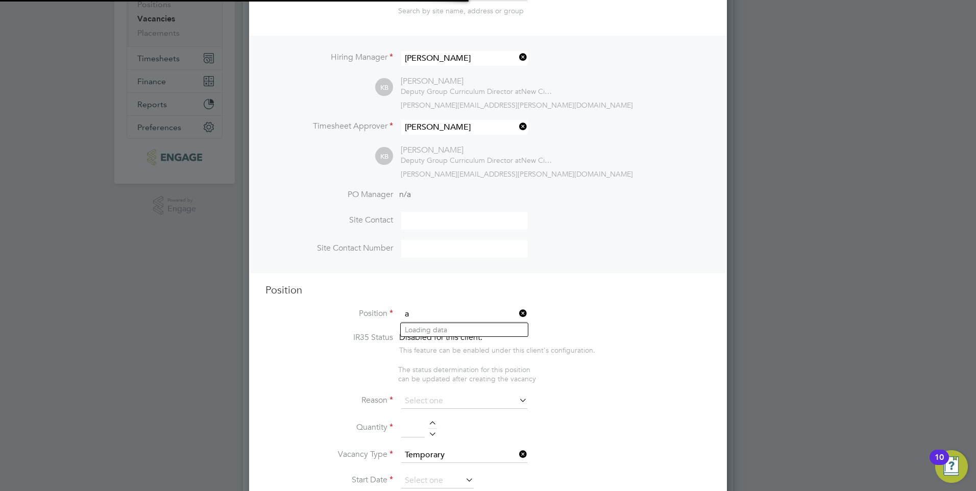
scroll to position [1568, 478]
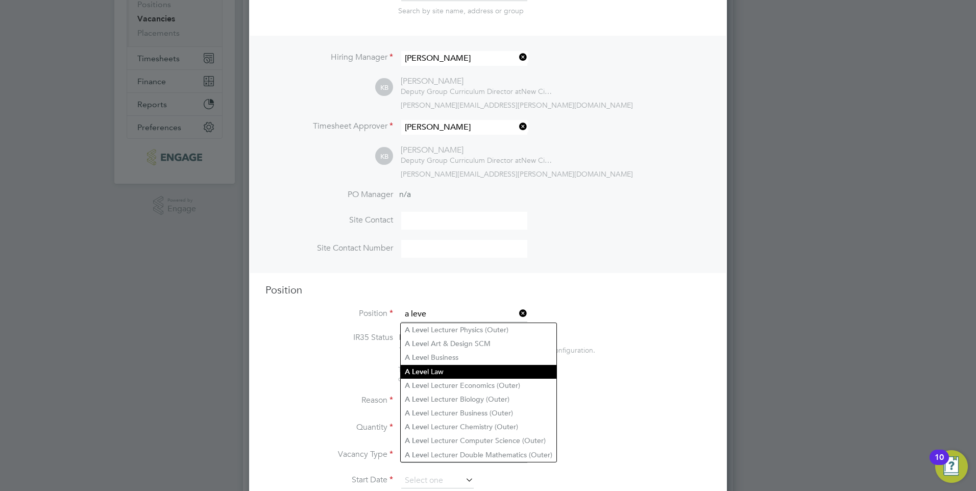
click at [436, 366] on li "A Leve l Law" at bounding box center [479, 372] width 156 height 14
type input "A Level Law"
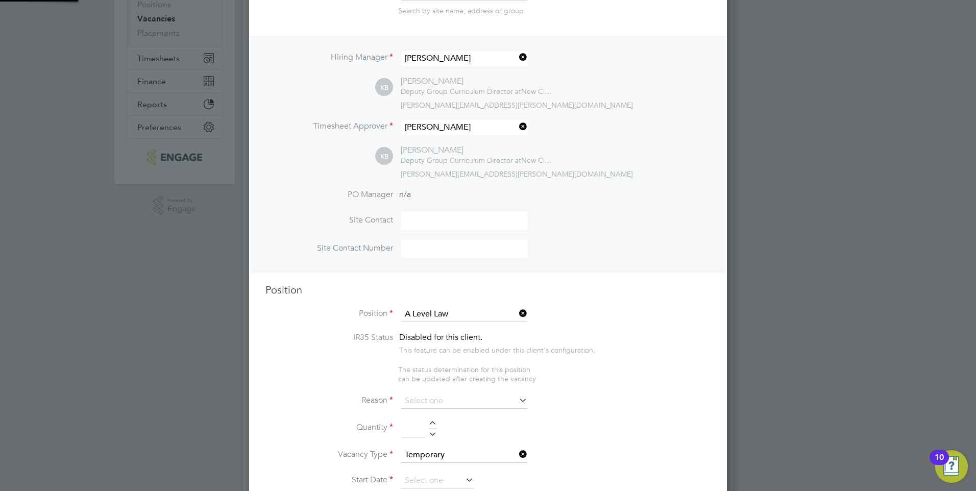
type textarea "A Level Law specialist"
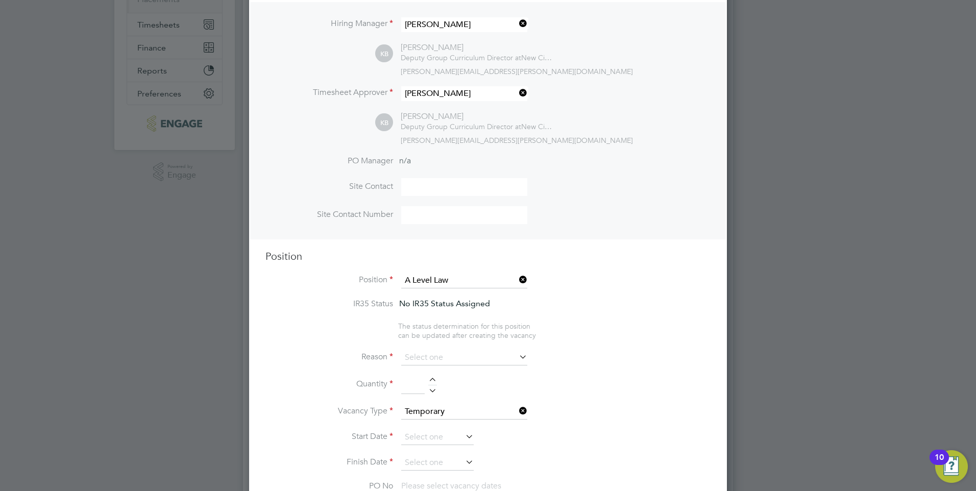
scroll to position [204, 0]
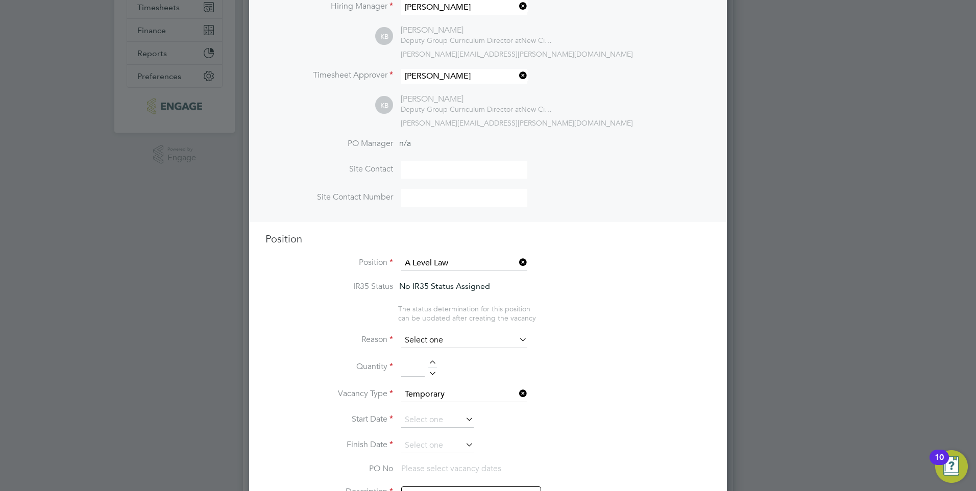
click at [475, 345] on input at bounding box center [464, 340] width 126 height 15
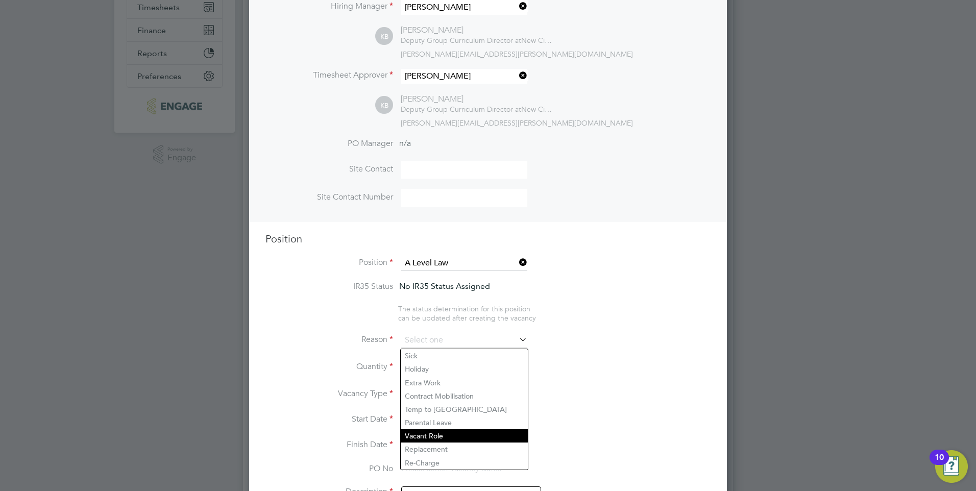
click at [450, 435] on li "Vacant Role" at bounding box center [464, 435] width 127 height 13
type input "Vacant Role"
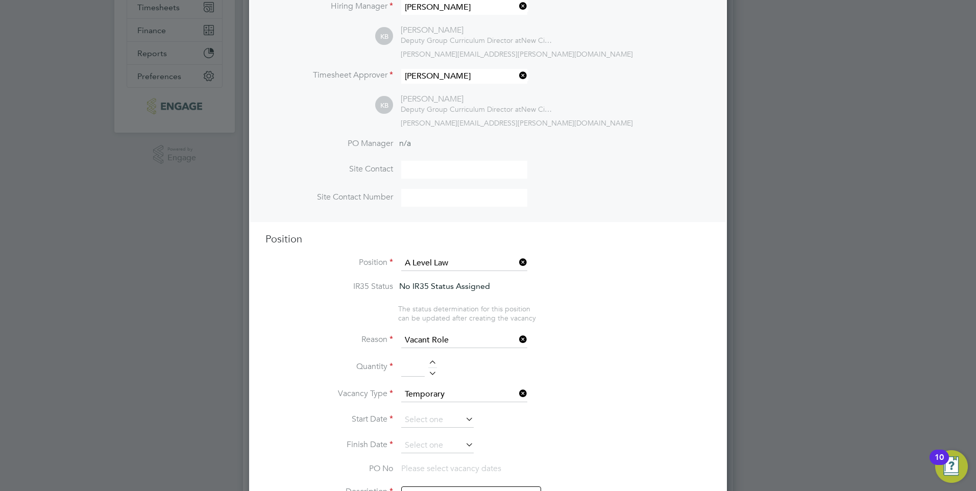
click at [434, 363] on div at bounding box center [432, 363] width 9 height 7
type input "1"
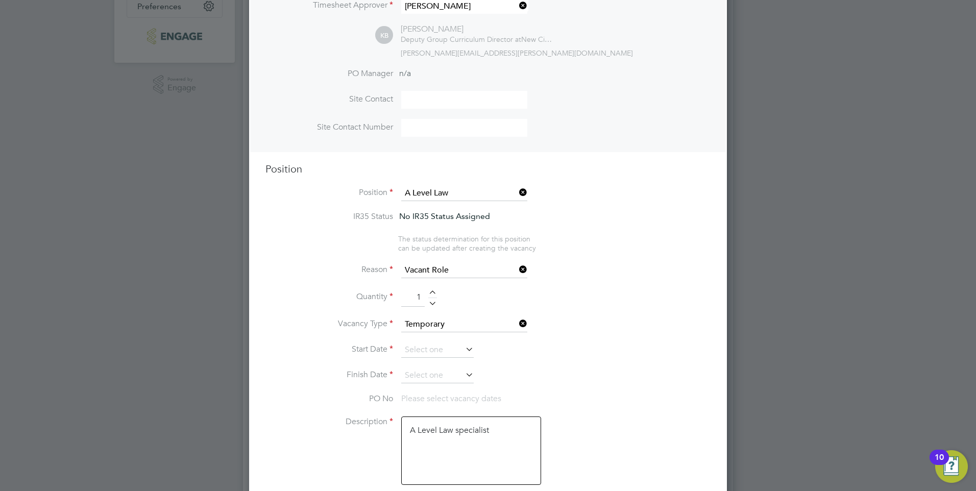
scroll to position [306, 0]
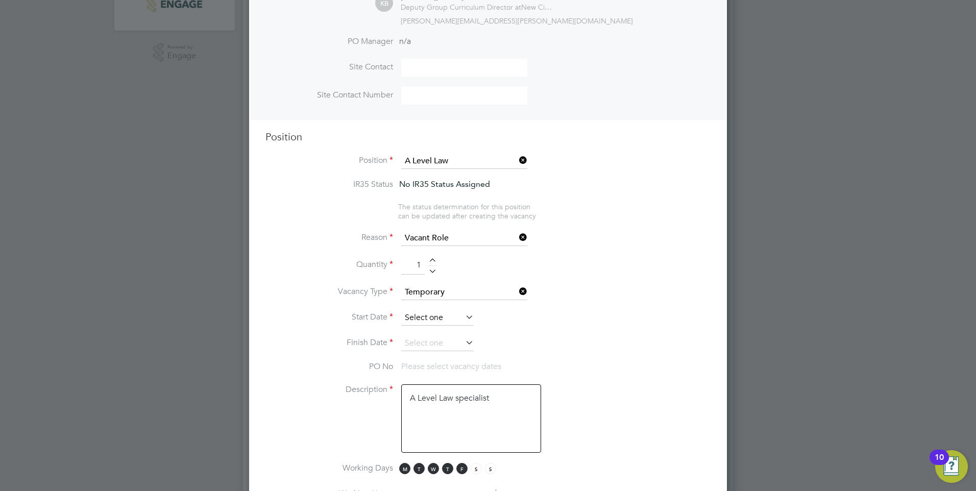
click at [438, 319] on input at bounding box center [437, 317] width 72 height 15
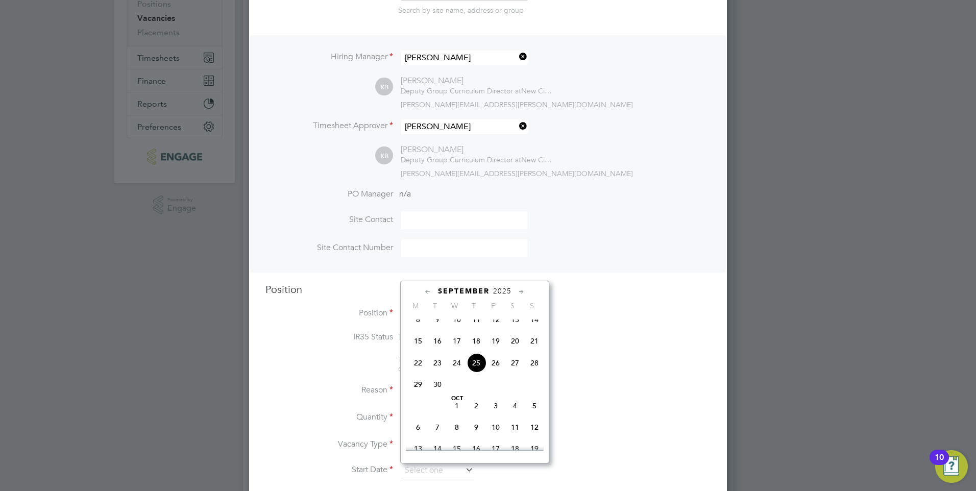
scroll to position [153, 0]
click at [594, 332] on li "Position A Level Law" at bounding box center [487, 320] width 445 height 26
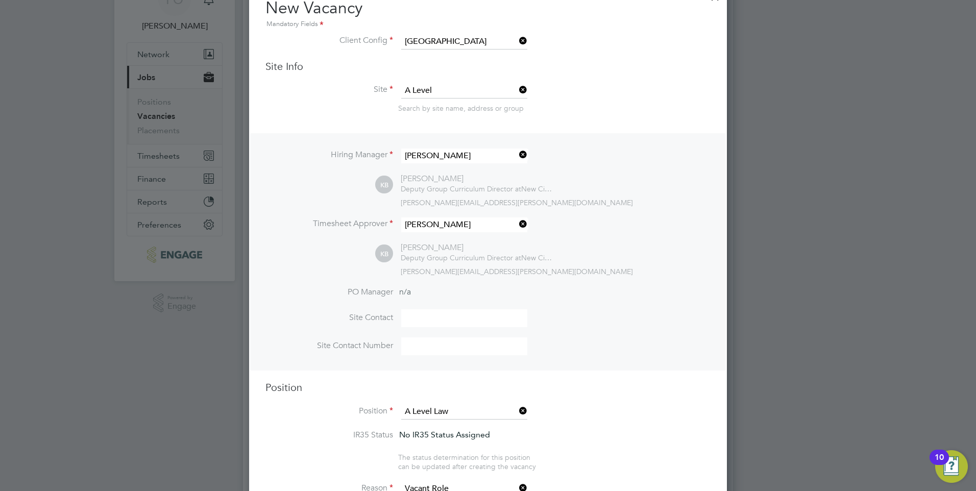
scroll to position [0, 0]
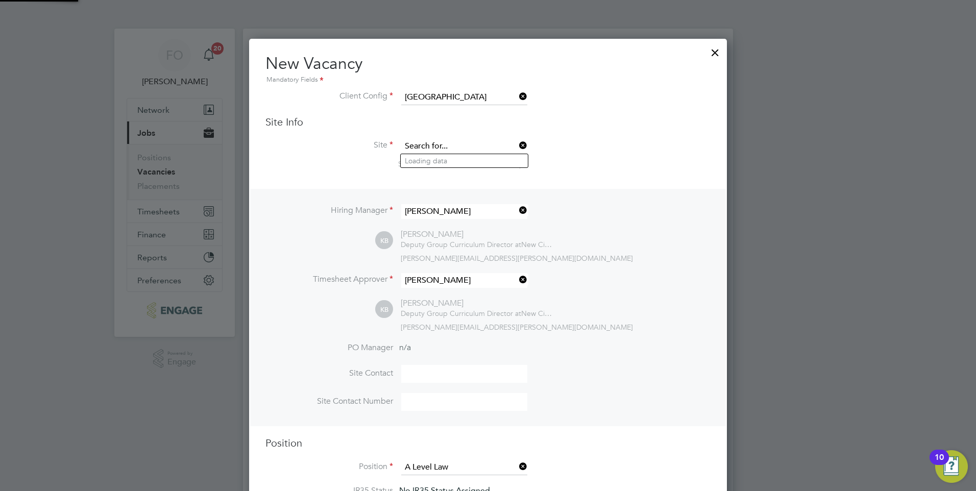
click at [507, 143] on input at bounding box center [464, 146] width 126 height 15
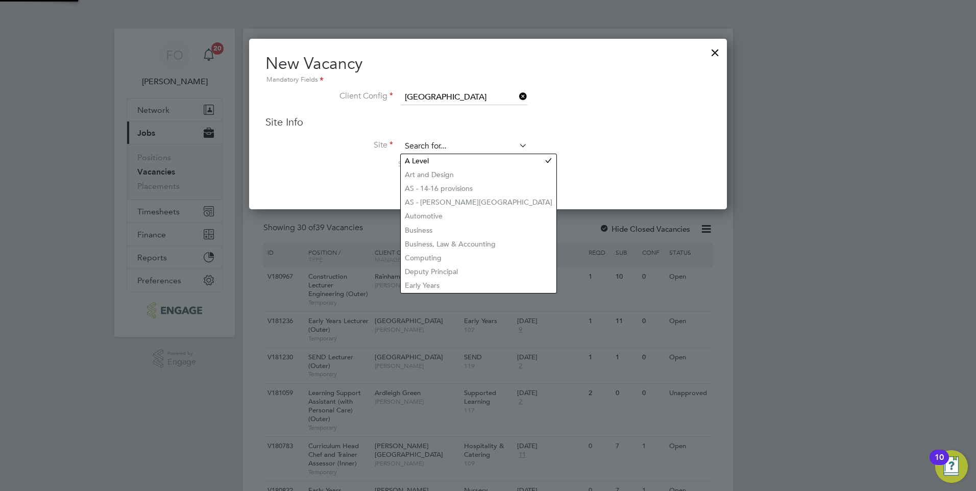
scroll to position [171, 478]
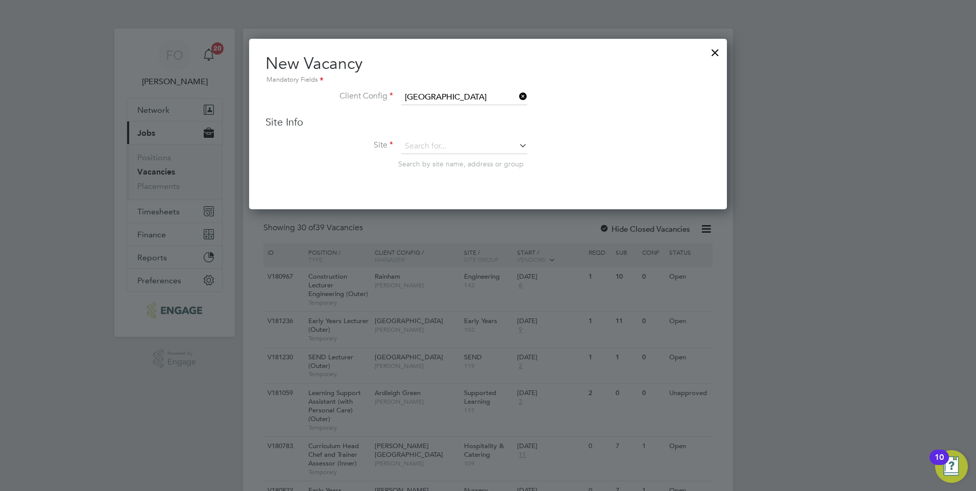
click at [493, 238] on li "Business, Law & Accounting" at bounding box center [479, 244] width 156 height 14
type input "Business, Law & Accounting"
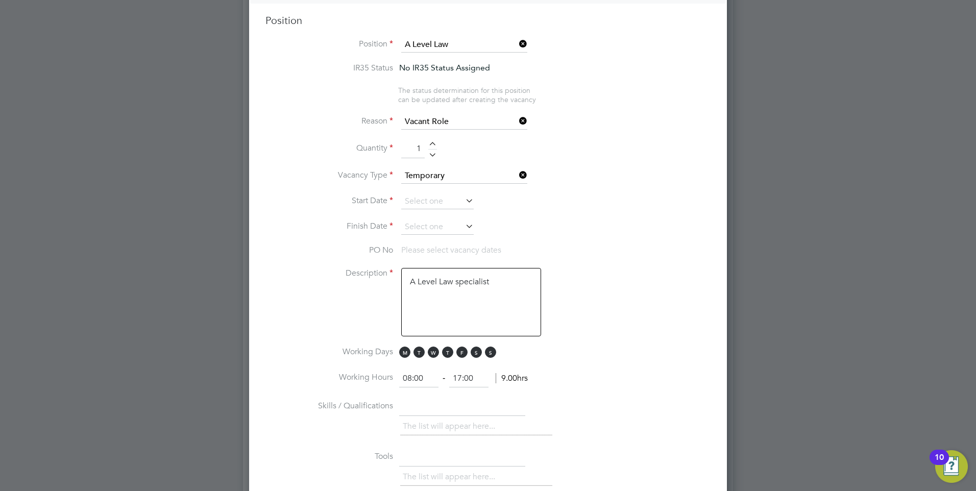
scroll to position [306, 0]
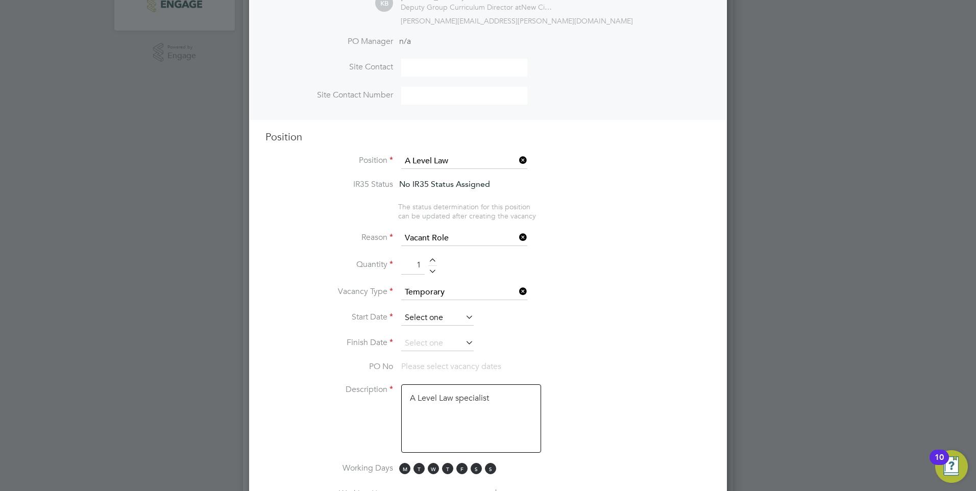
click at [426, 315] on input at bounding box center [437, 317] width 72 height 15
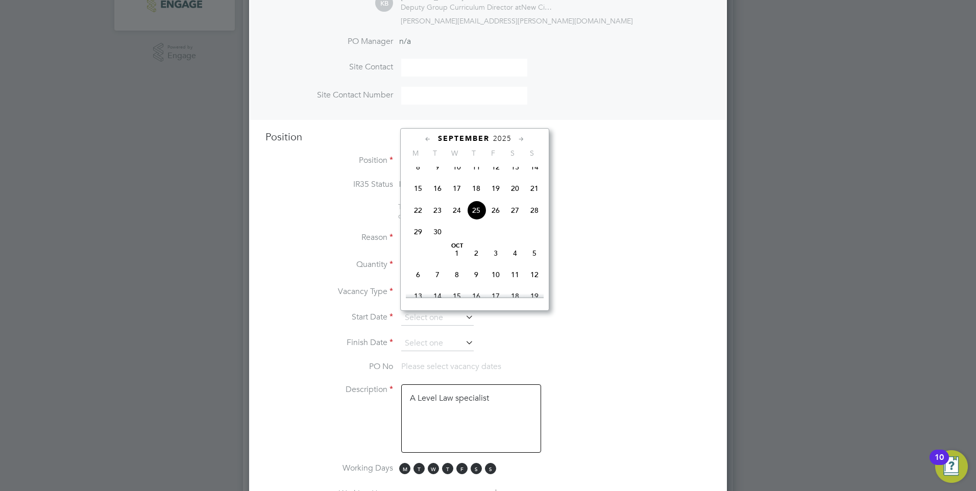
scroll to position [427, 0]
click at [419, 254] on span "13" at bounding box center [417, 244] width 19 height 19
type input "13 Oct 2025"
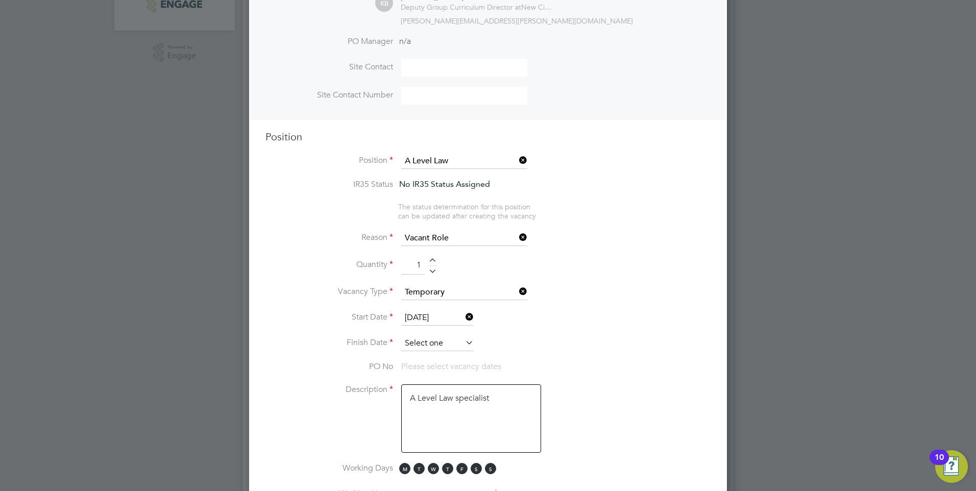
click at [438, 344] on input at bounding box center [437, 343] width 72 height 15
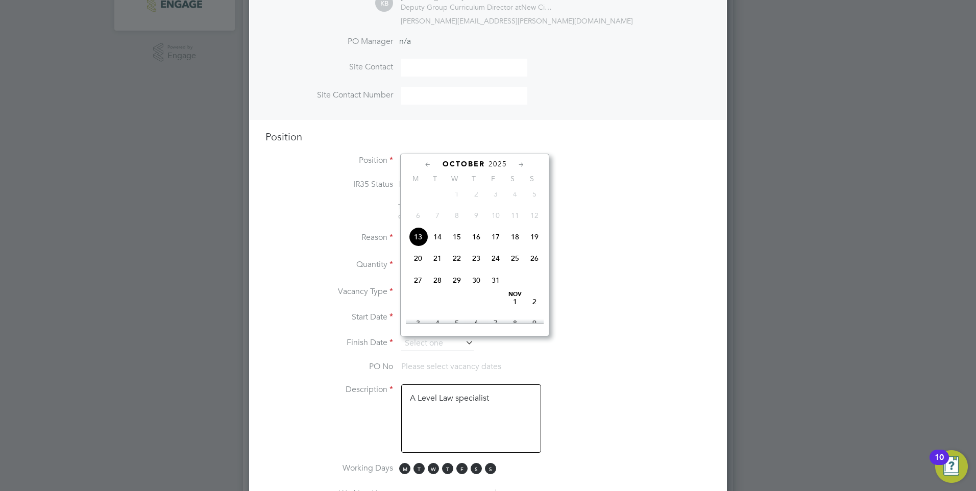
click at [520, 163] on icon at bounding box center [521, 164] width 10 height 11
click at [494, 241] on span "19" at bounding box center [495, 231] width 19 height 19
type input "19 Dec 2025"
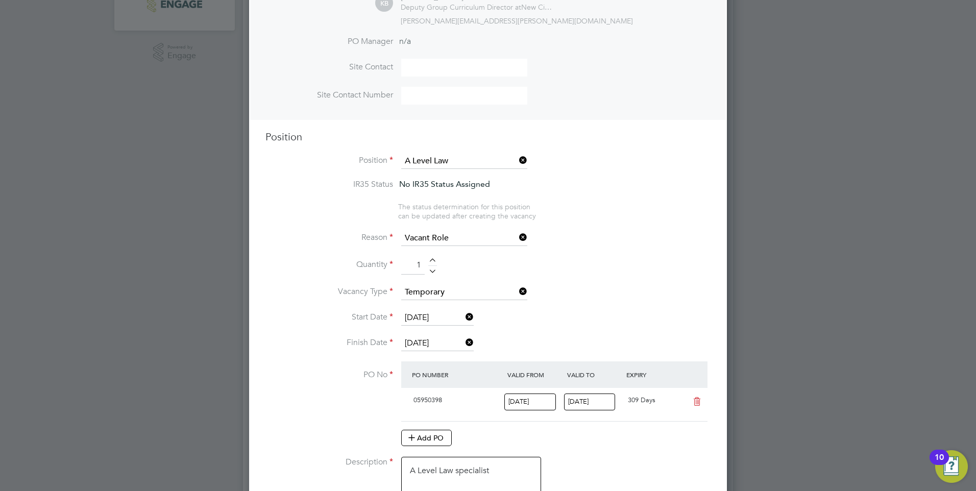
click at [587, 291] on li "Vacancy Type Temporary" at bounding box center [487, 298] width 445 height 26
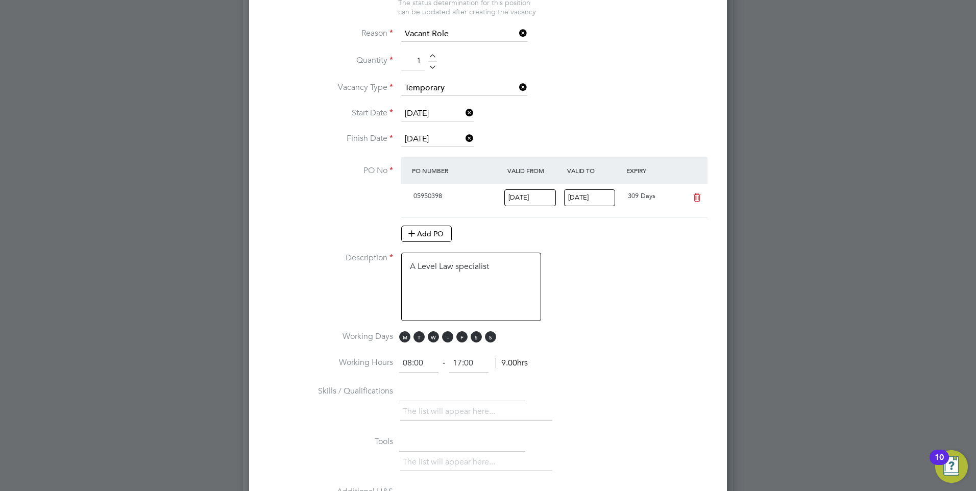
click at [448, 338] on span "T" at bounding box center [447, 336] width 11 height 11
click at [463, 335] on span "F" at bounding box center [461, 336] width 11 height 11
click at [474, 333] on span "S" at bounding box center [476, 336] width 11 height 11
click at [494, 337] on span "S" at bounding box center [490, 336] width 11 height 11
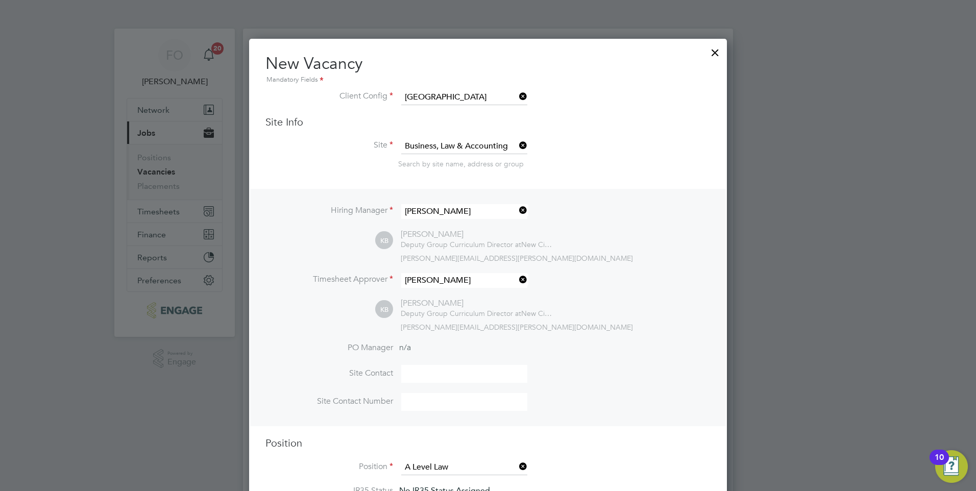
click at [517, 146] on icon at bounding box center [517, 145] width 0 height 14
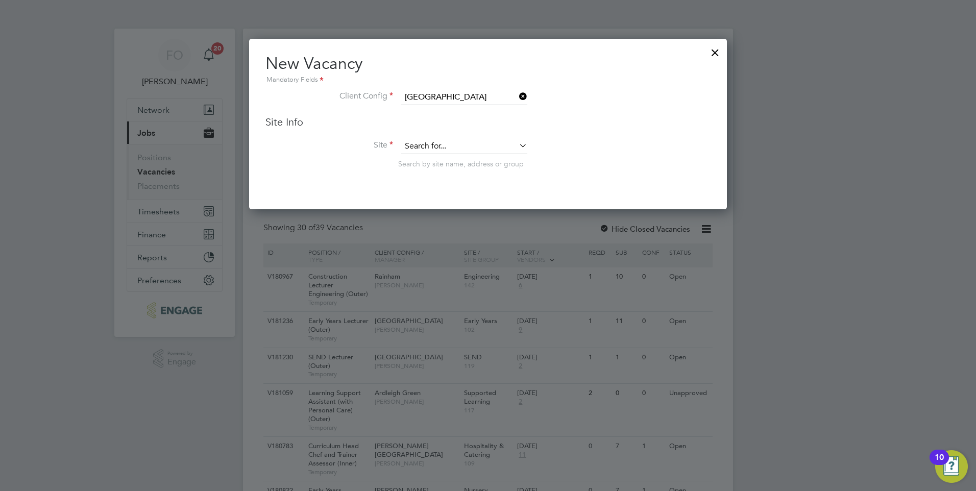
click at [484, 149] on input at bounding box center [464, 146] width 126 height 15
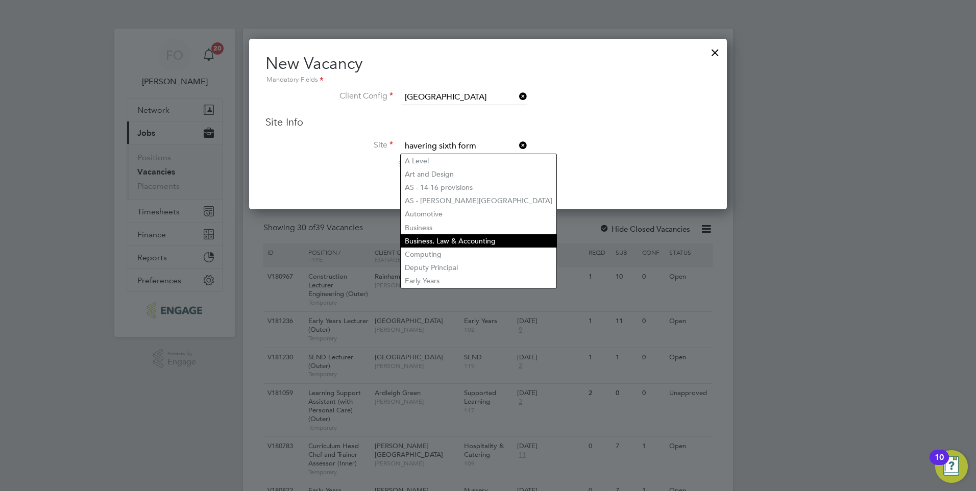
click at [479, 237] on li "Business, Law & Accounting" at bounding box center [479, 240] width 156 height 13
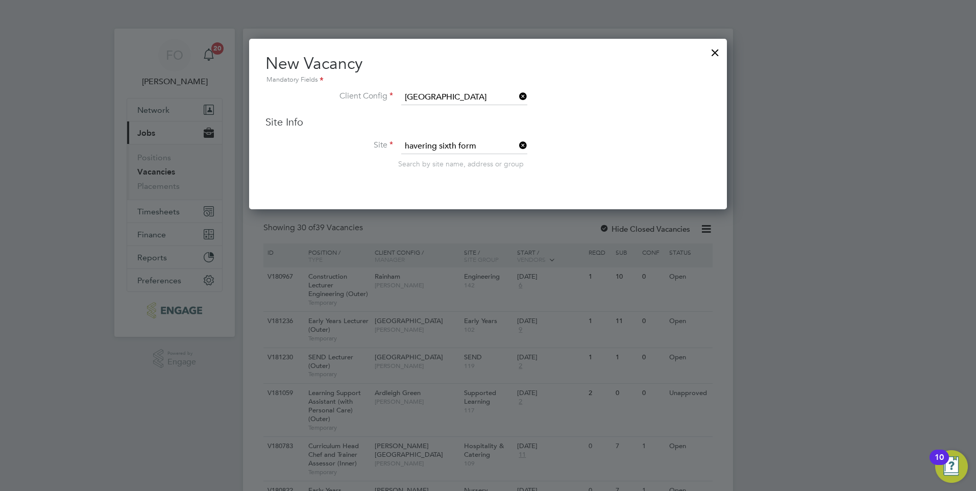
type input "Business, Law & Accounting"
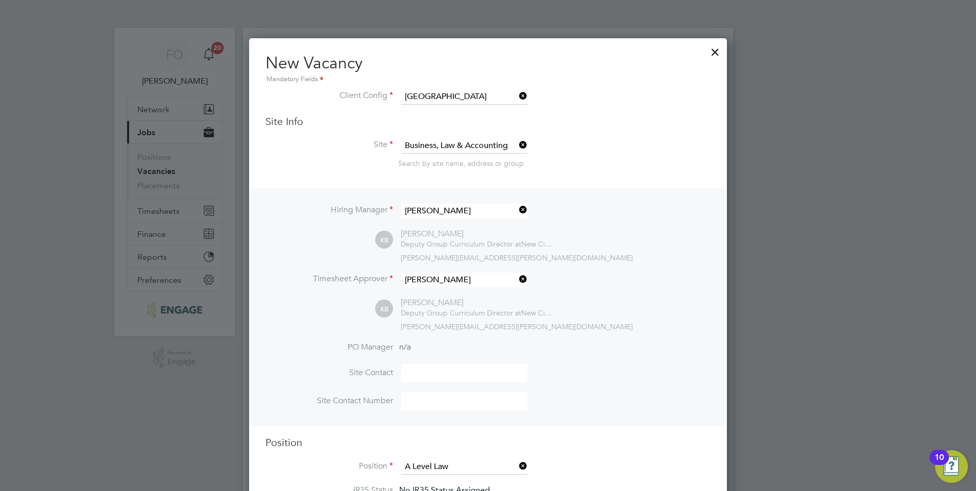
scroll to position [0, 0]
click at [517, 145] on icon at bounding box center [517, 145] width 0 height 14
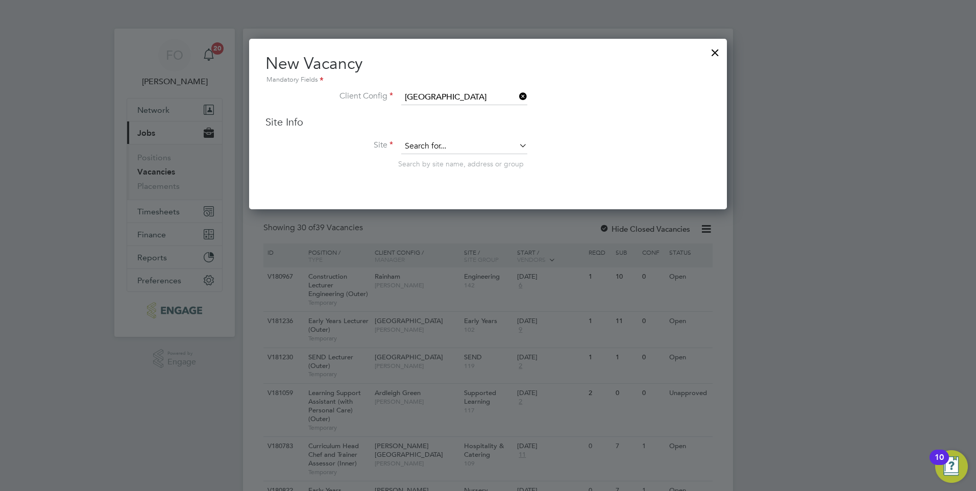
scroll to position [171, 478]
click at [494, 147] on input at bounding box center [464, 146] width 126 height 15
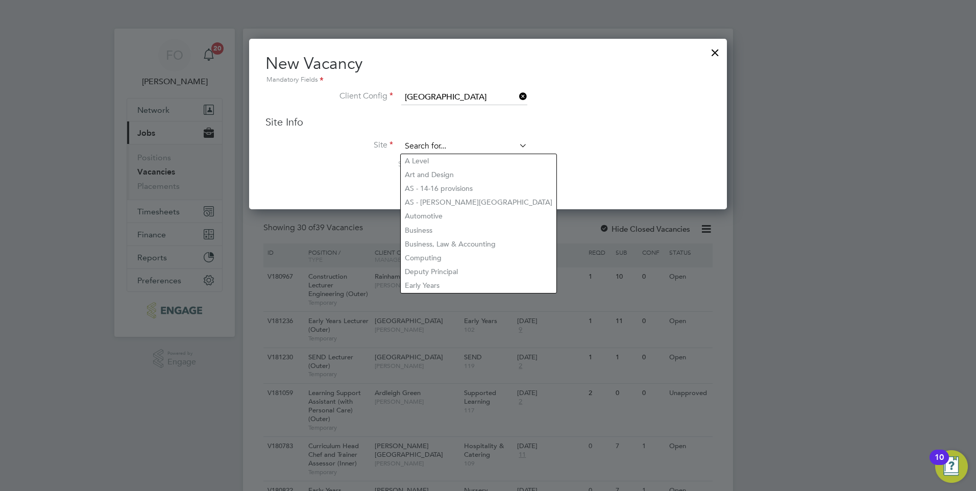
click at [494, 147] on input at bounding box center [464, 146] width 126 height 15
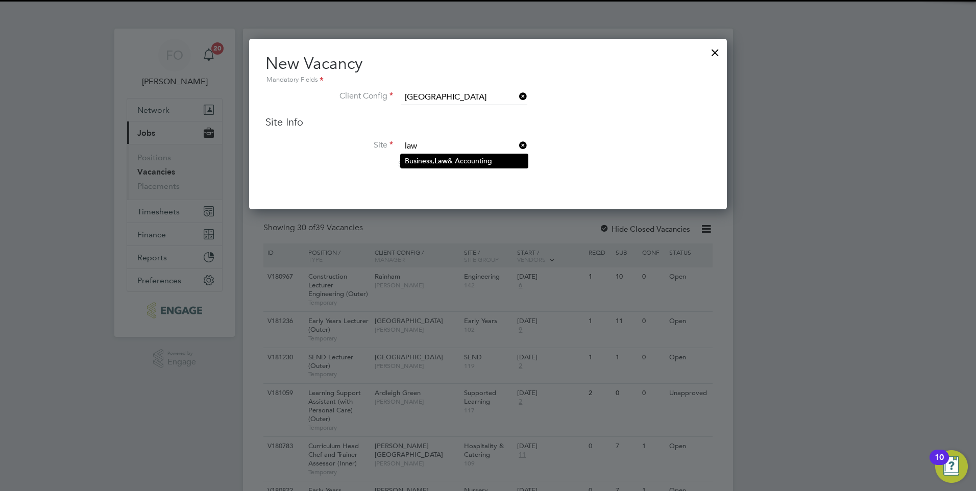
click at [491, 161] on li "Business, Law & Accounting" at bounding box center [464, 161] width 127 height 14
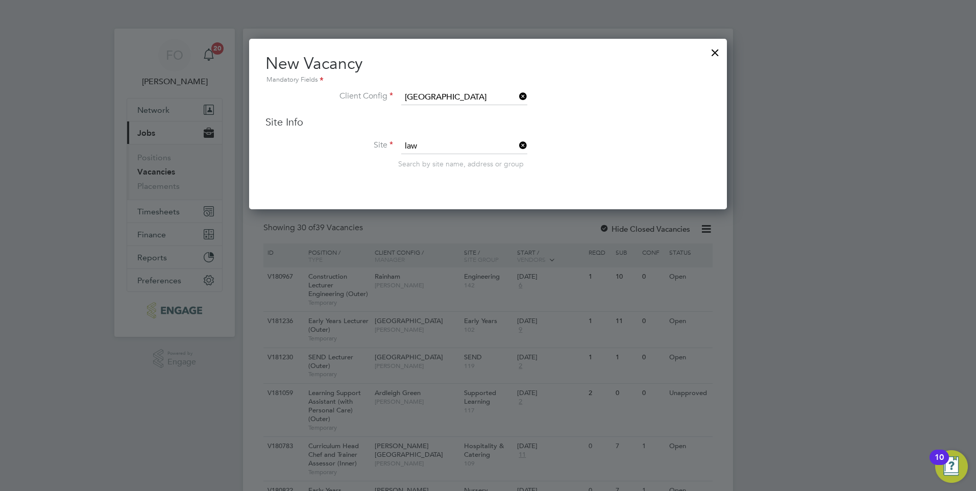
type input "Business, Law & Accounting"
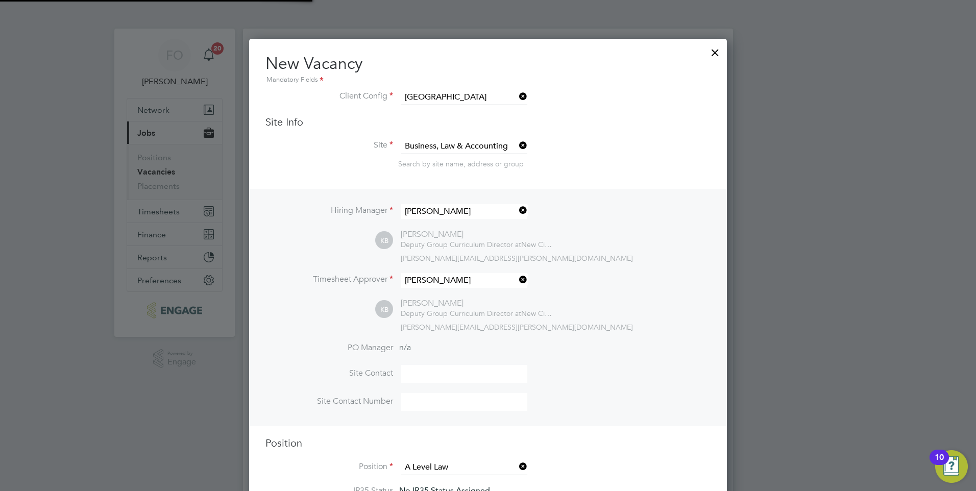
scroll to position [17, 96]
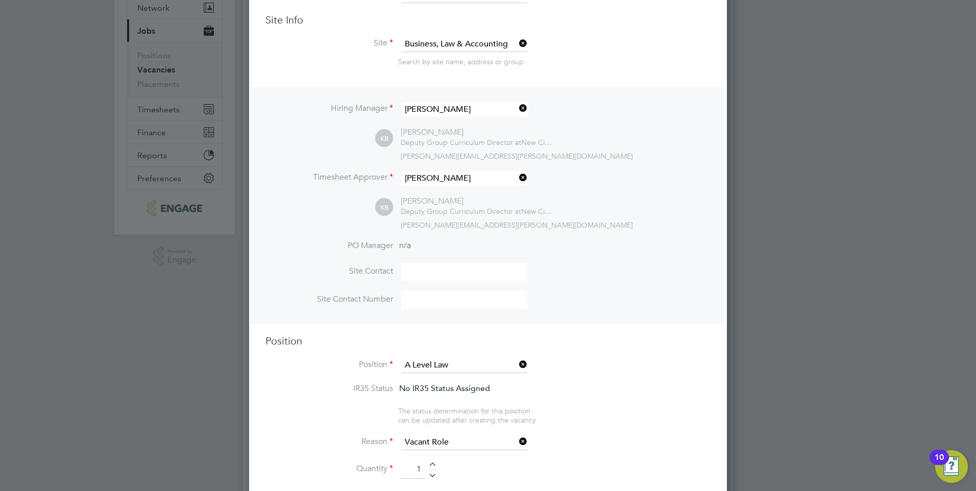
click at [517, 366] on icon at bounding box center [517, 364] width 0 height 14
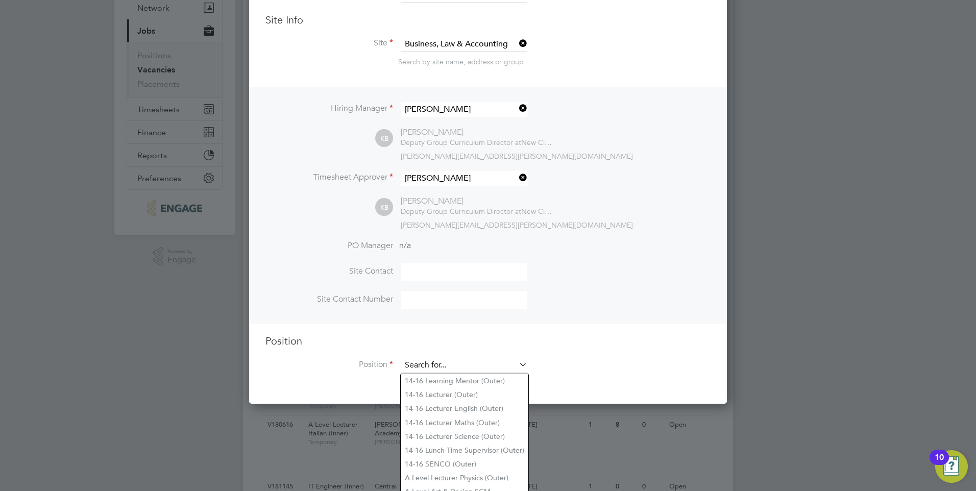
click at [492, 364] on input at bounding box center [464, 365] width 126 height 15
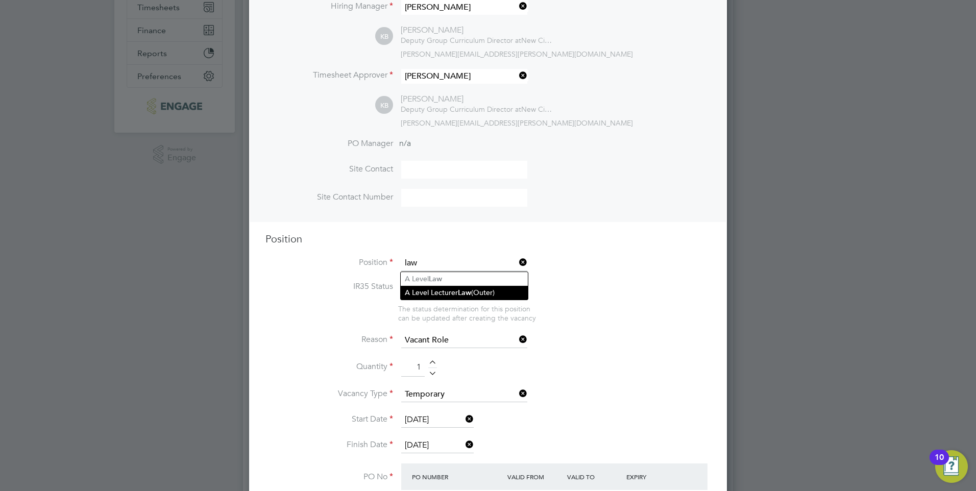
click at [497, 289] on li "A Level Lecturer Law (Outer)" at bounding box center [464, 293] width 127 height 14
type input "A Level Lecturer Law (Outer)"
type textarea "PURPOSE OF JOB: • To teach on a range of courses within the college. • To work …"
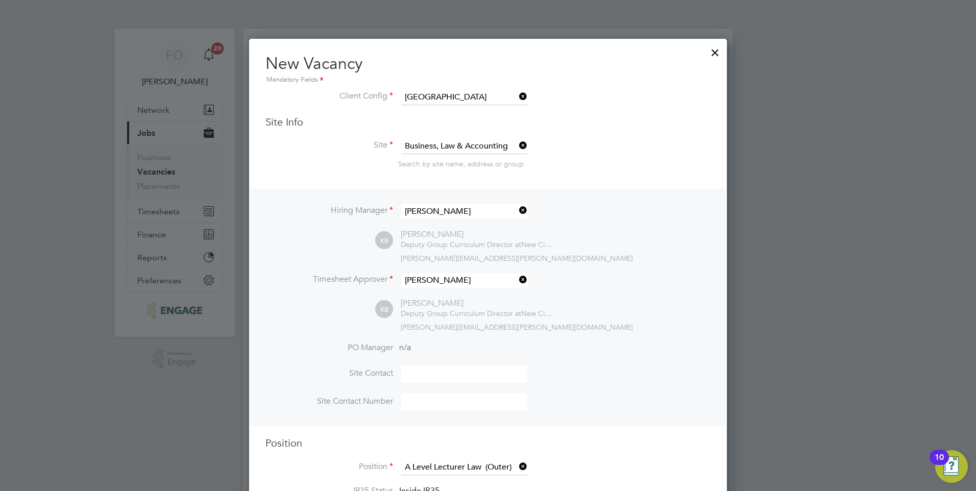
click at [517, 146] on icon at bounding box center [517, 145] width 0 height 14
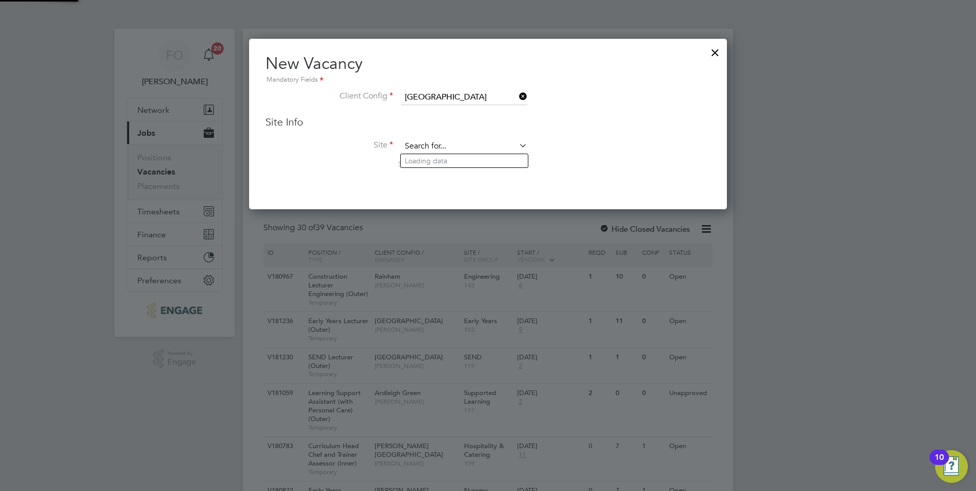
click at [475, 149] on input at bounding box center [464, 146] width 126 height 15
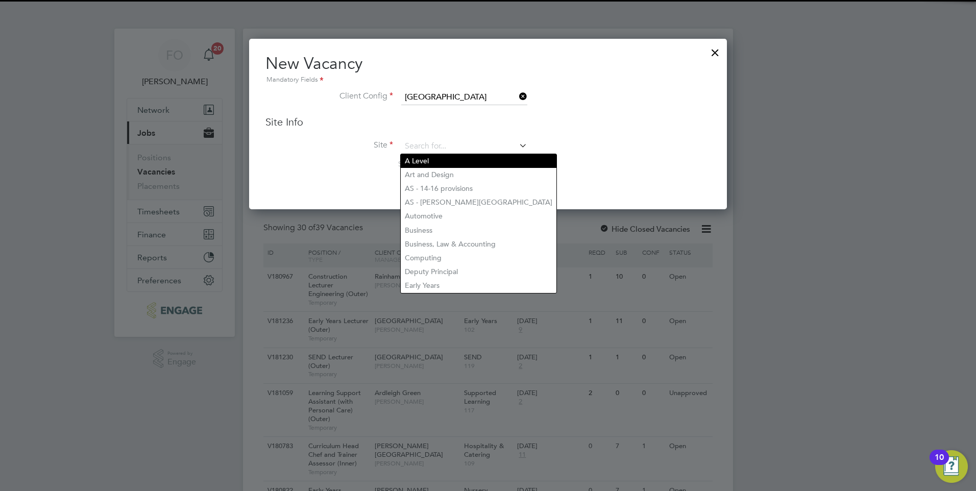
click at [460, 160] on li "A Level" at bounding box center [479, 161] width 156 height 14
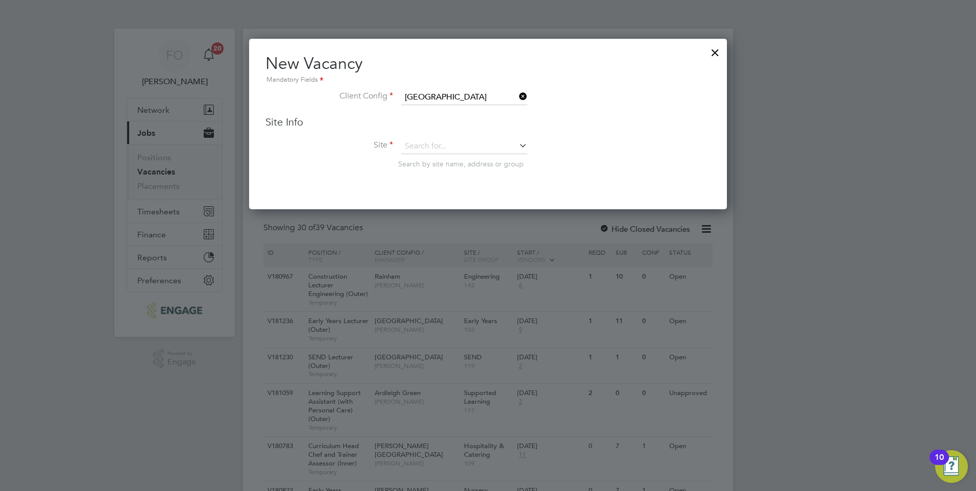
type input "A Level"
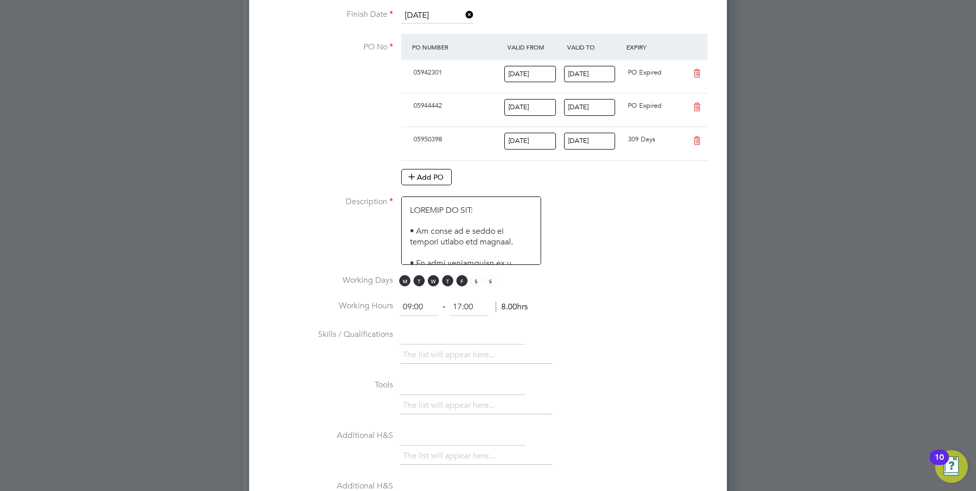
drag, startPoint x: 446, startPoint y: 281, endPoint x: 453, endPoint y: 278, distance: 7.6
click at [446, 281] on span "T" at bounding box center [447, 280] width 11 height 11
click at [462, 283] on span "F" at bounding box center [461, 280] width 11 height 11
click at [406, 308] on input "09:00" at bounding box center [418, 307] width 39 height 18
drag, startPoint x: 414, startPoint y: 304, endPoint x: 420, endPoint y: 303, distance: 6.2
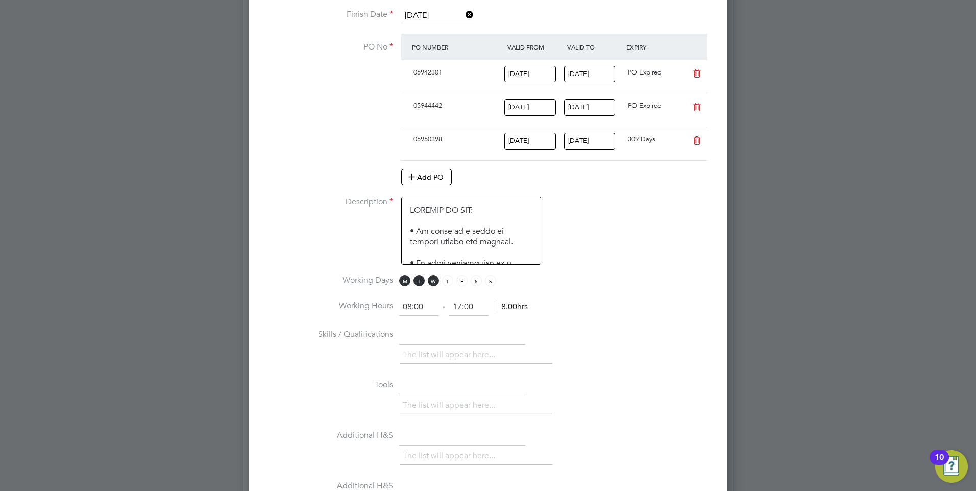
click at [414, 304] on input "08:00" at bounding box center [418, 307] width 39 height 18
type input "08:30"
click at [462, 307] on input "17:00" at bounding box center [468, 307] width 39 height 18
click at [468, 302] on input "16:00" at bounding box center [468, 307] width 39 height 18
type input "16:30"
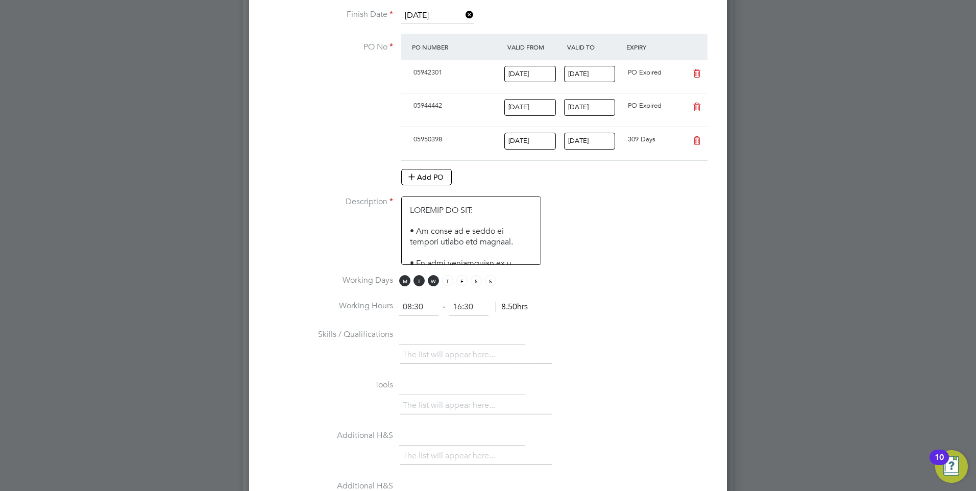
click at [583, 311] on li "Working Hours 08:30 ‐ 16:30 8.50hrs" at bounding box center [487, 312] width 445 height 29
click at [649, 341] on li "Skills / Qualifications The list will appear here..." at bounding box center [487, 351] width 445 height 51
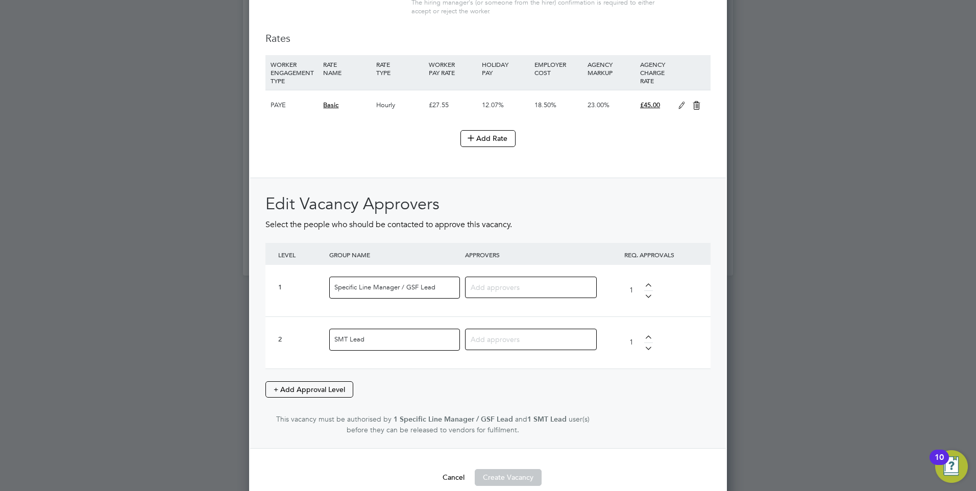
scroll to position [1257, 0]
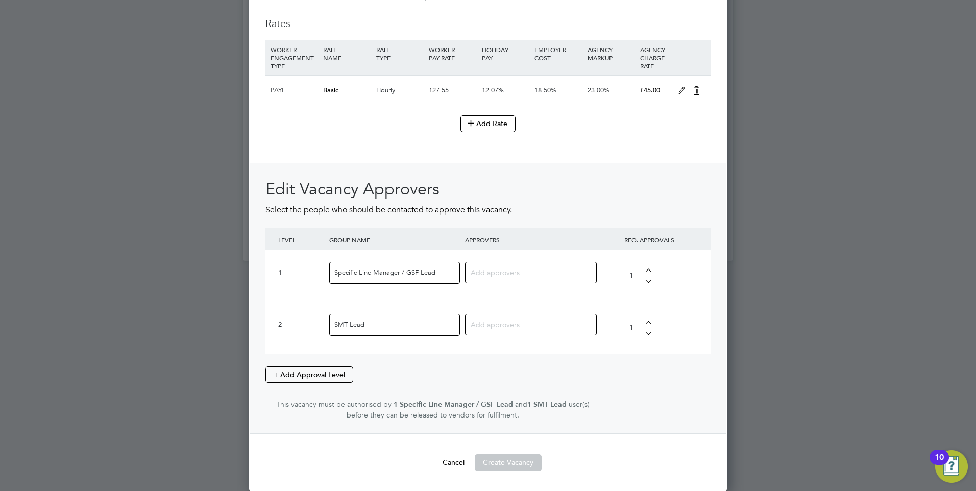
click at [493, 276] on input at bounding box center [527, 271] width 113 height 13
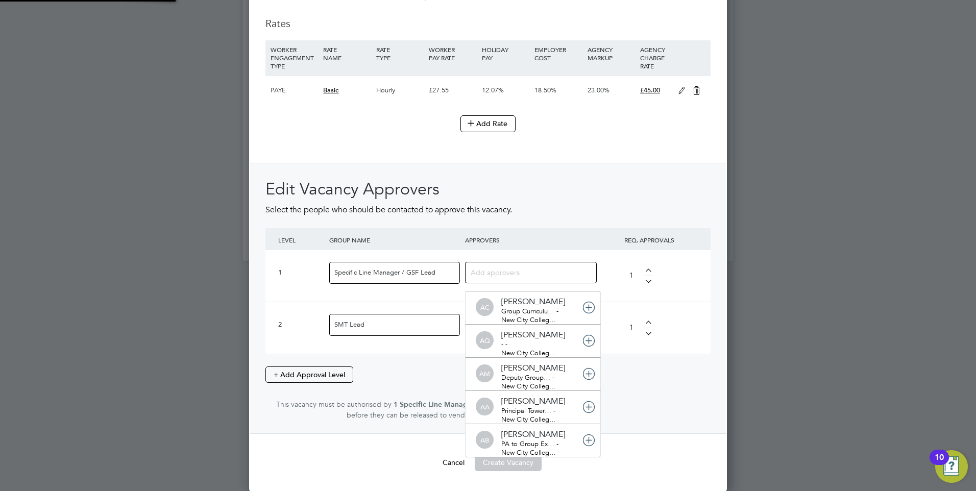
scroll to position [11, 72]
type input "kerry"
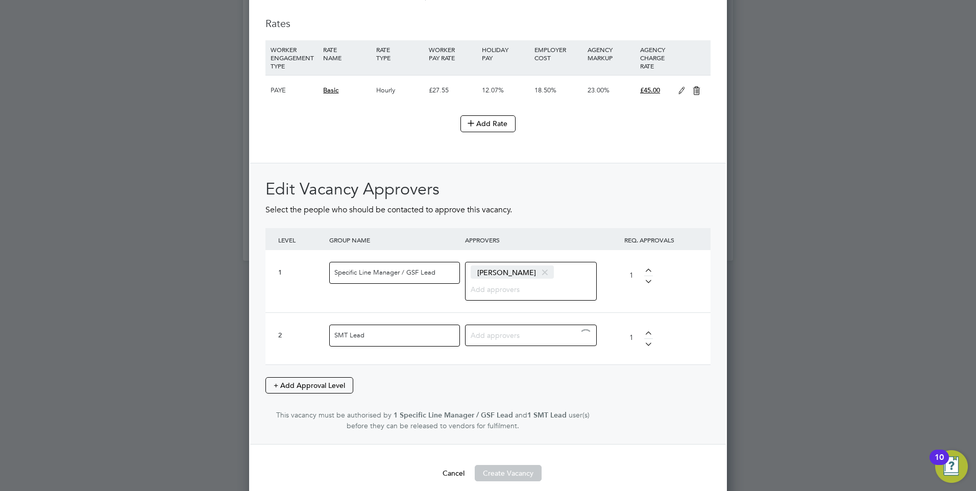
click at [496, 334] on input at bounding box center [527, 334] width 113 height 13
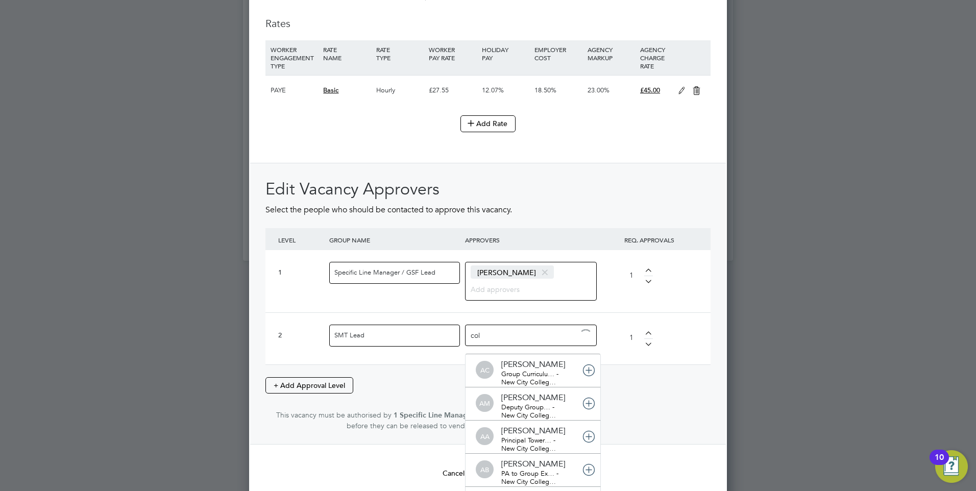
type input "coll"
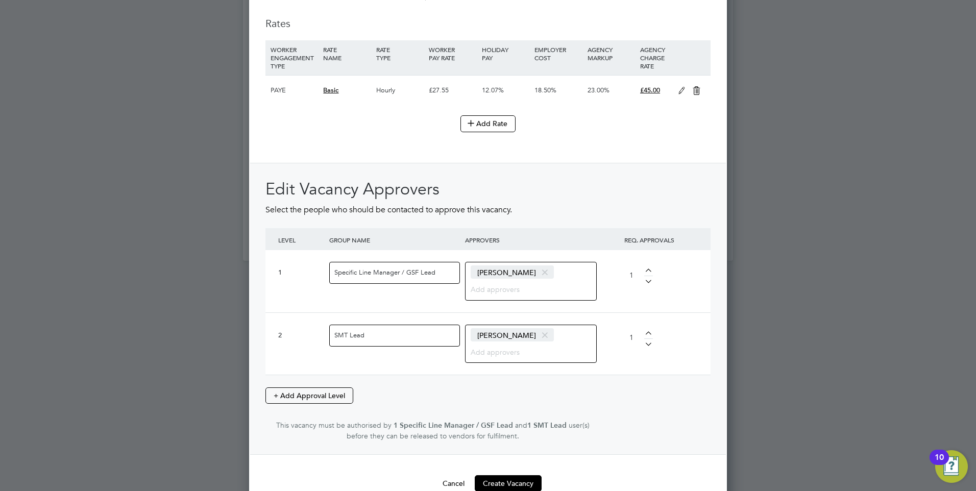
click at [628, 386] on div "Edit Vacancy Approvers Select the people who should be contacted to approve thi…" at bounding box center [487, 310] width 445 height 263
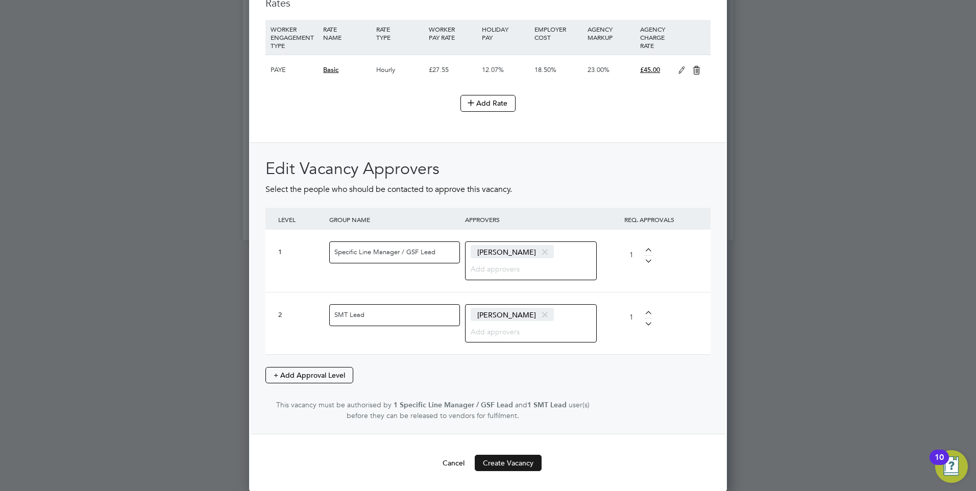
click at [524, 463] on button "Create Vacancy" at bounding box center [508, 463] width 67 height 16
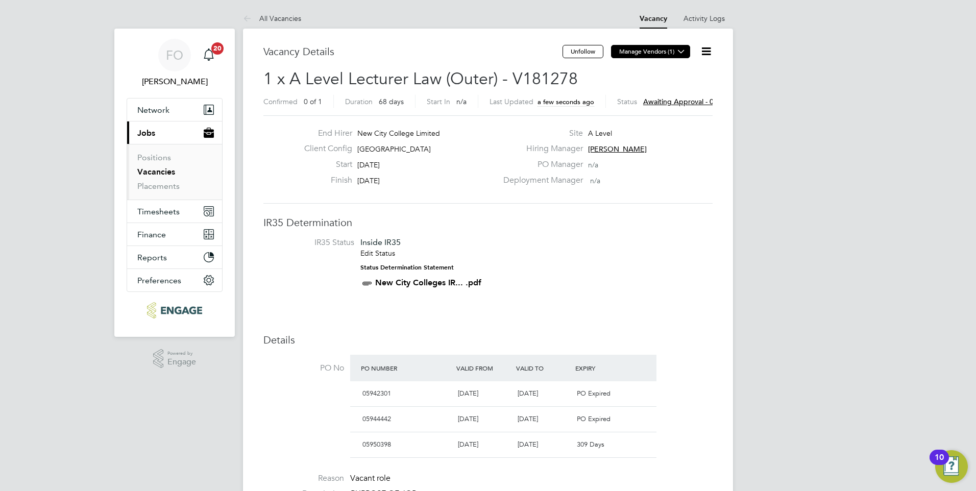
click at [678, 50] on icon at bounding box center [681, 51] width 8 height 8
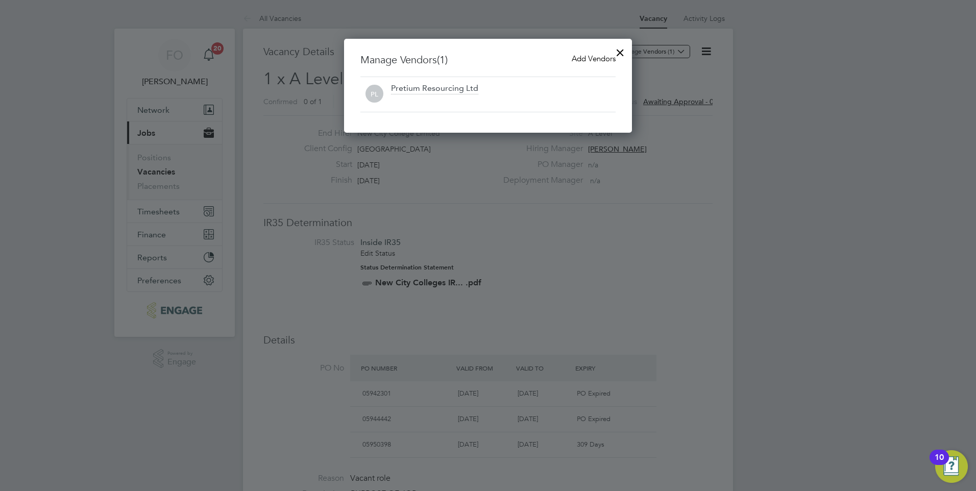
click at [596, 59] on span "Add Vendors" at bounding box center [594, 59] width 44 height 10
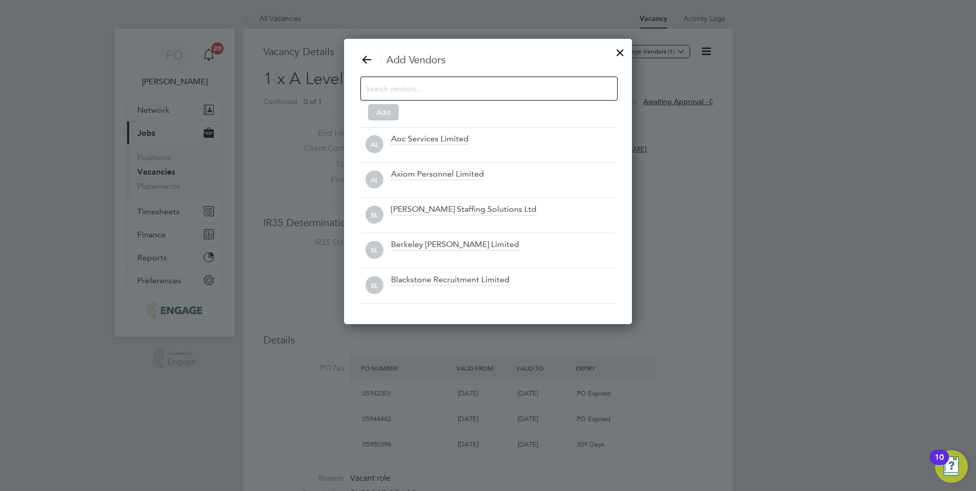
click at [538, 86] on input at bounding box center [481, 88] width 230 height 13
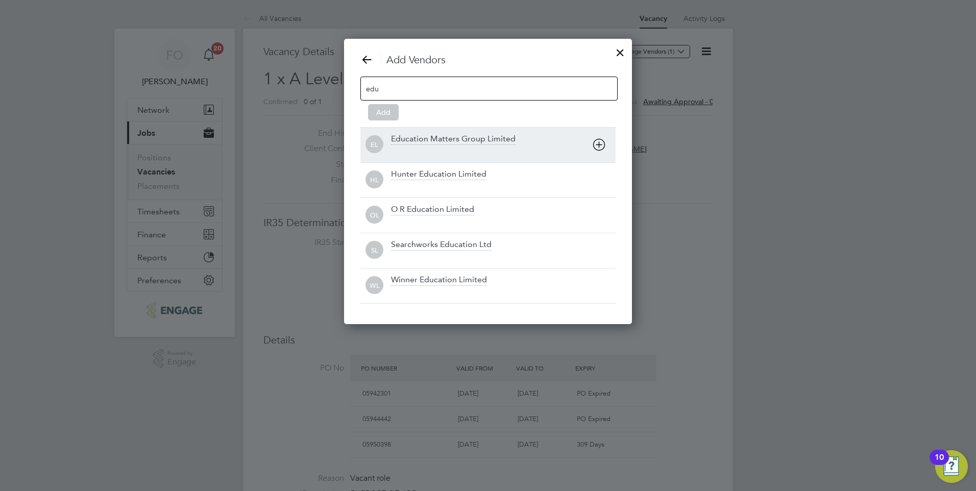
type input "edu"
click at [501, 134] on div "Education Matters Group Limited" at bounding box center [453, 139] width 125 height 11
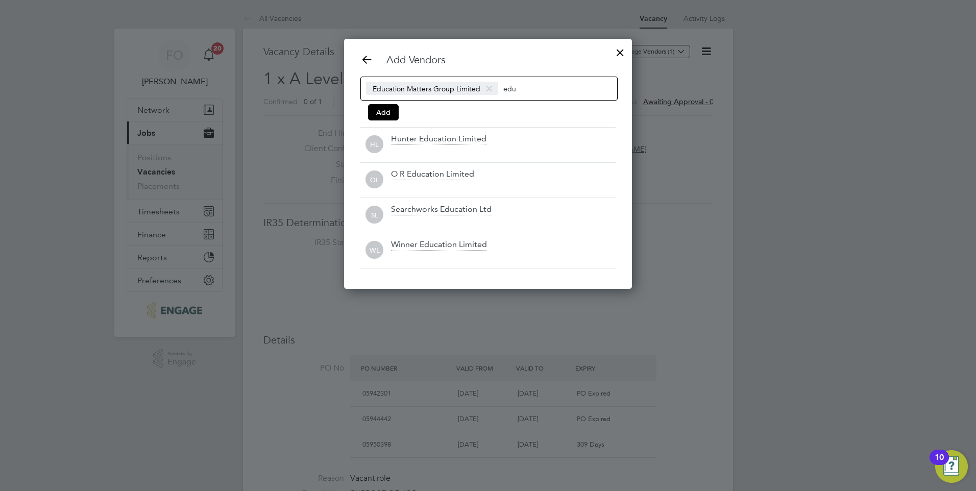
click at [519, 84] on input "edu" at bounding box center [535, 88] width 64 height 13
type input "e"
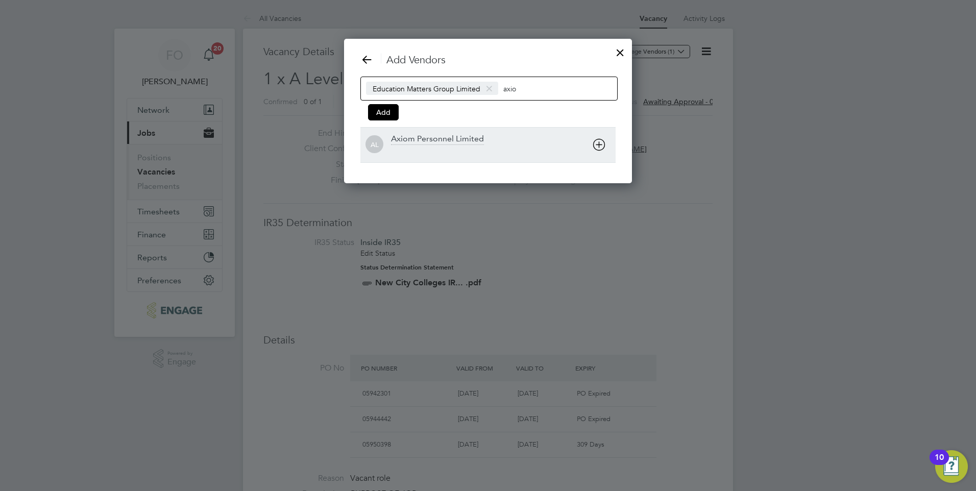
type input "axio"
click at [470, 141] on div "Axiom Personnel Limited" at bounding box center [437, 139] width 93 height 11
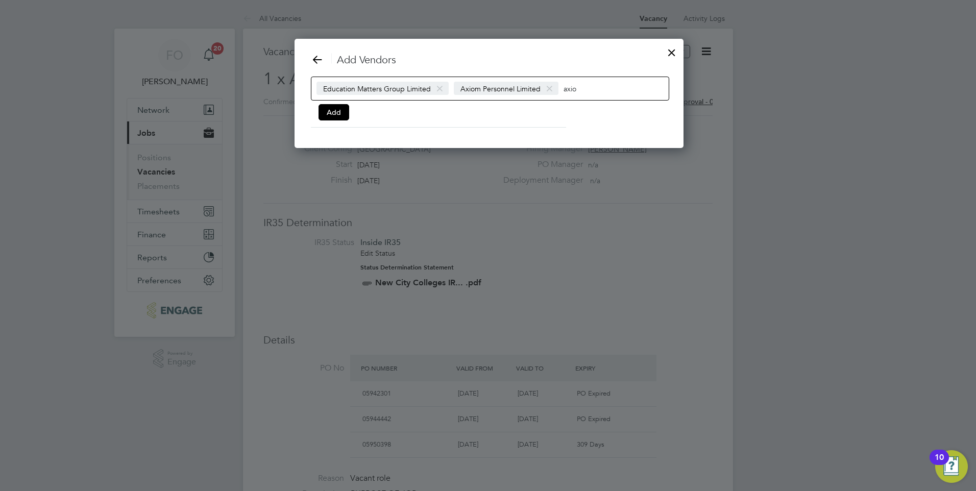
click at [585, 84] on input "axio" at bounding box center [595, 88] width 64 height 13
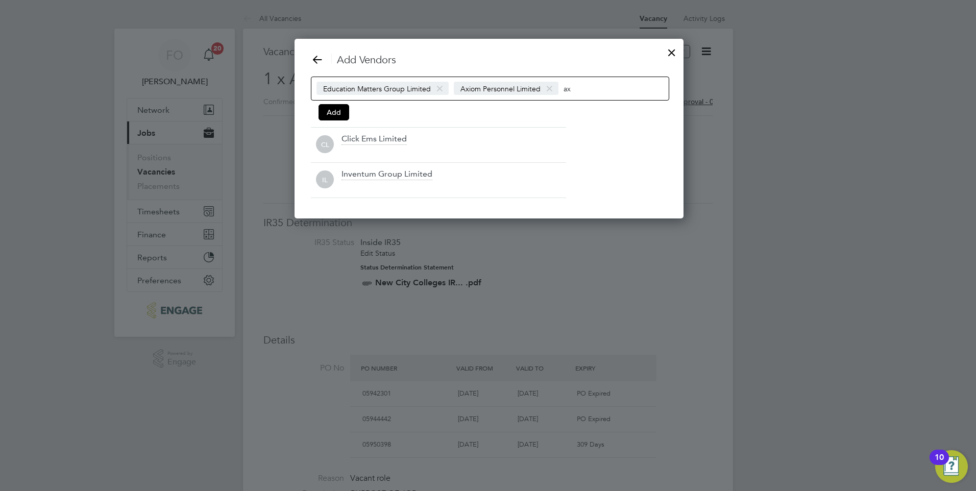
type input "a"
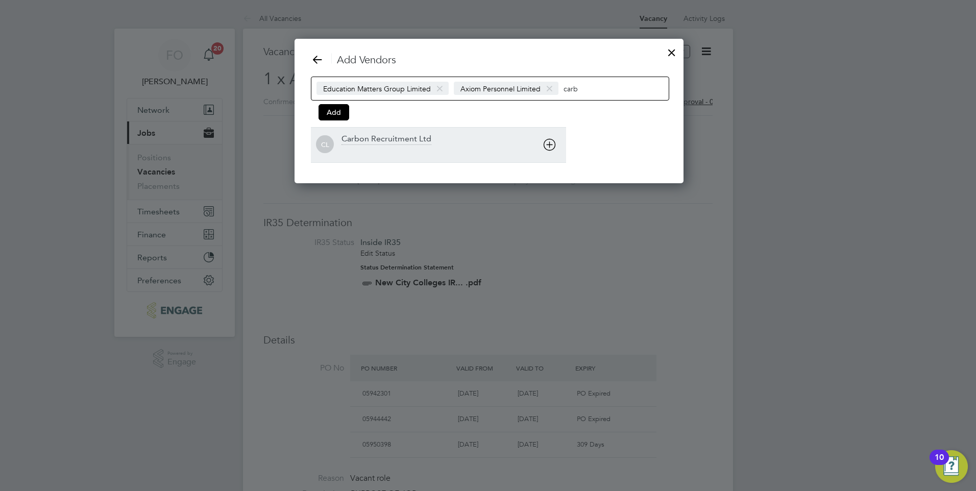
type input "carb"
click at [422, 140] on div "Carbon Recruitment Ltd" at bounding box center [386, 139] width 90 height 11
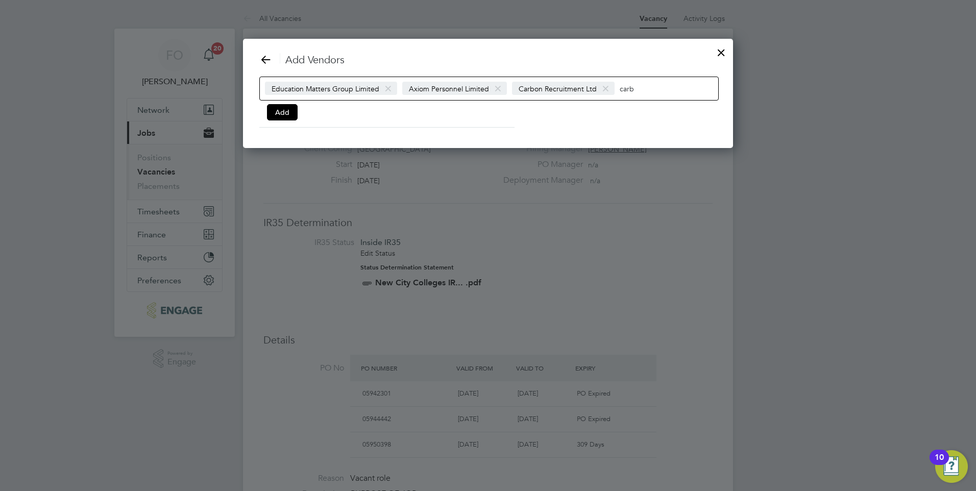
click at [645, 88] on input "carb" at bounding box center [652, 88] width 64 height 13
type input "c"
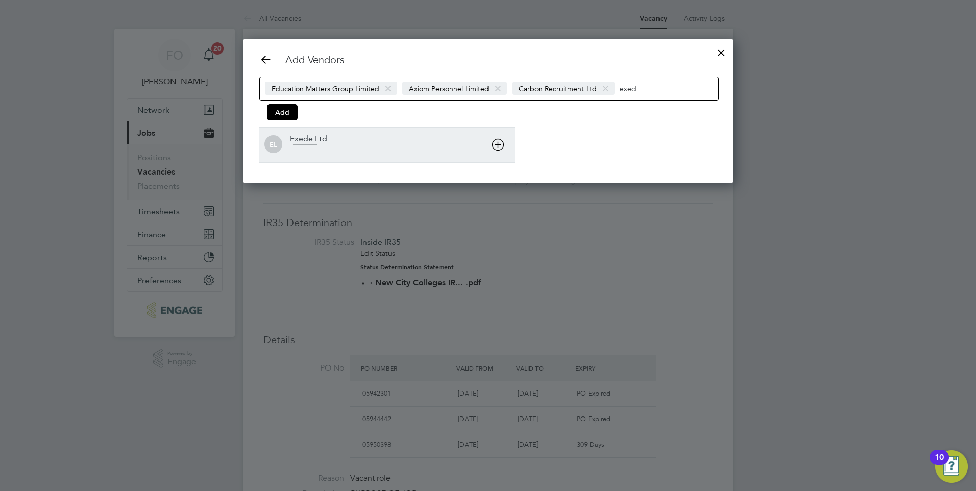
type input "exed"
click at [360, 132] on div "EL Exede Ltd" at bounding box center [386, 144] width 255 height 35
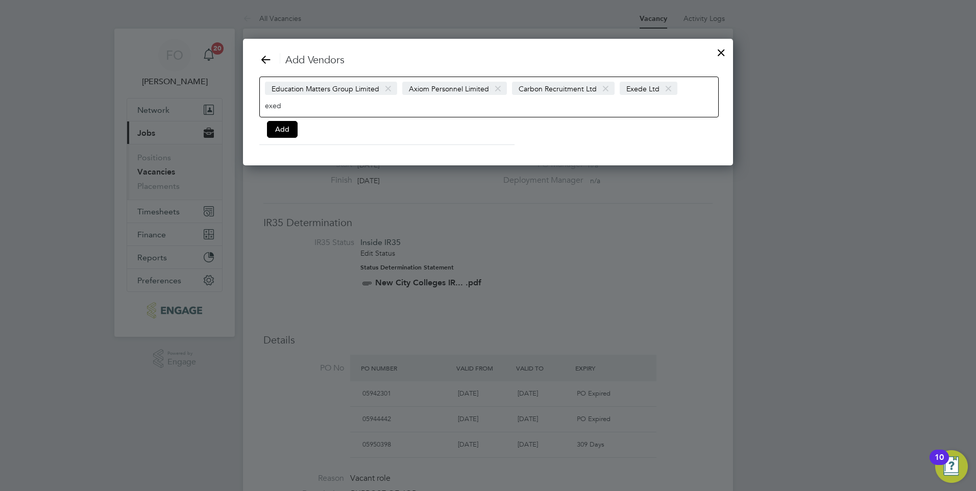
click at [335, 105] on div "Education Matters Group Limited Axiom Personnel Limited Carbon Recruitment Ltd …" at bounding box center [488, 97] width 459 height 41
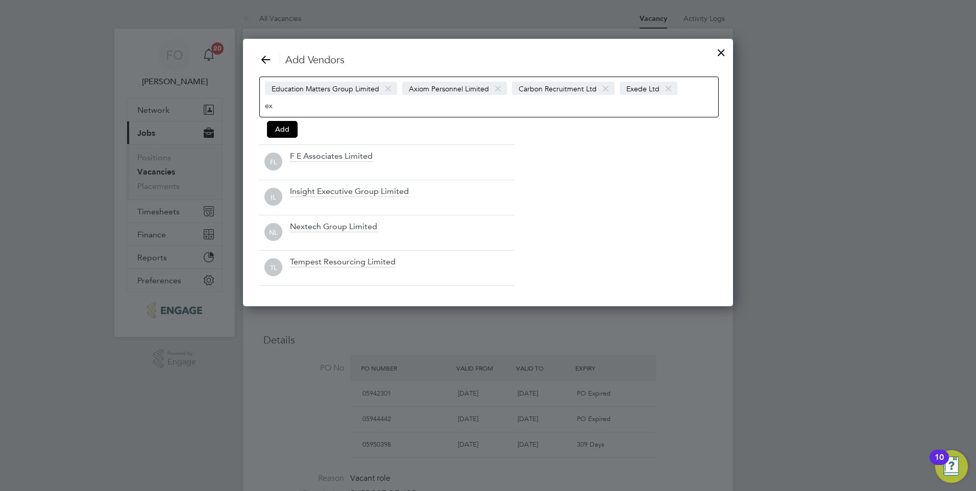
type input "e"
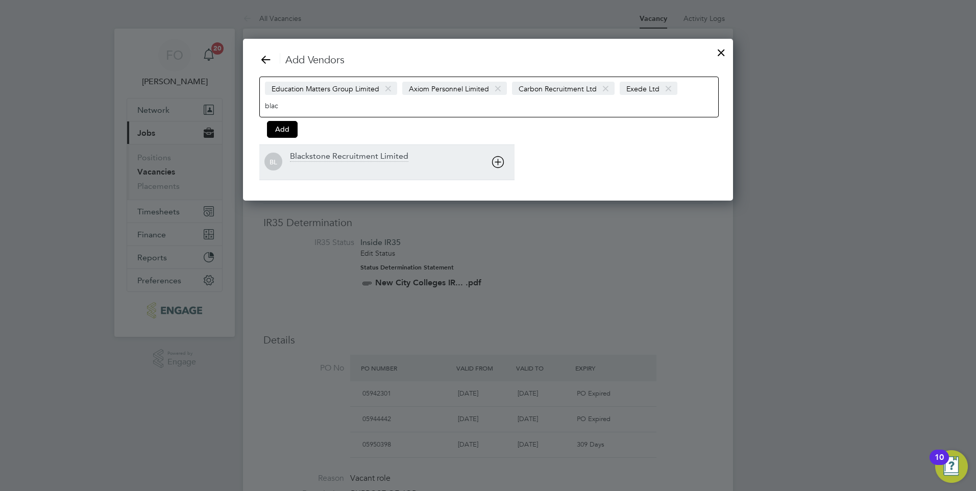
type input "blac"
click at [360, 157] on div "Blackstone Recruitment Limited" at bounding box center [349, 156] width 118 height 11
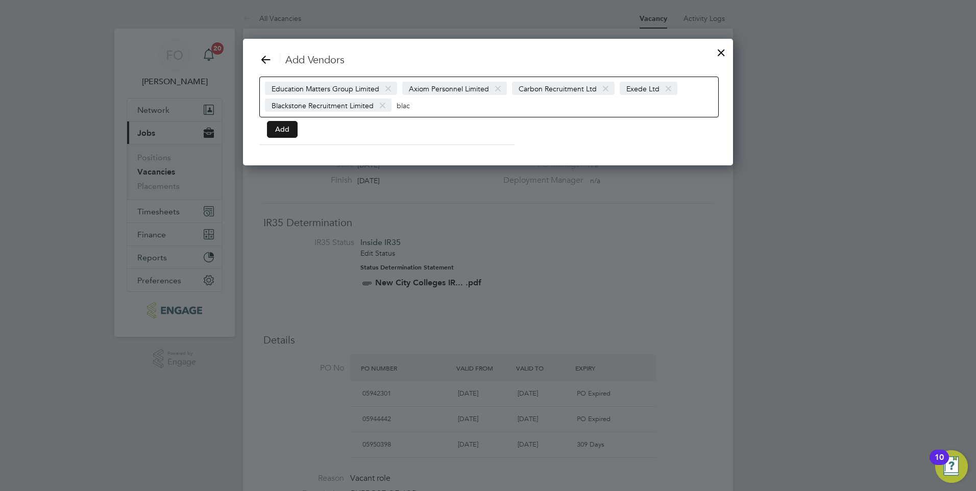
click at [290, 129] on button "Add" at bounding box center [282, 129] width 31 height 16
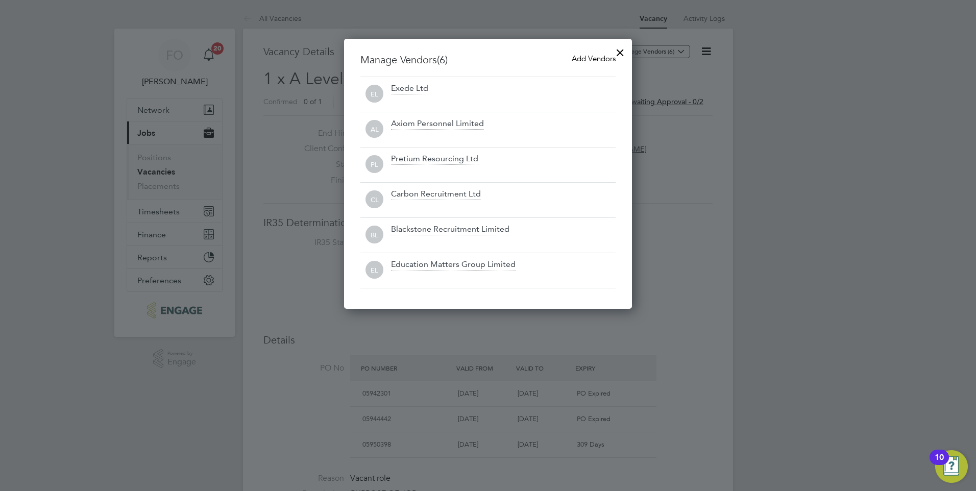
click at [621, 49] on div at bounding box center [620, 50] width 18 height 18
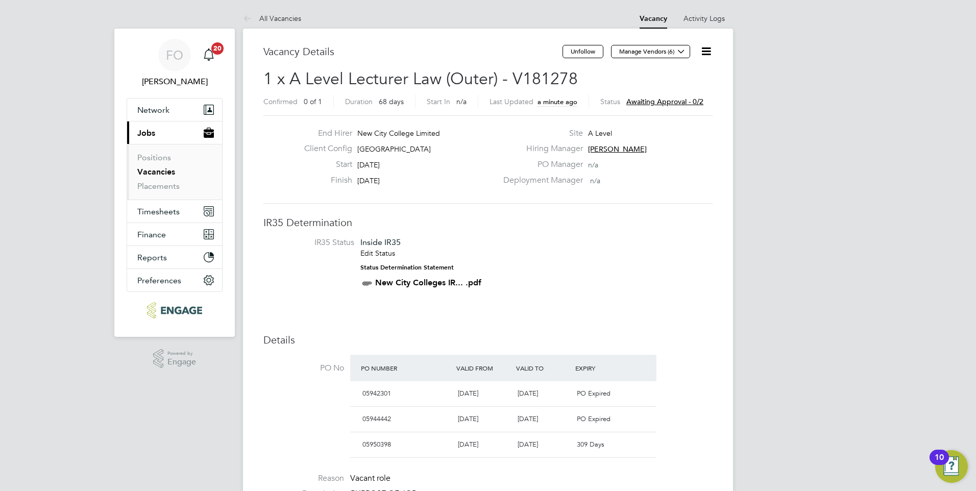
click at [711, 51] on icon at bounding box center [706, 51] width 13 height 13
click at [678, 145] on li "Followers" at bounding box center [673, 144] width 73 height 14
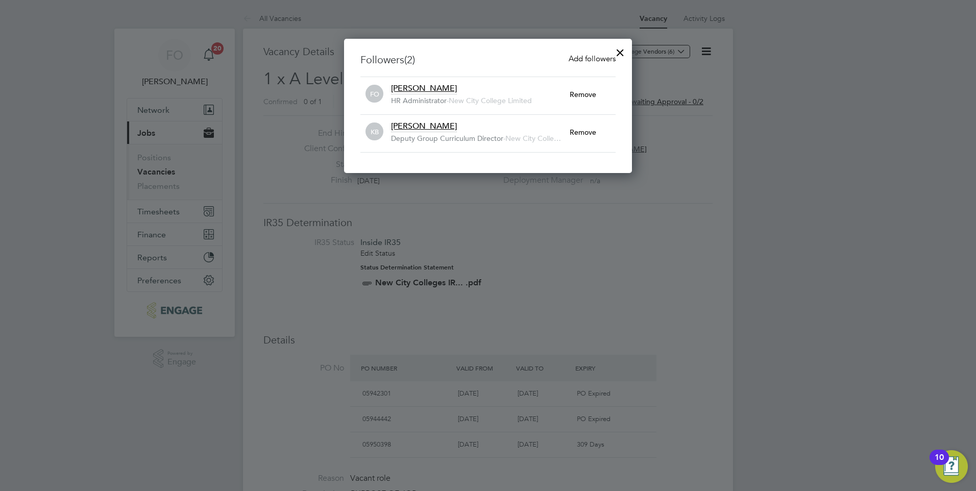
click at [584, 65] on h3 "Followers (2) Add followers" at bounding box center [487, 59] width 255 height 13
click at [588, 63] on span "Add followers" at bounding box center [591, 59] width 47 height 10
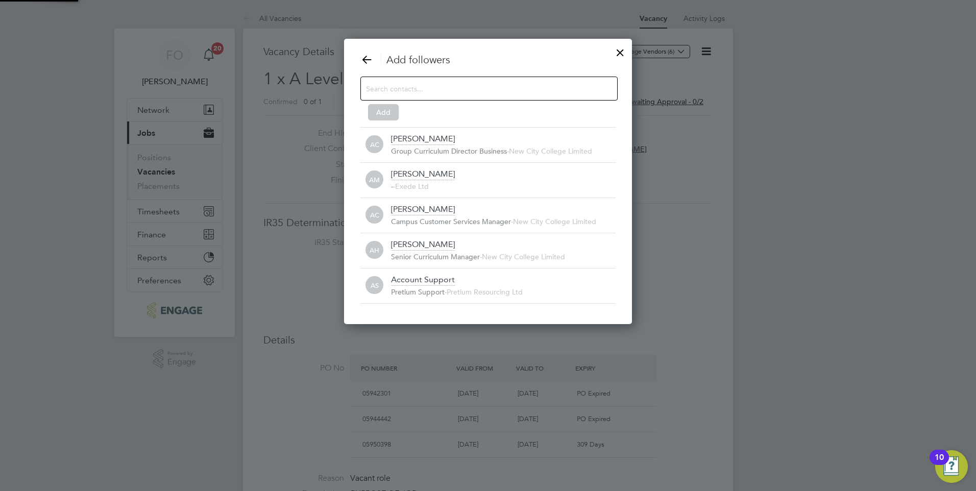
click at [510, 80] on div at bounding box center [488, 89] width 257 height 24
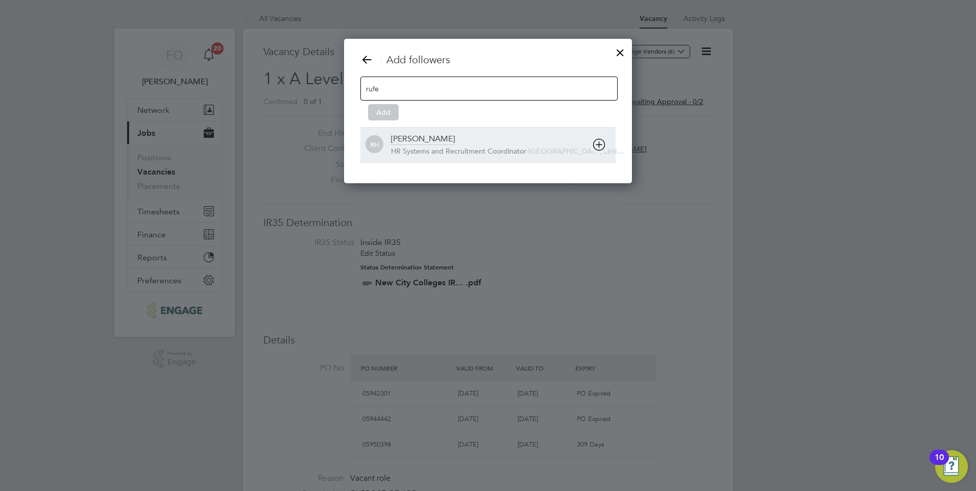
type input "rufe"
click at [436, 136] on div "Rufena Haque" at bounding box center [423, 139] width 64 height 11
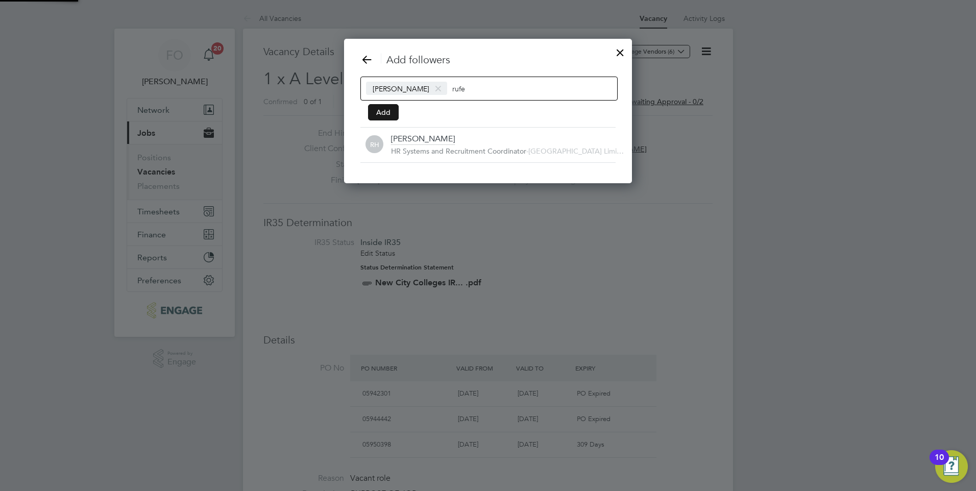
click at [386, 108] on button "Add" at bounding box center [383, 112] width 31 height 16
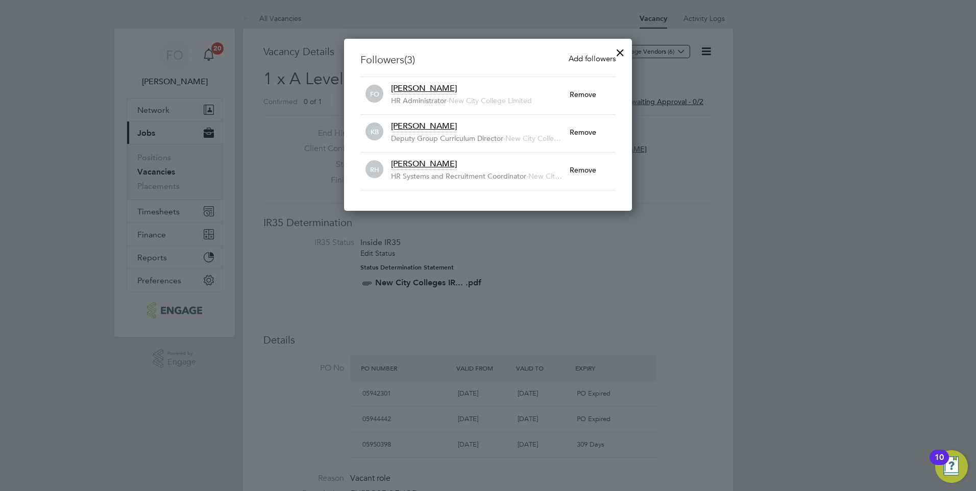
click at [619, 51] on div at bounding box center [620, 50] width 18 height 18
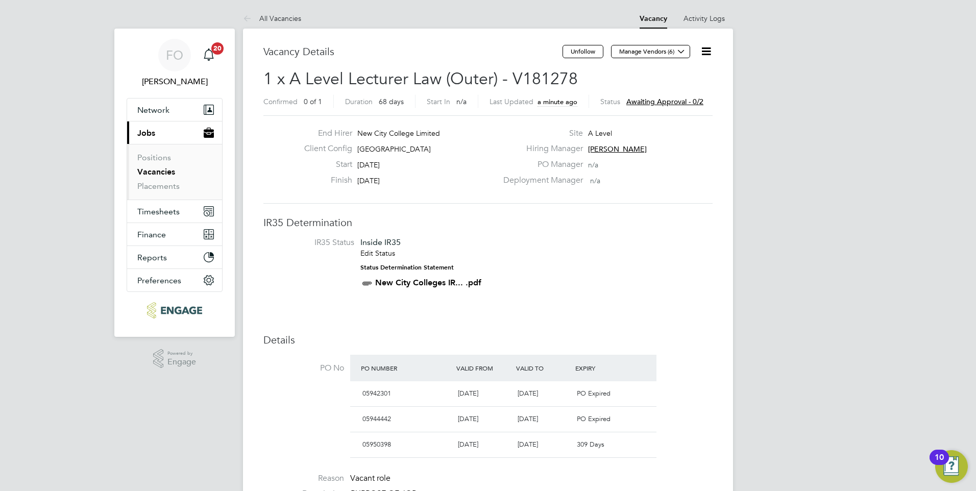
drag, startPoint x: 167, startPoint y: 172, endPoint x: 177, endPoint y: 172, distance: 10.2
click at [167, 172] on link "Vacancies" at bounding box center [156, 172] width 38 height 10
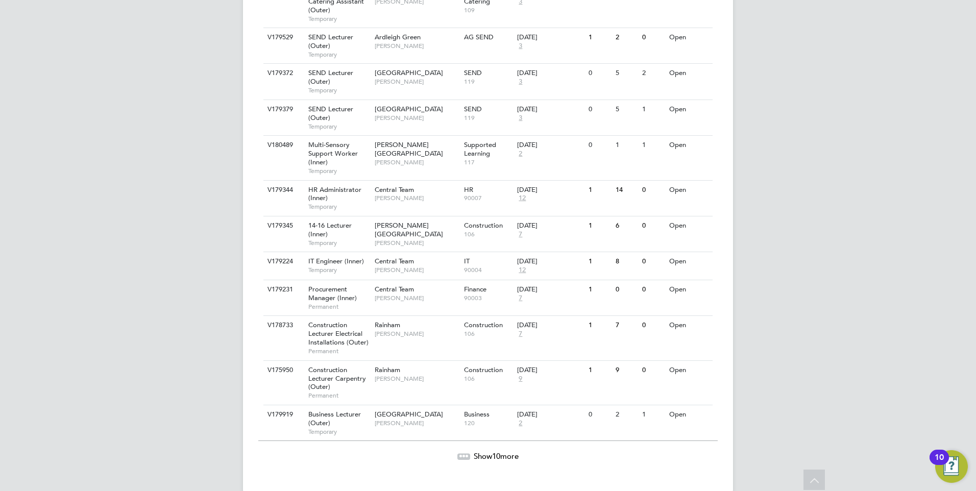
click at [505, 451] on span "Show 10 more" at bounding box center [496, 456] width 45 height 10
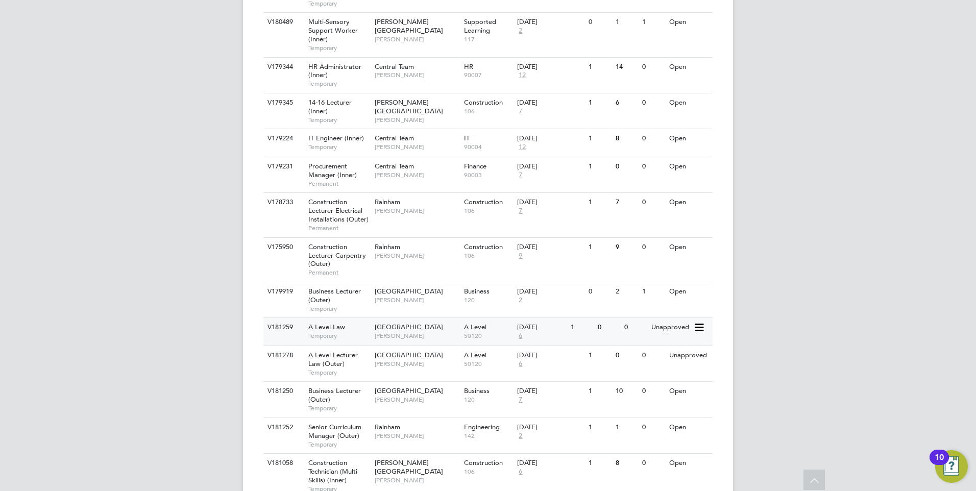
click at [687, 325] on div "V181259 A Level Law Temporary Havering Sixth Form Campus Kerry Baker A Level 50…" at bounding box center [487, 331] width 449 height 28
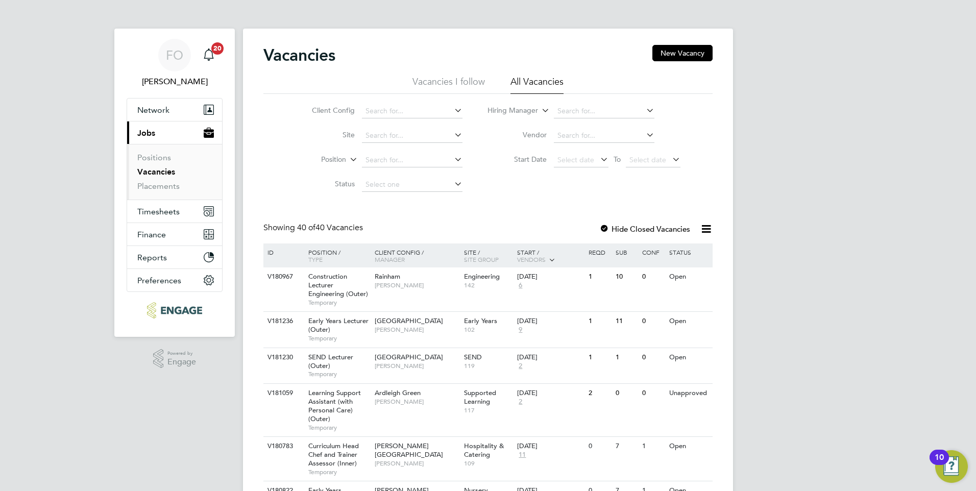
click at [168, 166] on li "Positions" at bounding box center [175, 160] width 77 height 14
click at [161, 170] on link "Vacancies" at bounding box center [156, 172] width 38 height 10
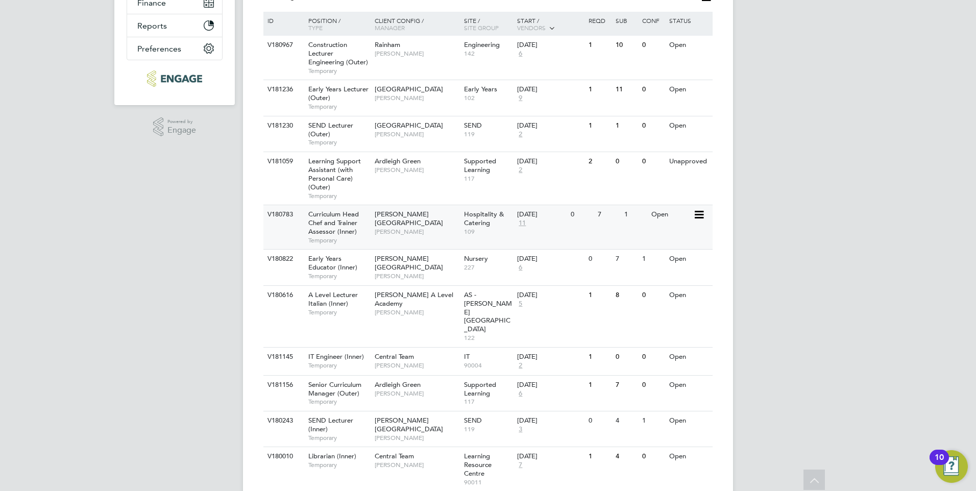
scroll to position [255, 0]
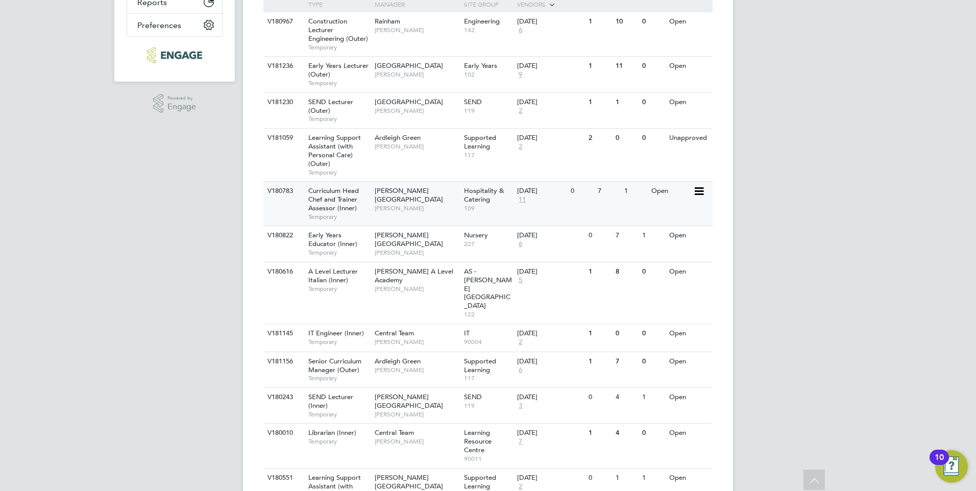
click at [663, 207] on div "V180783 Curriculum Head Chef and Trainer Assessor (Inner) Temporary Hackney Cam…" at bounding box center [487, 203] width 449 height 44
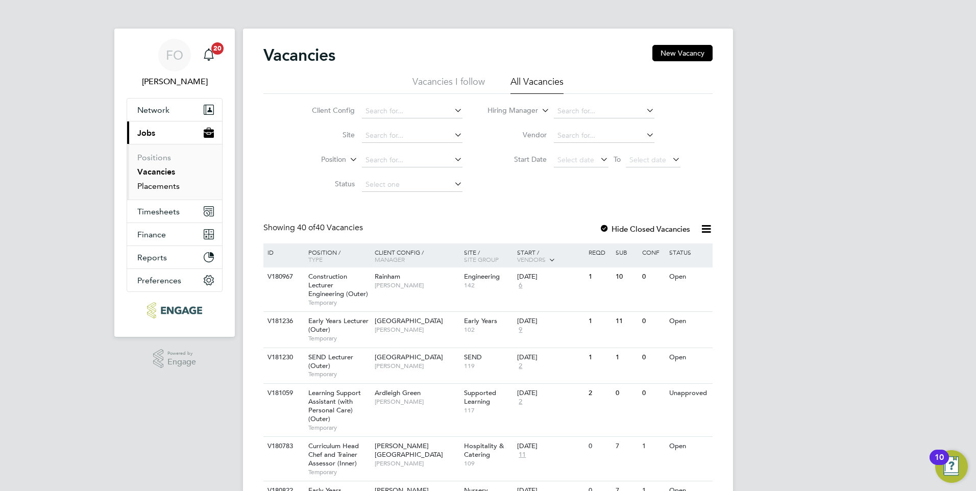
click at [166, 189] on link "Placements" at bounding box center [158, 186] width 42 height 10
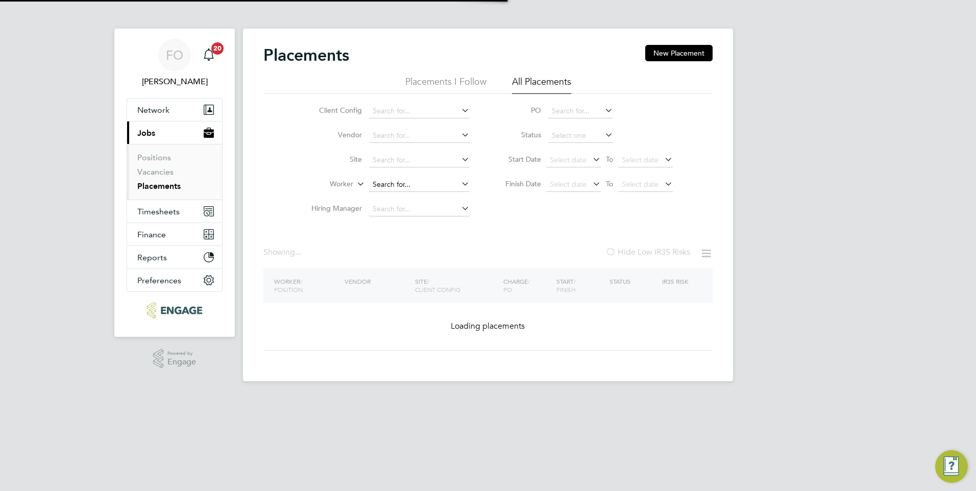
click at [383, 187] on input at bounding box center [419, 185] width 101 height 14
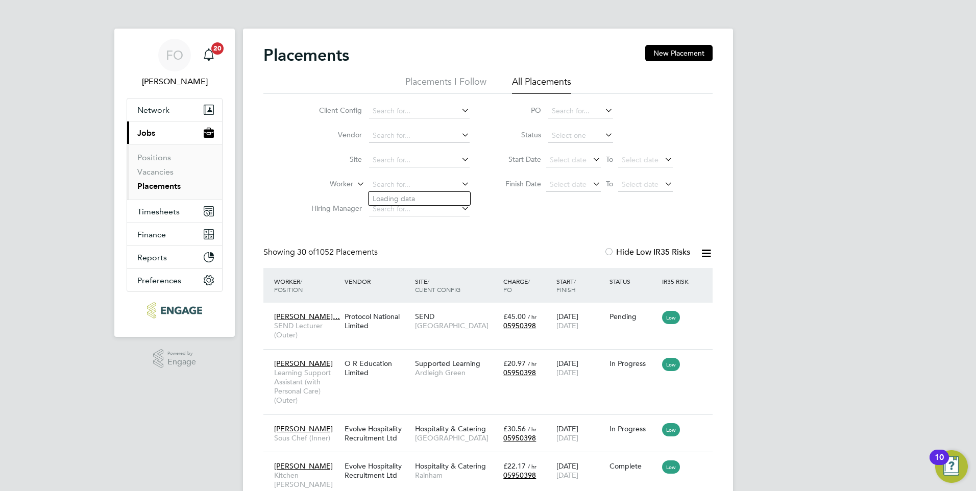
scroll to position [30, 89]
click at [451, 197] on li "Anne Olubukola O. Da iro" at bounding box center [440, 199] width 144 height 14
type input "Anne Olubukola O. Dairo"
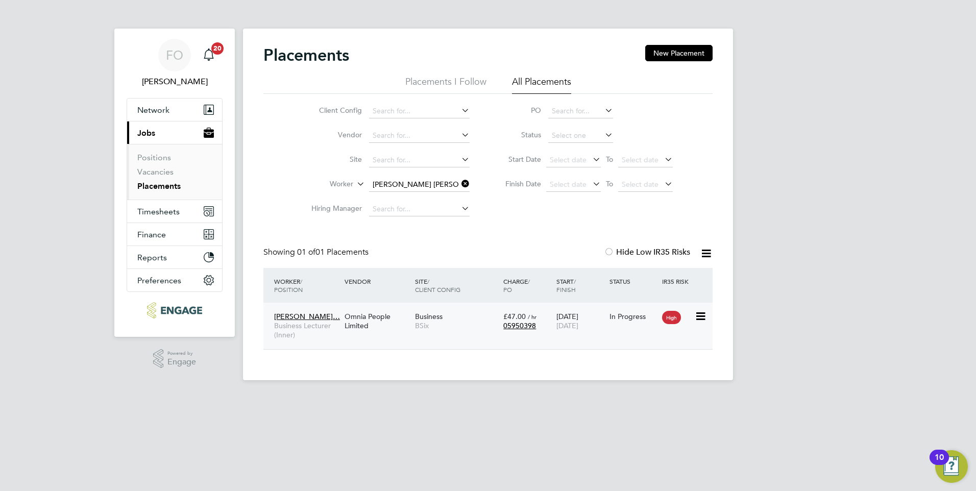
click at [595, 336] on div "Anne Olubukola… Business Lecturer (Inner) Omnia People Limited Business BSix £4…" at bounding box center [487, 326] width 449 height 46
click at [624, 304] on div "Anne Olubukola… Business Lecturer (Inner) Omnia People Limited Business BSix £4…" at bounding box center [487, 326] width 449 height 46
click at [360, 312] on div "Omnia People Limited" at bounding box center [377, 321] width 70 height 29
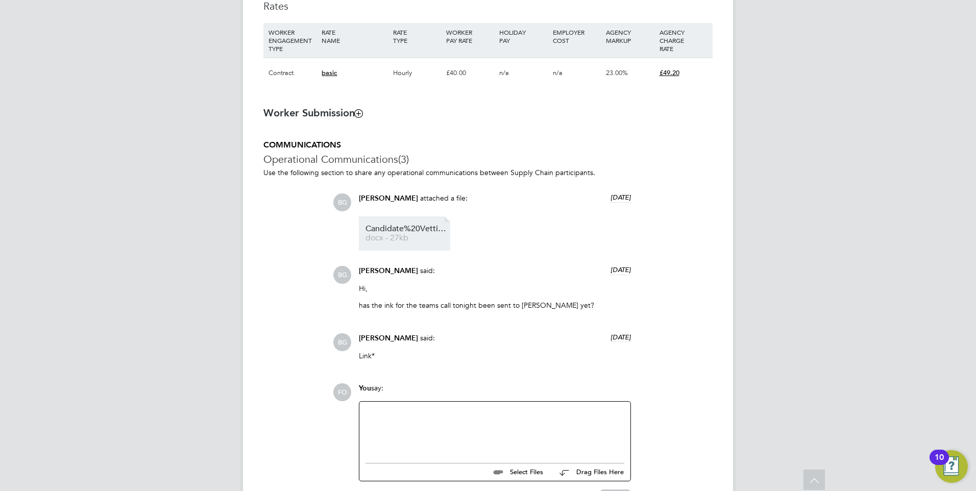
click at [428, 232] on span "Candidate%20Vetting%20Form%20NCC%20ABdullah%20Khan" at bounding box center [406, 229] width 82 height 8
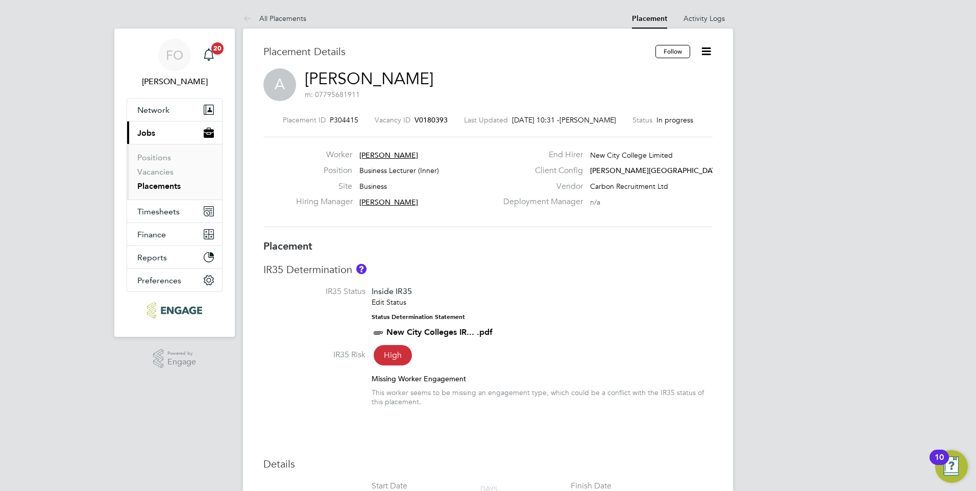
click at [422, 120] on span "V0180393" at bounding box center [430, 119] width 33 height 9
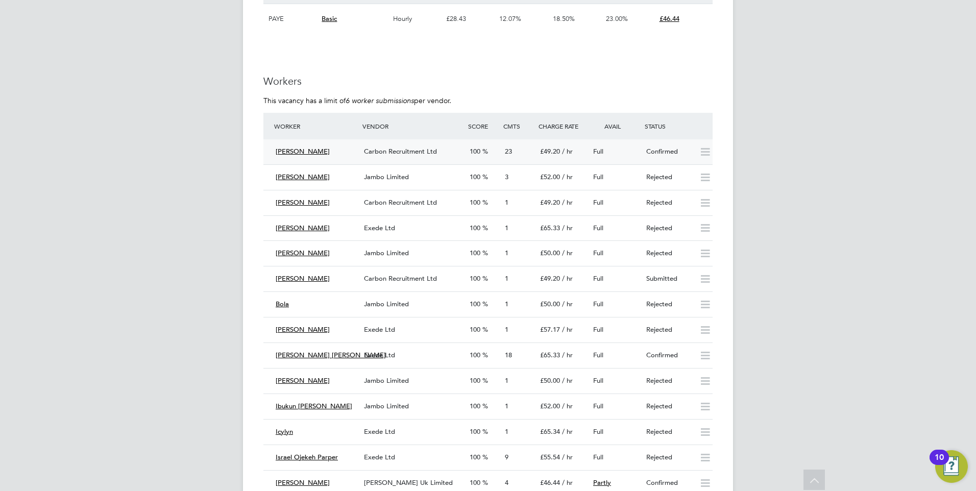
click at [443, 147] on div "Carbon Recruitment Ltd" at bounding box center [413, 151] width 106 height 17
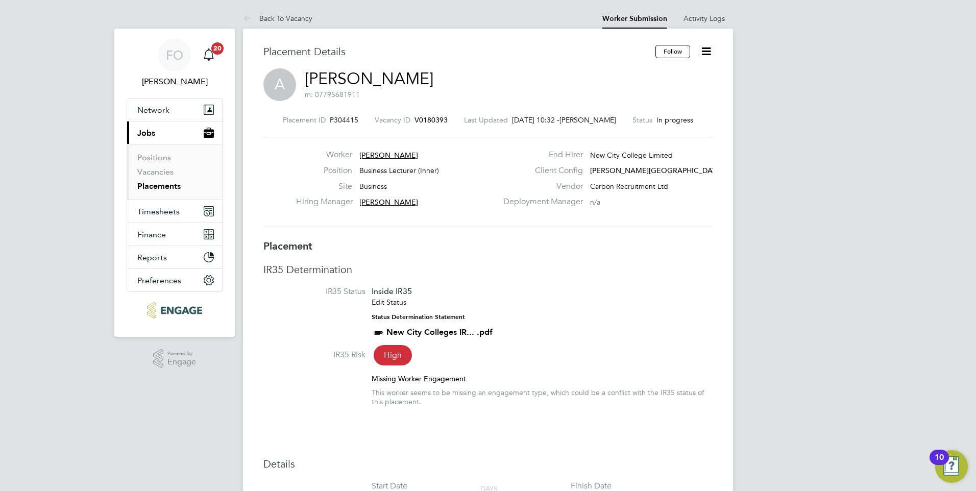
click at [704, 48] on icon at bounding box center [706, 51] width 13 height 13
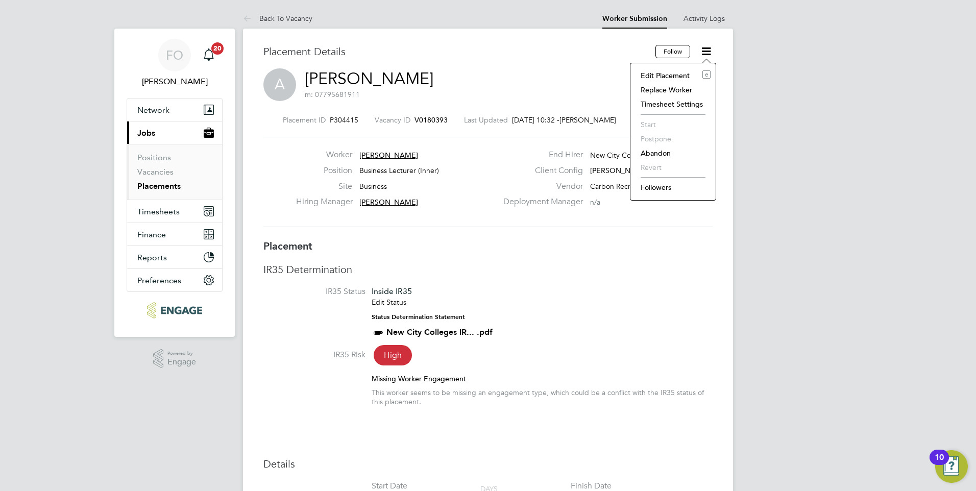
click at [652, 183] on li "Followers" at bounding box center [672, 187] width 75 height 14
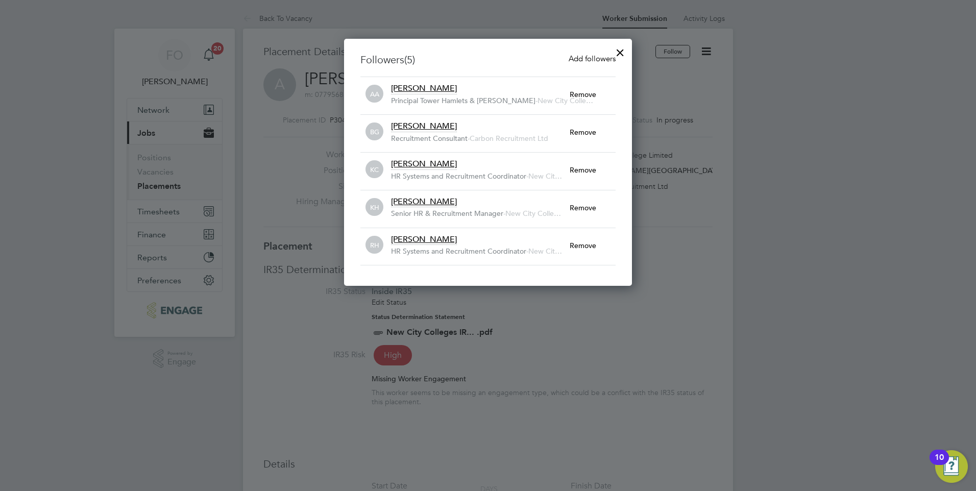
click at [423, 128] on span "Becky Green" at bounding box center [424, 126] width 66 height 10
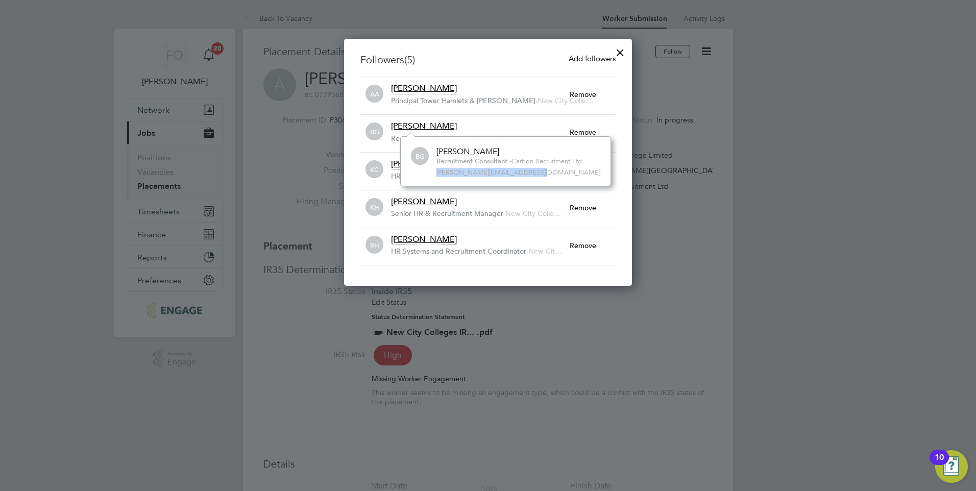
drag, startPoint x: 535, startPoint y: 170, endPoint x: 433, endPoint y: 179, distance: 101.9
click at [433, 179] on div "BG Becky Green Recruitment Consultant - Carbon Recruitment Ltd becky@carbonrecr…" at bounding box center [505, 161] width 211 height 50
copy span "becky@carbonrecruitment.co.uk"
drag, startPoint x: 586, startPoint y: 314, endPoint x: 493, endPoint y: 319, distance: 92.5
click at [585, 314] on div at bounding box center [488, 245] width 976 height 491
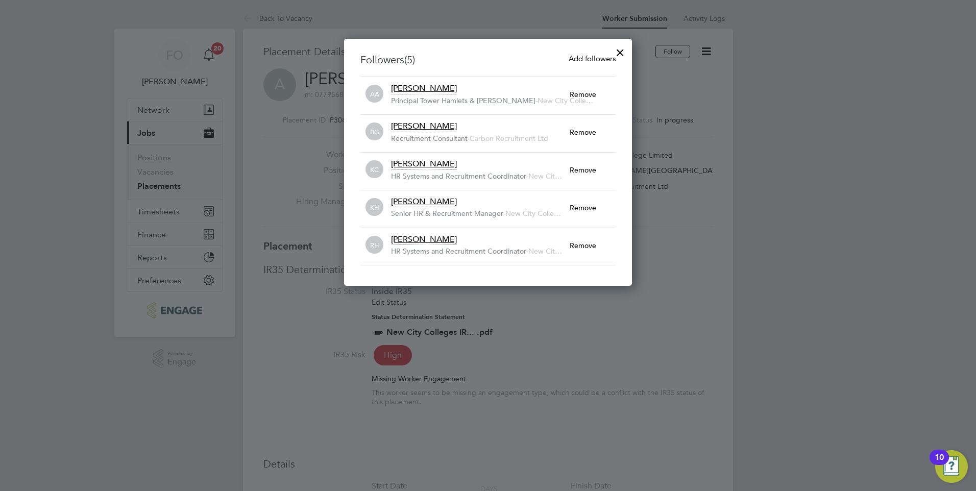
click at [290, 144] on div at bounding box center [488, 245] width 976 height 491
click at [618, 55] on div at bounding box center [620, 50] width 18 height 18
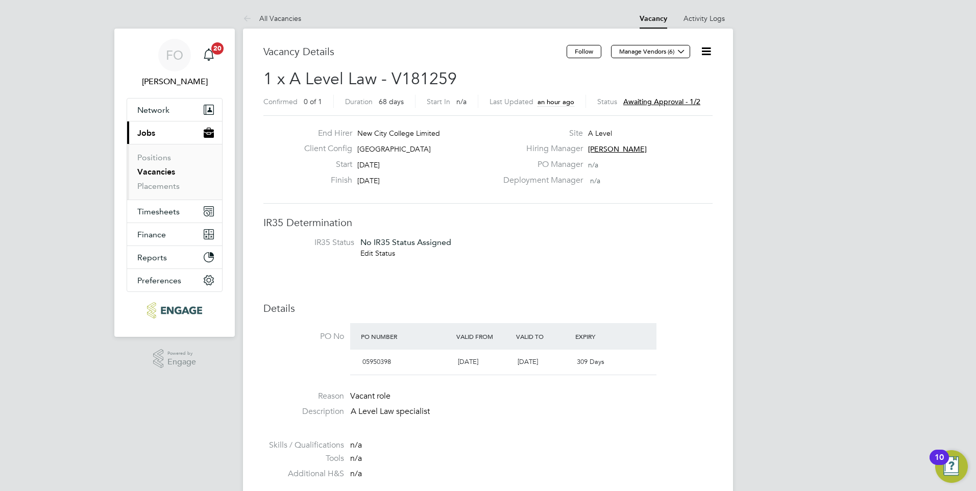
click at [707, 49] on icon at bounding box center [706, 51] width 13 height 13
click at [682, 76] on li "Edit Vacancy e" at bounding box center [673, 75] width 73 height 14
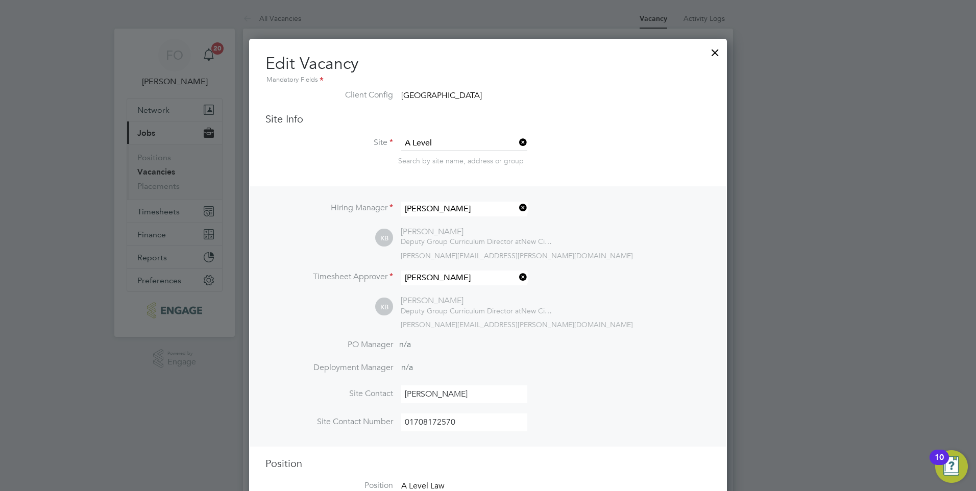
click at [713, 49] on div at bounding box center [715, 50] width 18 height 18
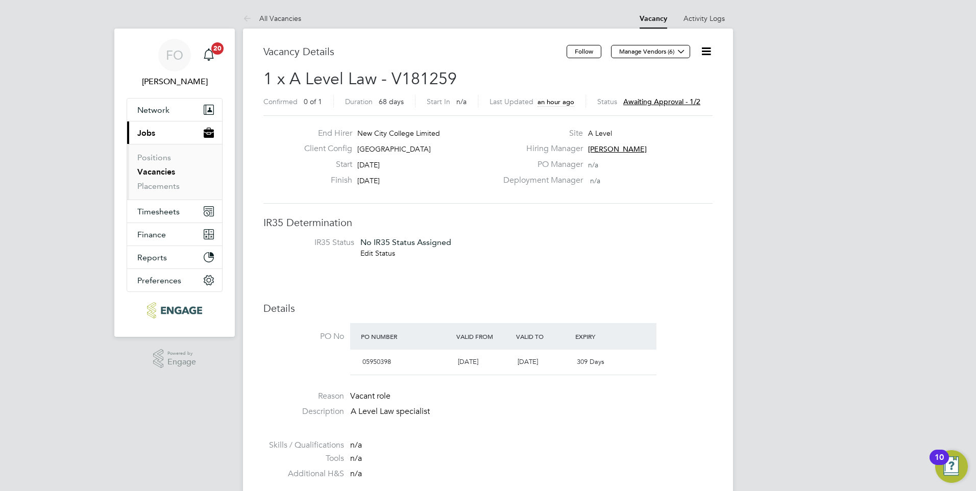
click at [708, 49] on icon at bounding box center [706, 51] width 13 height 13
click at [675, 73] on li "Edit Vacancy e" at bounding box center [673, 75] width 73 height 14
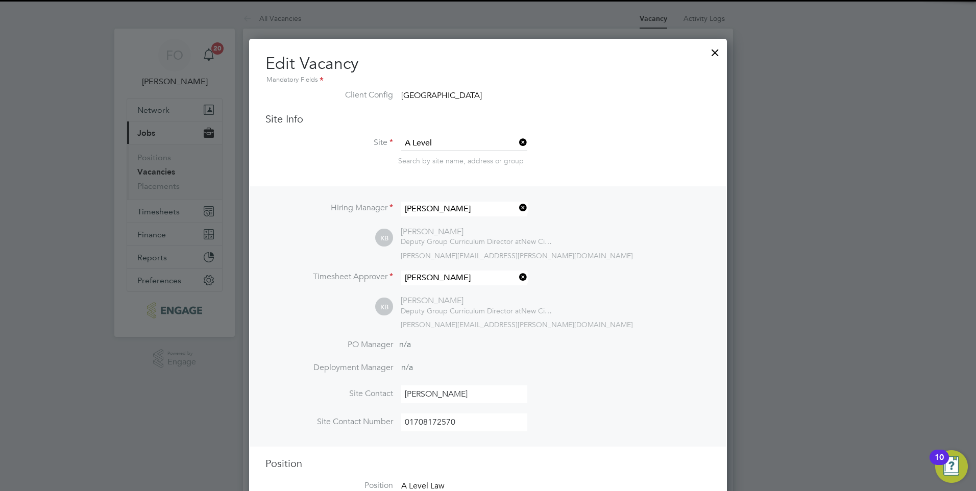
scroll to position [23, 445]
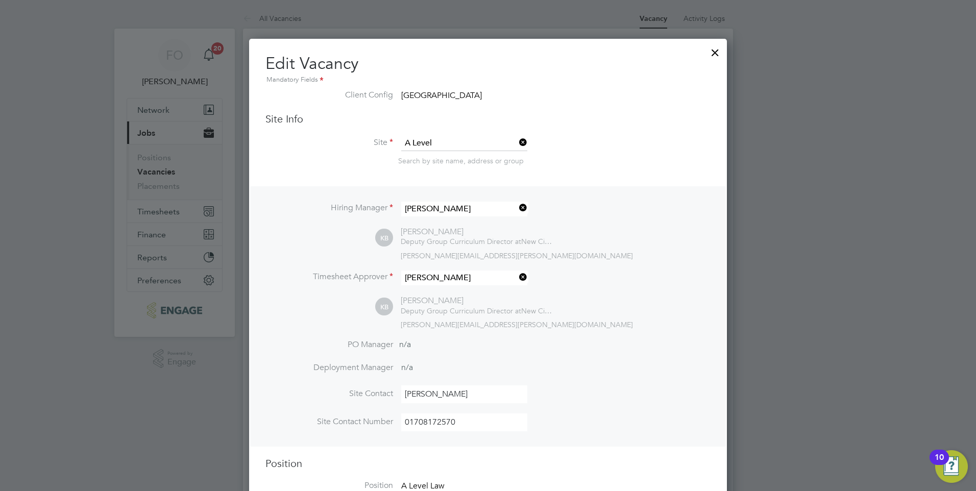
click at [711, 47] on div at bounding box center [715, 50] width 18 height 18
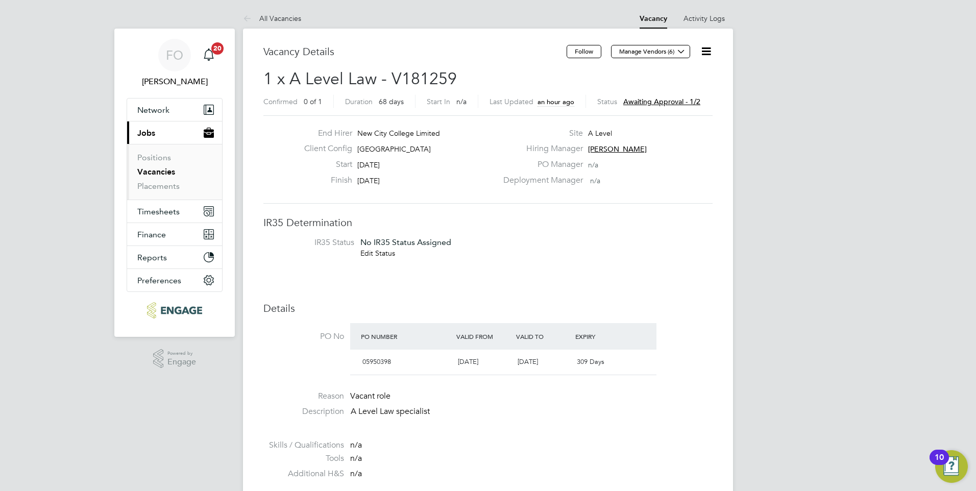
click at [710, 48] on icon at bounding box center [706, 51] width 13 height 13
click at [662, 85] on li "Update Status" at bounding box center [673, 90] width 73 height 14
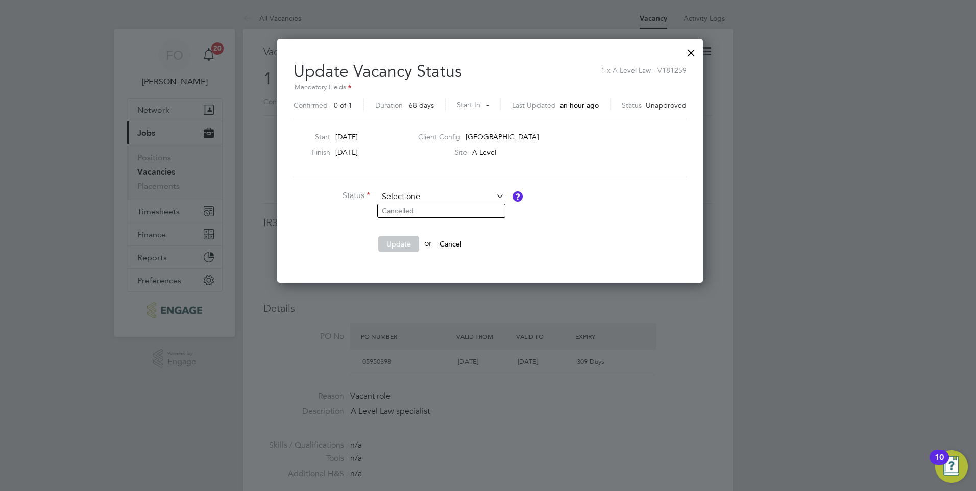
click at [448, 191] on input at bounding box center [441, 196] width 126 height 15
click at [438, 208] on li "Cancelled" at bounding box center [441, 210] width 127 height 13
type input "Cancelled"
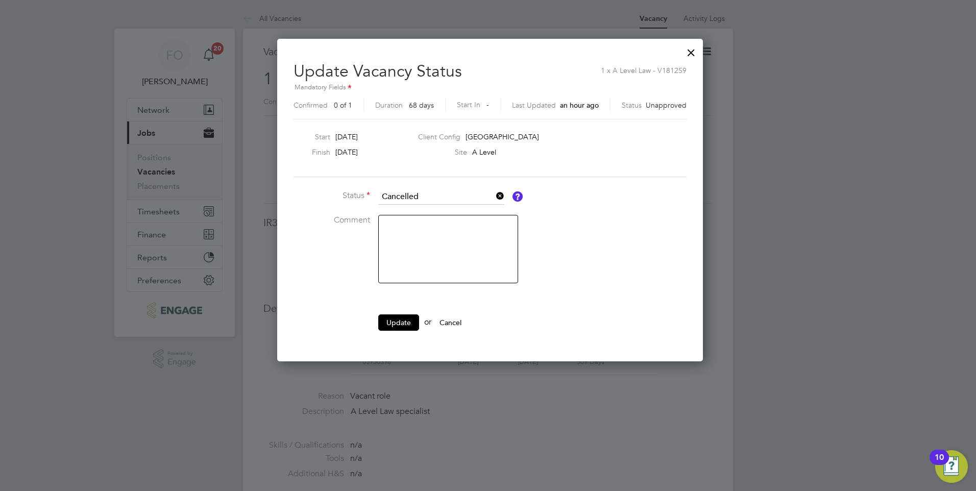
click at [428, 234] on textarea at bounding box center [448, 249] width 140 height 68
type textarea "Incorrect hourly rate - resubmitted as vacancy V181278"
click at [410, 315] on button "Update" at bounding box center [398, 322] width 41 height 16
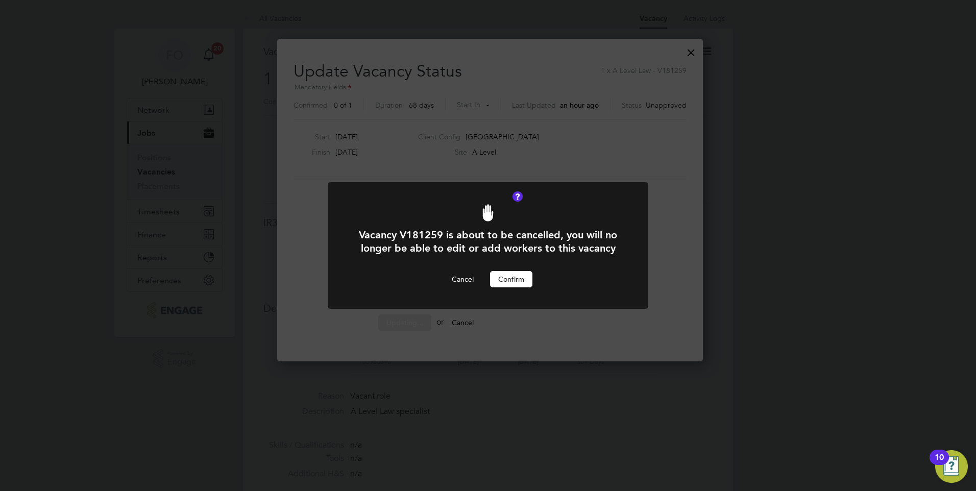
click at [502, 280] on button "Confirm" at bounding box center [511, 279] width 42 height 16
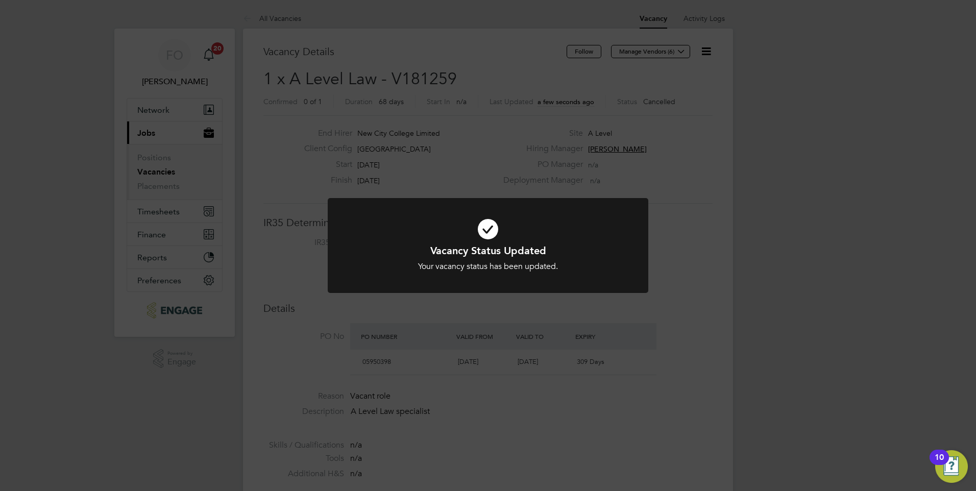
click at [669, 278] on div "Vacancy Status Updated Your vacancy status has been updated. Cancel Okay" at bounding box center [488, 245] width 976 height 491
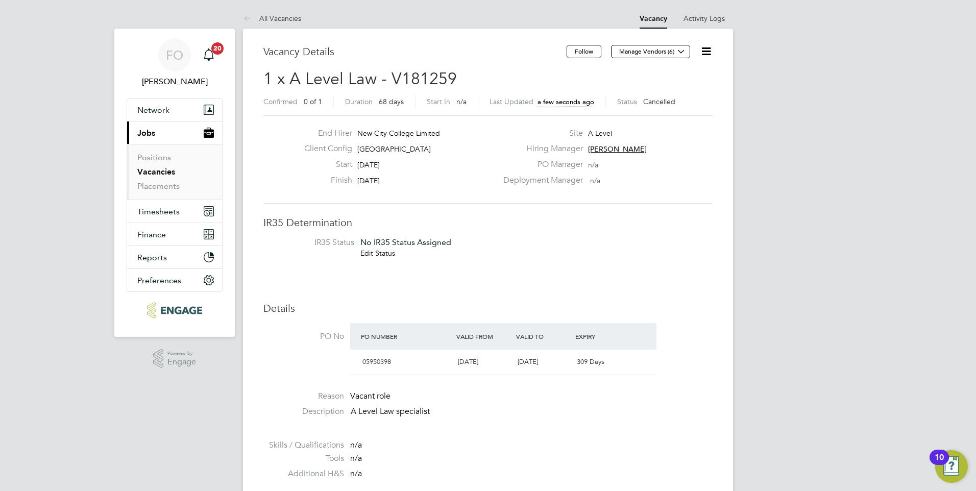
drag, startPoint x: 169, startPoint y: 174, endPoint x: 209, endPoint y: 168, distance: 39.7
click at [169, 174] on link "Vacancies" at bounding box center [156, 172] width 38 height 10
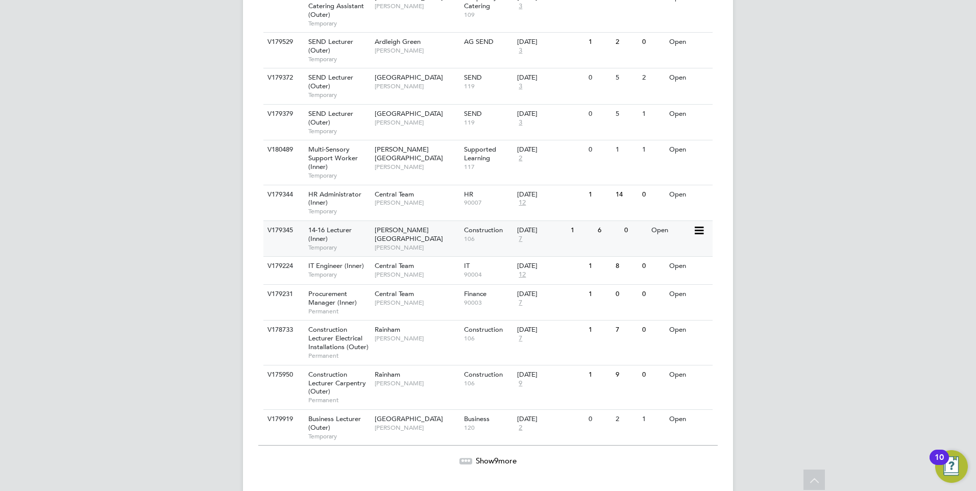
scroll to position [1026, 0]
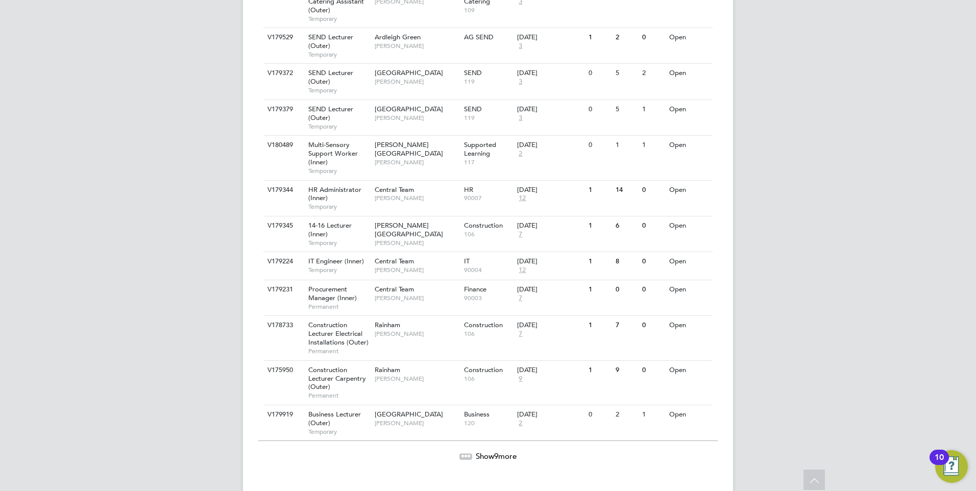
click at [489, 451] on span "Show 9 more" at bounding box center [496, 456] width 41 height 10
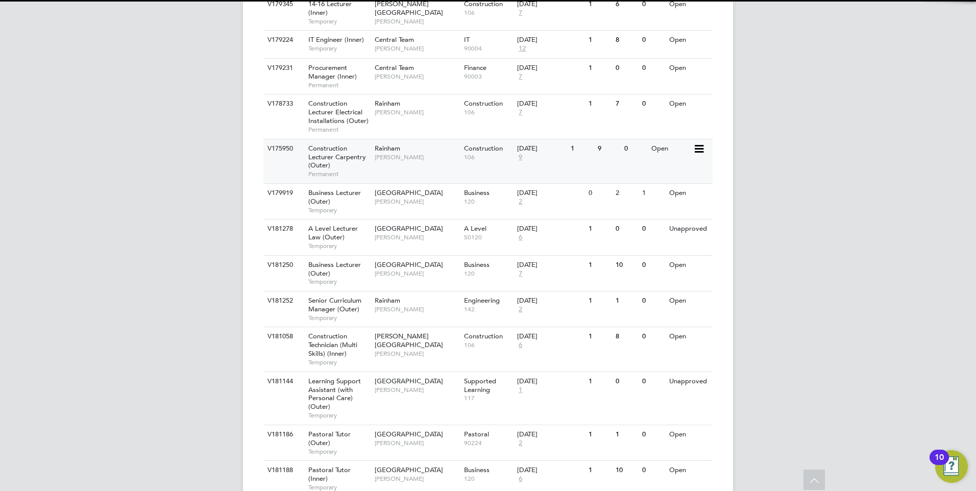
scroll to position [1251, 0]
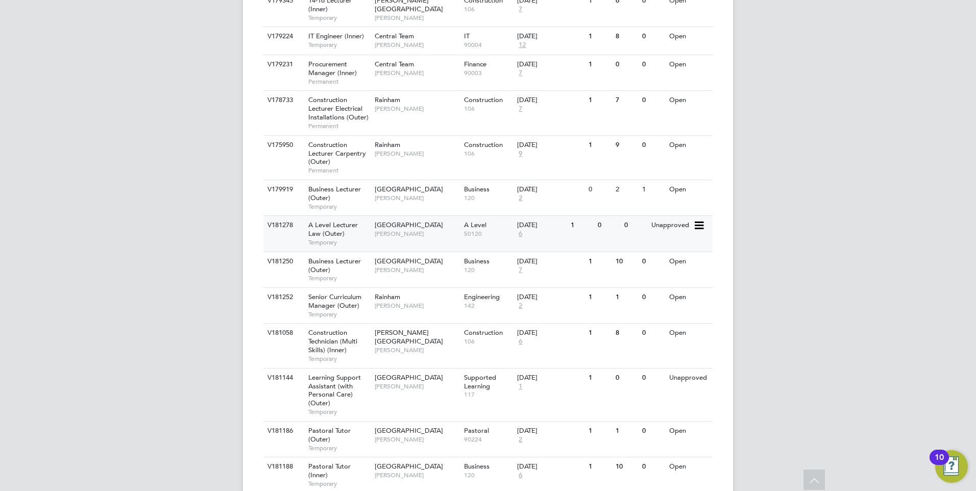
click at [678, 220] on div "V181278 A Level Lecturer Law (Outer) Temporary Havering Sixth Form Campus [GEOG…" at bounding box center [487, 233] width 449 height 36
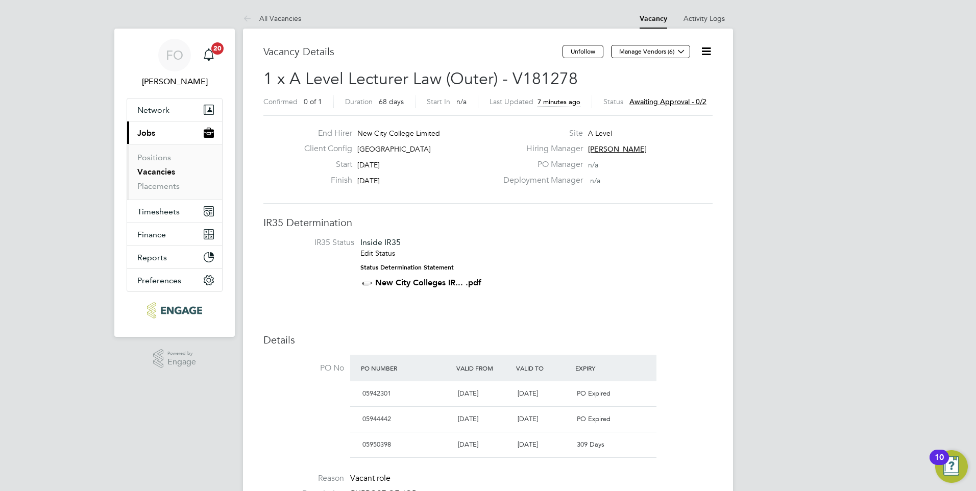
click at [154, 167] on link "Vacancies" at bounding box center [156, 172] width 38 height 10
click at [159, 169] on link "Vacancies" at bounding box center [156, 172] width 38 height 10
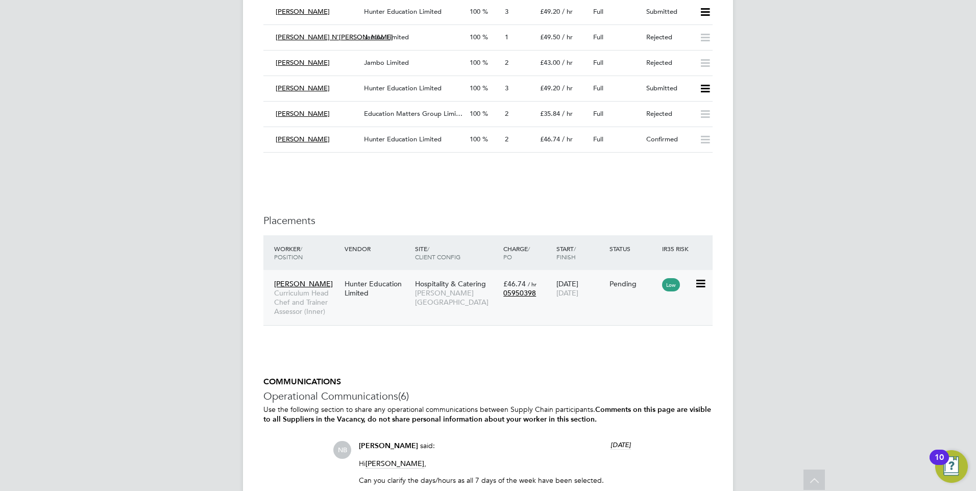
click at [617, 296] on div "[PERSON_NAME] Curriculum Head Chef and Trainer Assessor (Inner) Hunter Educatio…" at bounding box center [487, 298] width 449 height 56
click at [635, 279] on div "Pending" at bounding box center [633, 283] width 48 height 9
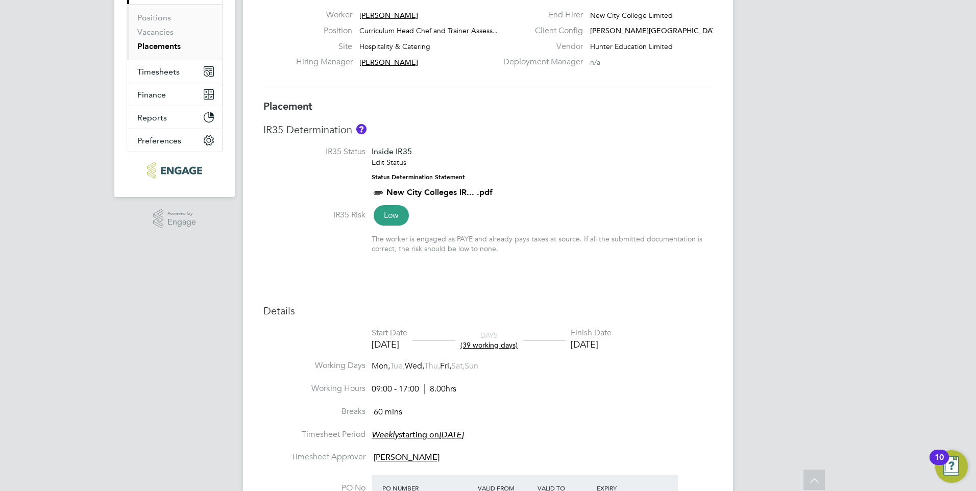
scroll to position [78, 0]
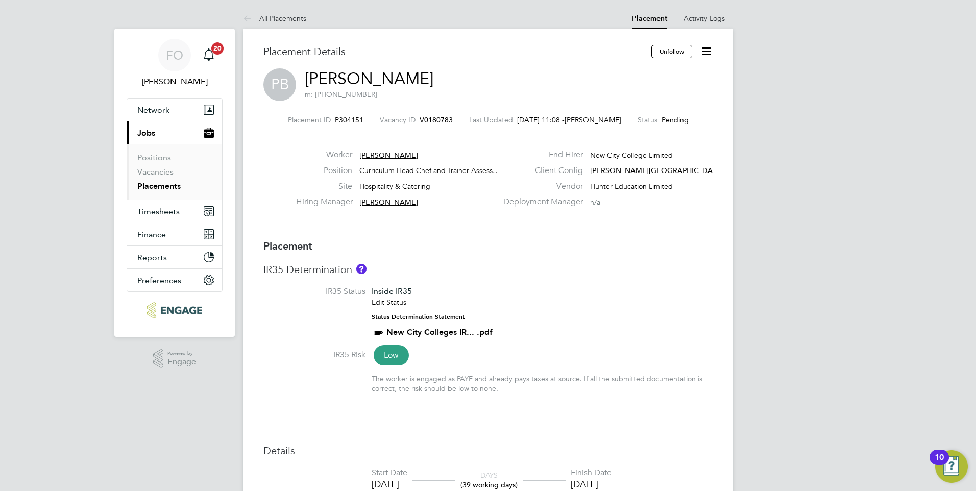
click at [176, 187] on link "Placements" at bounding box center [158, 186] width 43 height 10
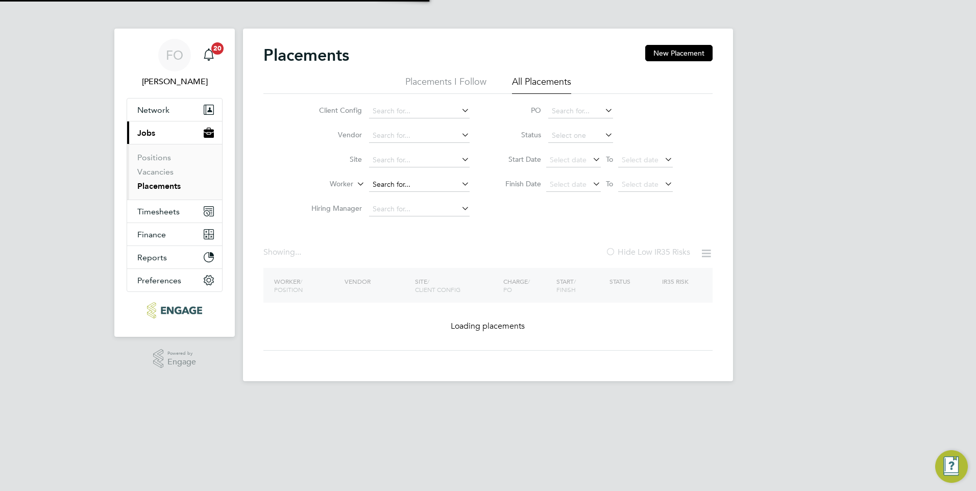
click at [405, 186] on input at bounding box center [419, 185] width 101 height 14
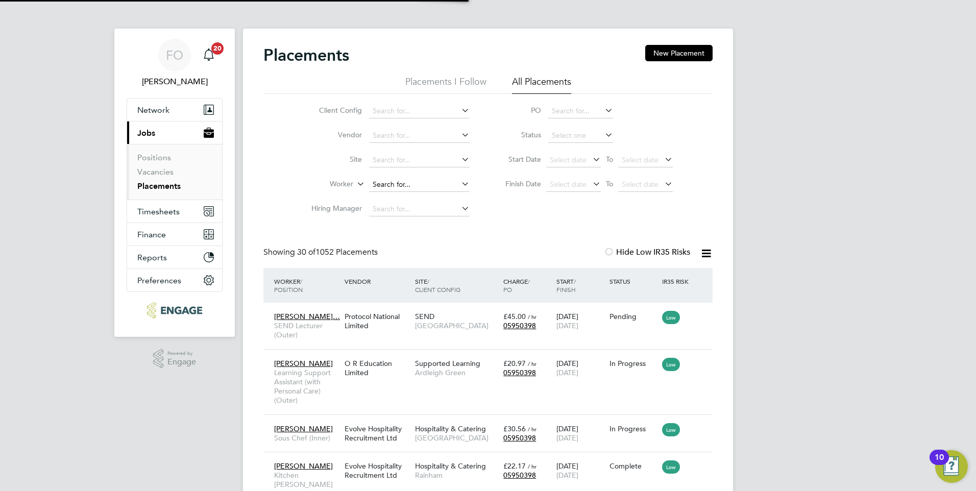
scroll to position [30, 89]
click at [427, 213] on li "Pall avi Burke" at bounding box center [419, 213] width 102 height 14
type input "Pallavi Burke"
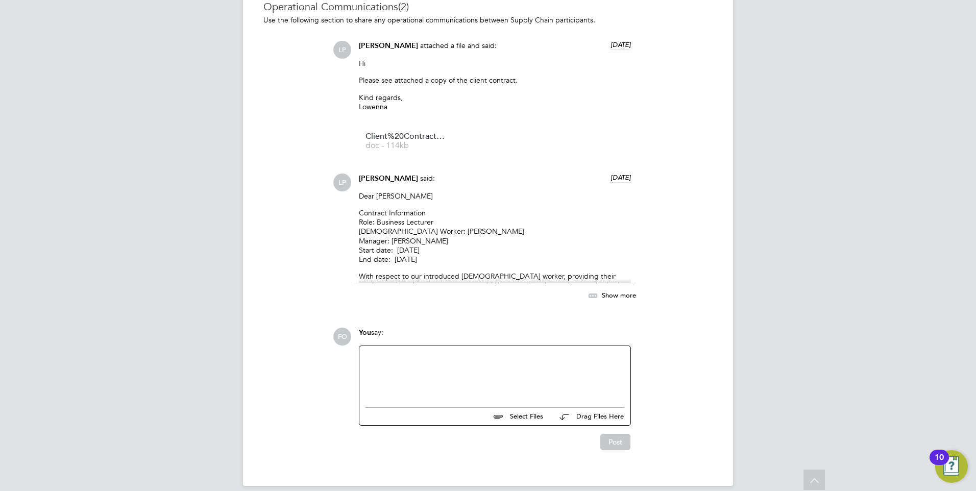
scroll to position [899, 0]
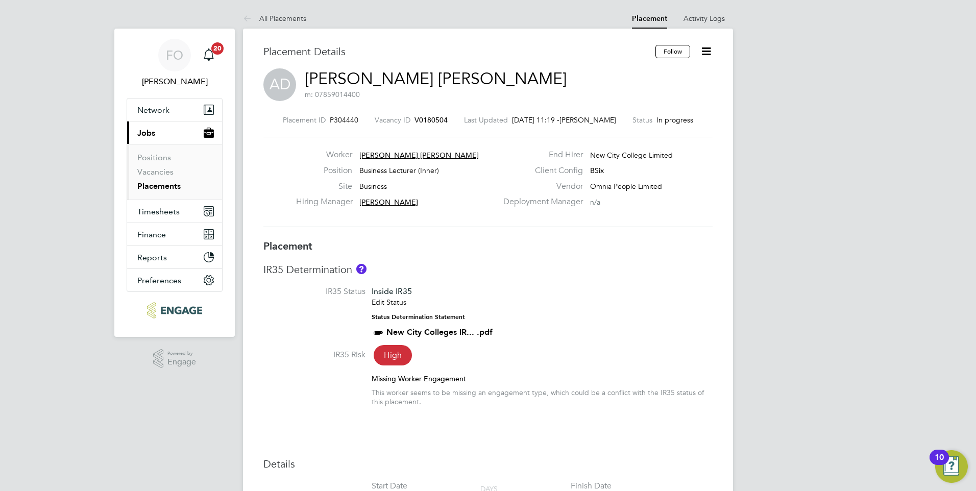
click at [414, 120] on span "V0180504" at bounding box center [430, 119] width 33 height 9
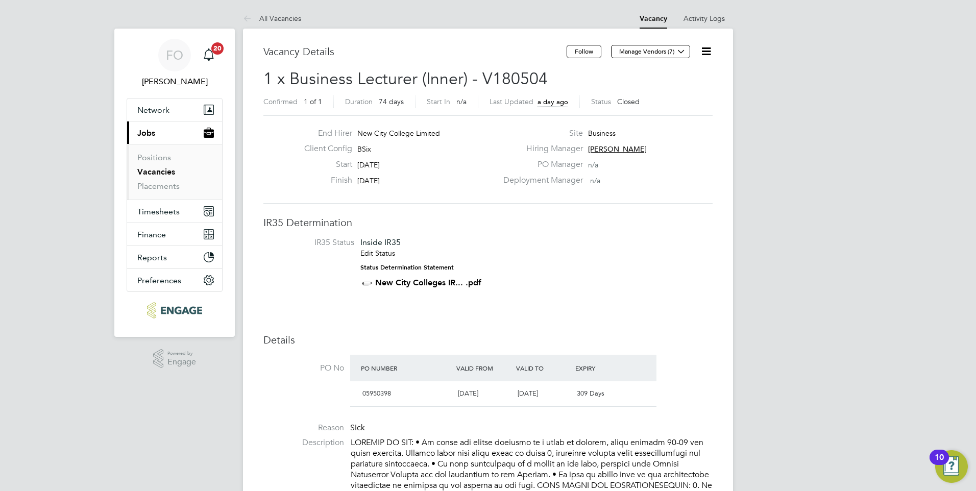
click at [152, 173] on link "Vacancies" at bounding box center [156, 172] width 38 height 10
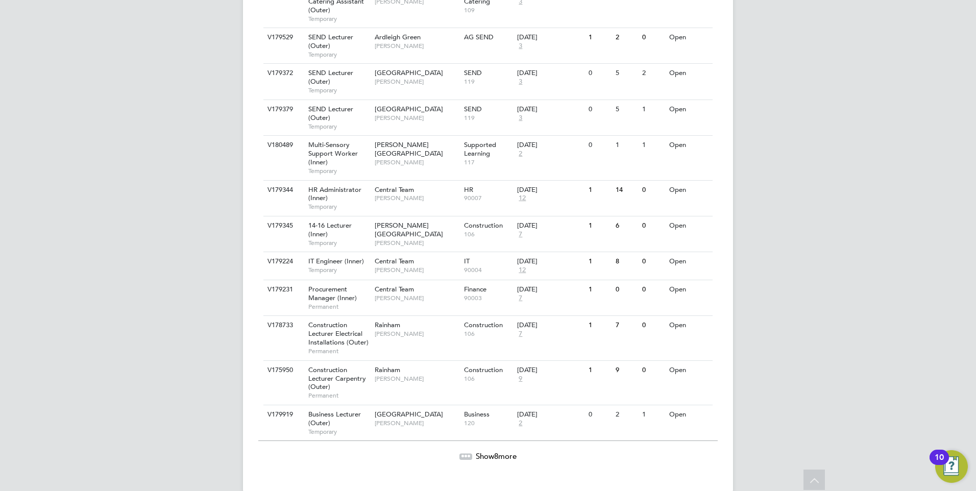
click at [497, 451] on span "8" at bounding box center [496, 456] width 4 height 10
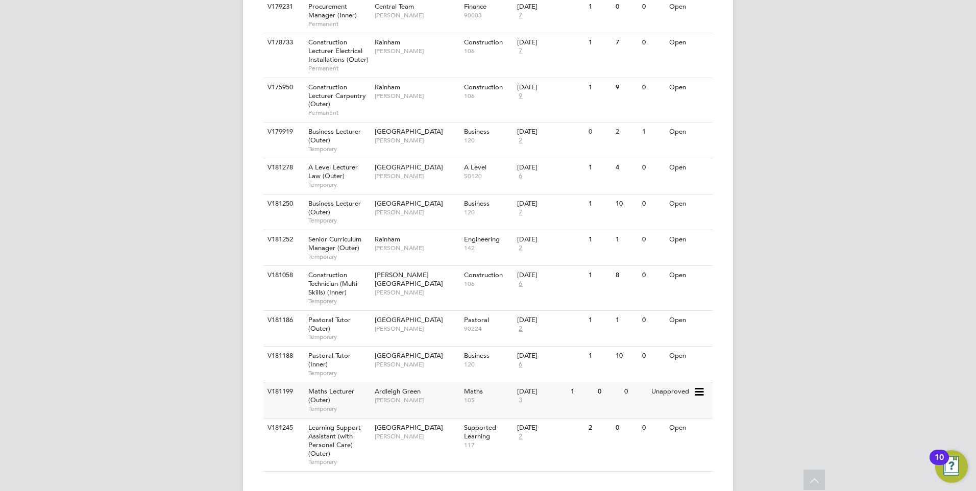
click at [418, 391] on div "Ardleigh Green [PERSON_NAME]" at bounding box center [416, 395] width 89 height 27
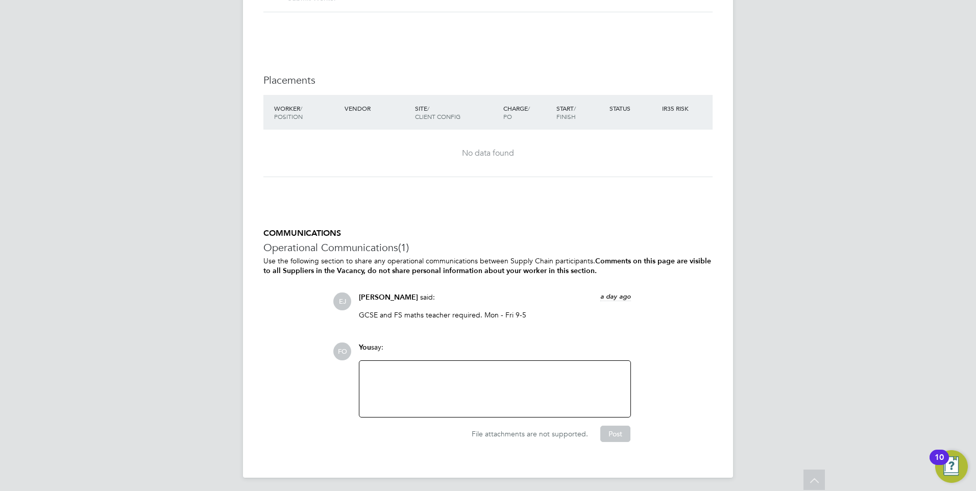
scroll to position [2077, 0]
